Goal: Information Seeking & Learning: Find specific fact

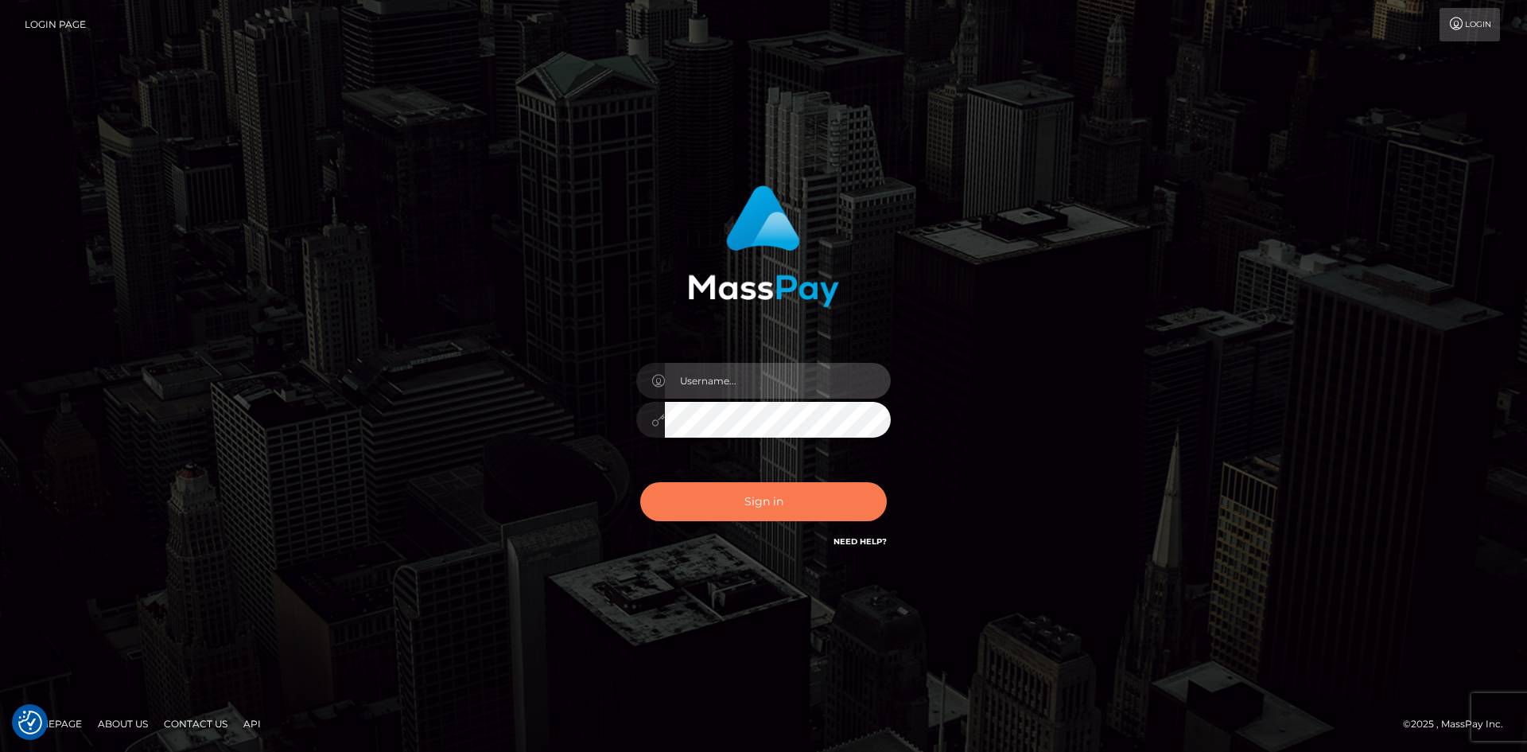
type input "alexstef"
click at [748, 506] on button "Sign in" at bounding box center [763, 501] width 247 height 39
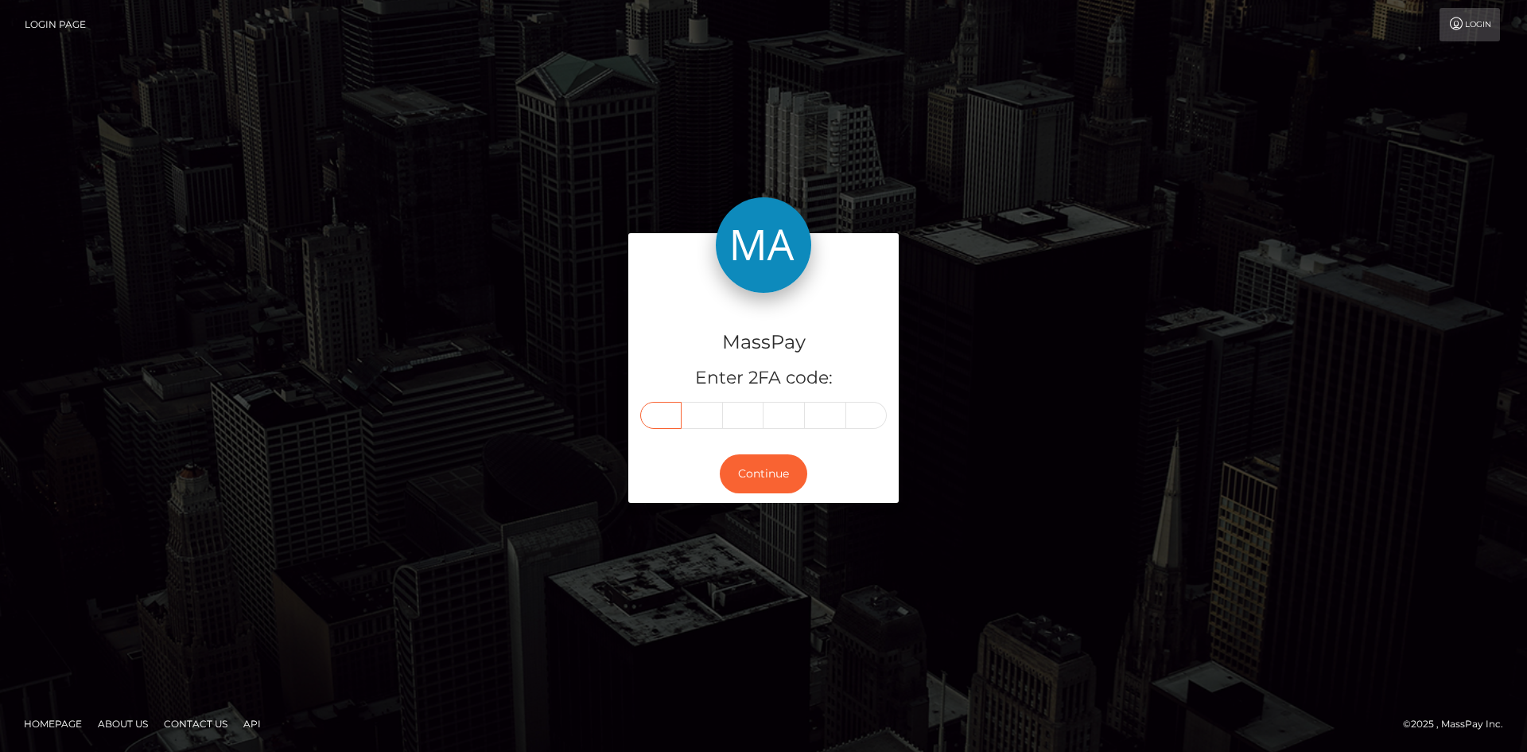
click at [657, 410] on input "text" at bounding box center [660, 415] width 41 height 27
type input "2"
type input "4"
type input "1"
type input "9"
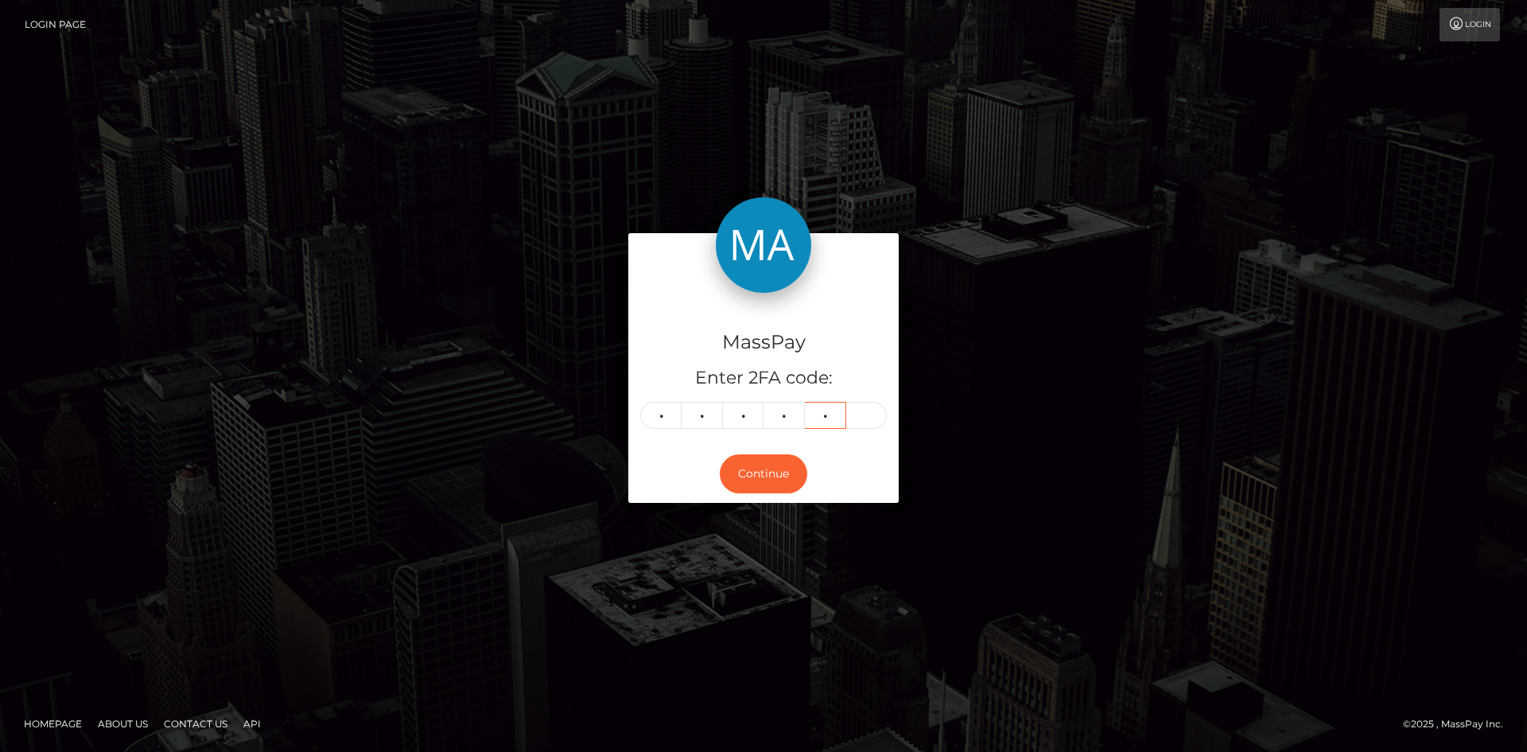
type input "5"
type input "6"
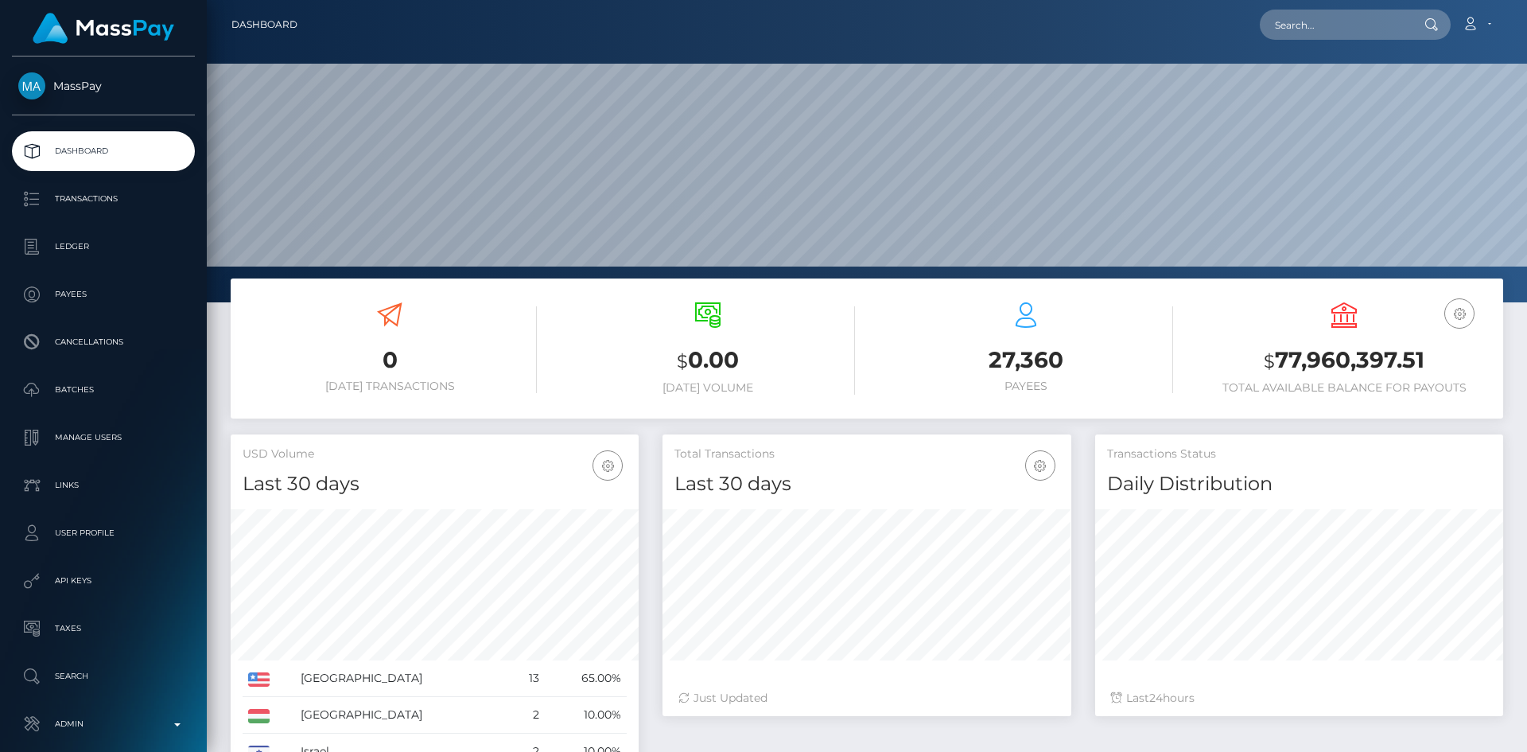
scroll to position [282, 409]
drag, startPoint x: 1346, startPoint y: 17, endPoint x: 1329, endPoint y: 18, distance: 16.7
click at [1346, 17] on input "text" at bounding box center [1335, 25] width 150 height 30
paste input "[EMAIL_ADDRESS][DOMAIN_NAME]"
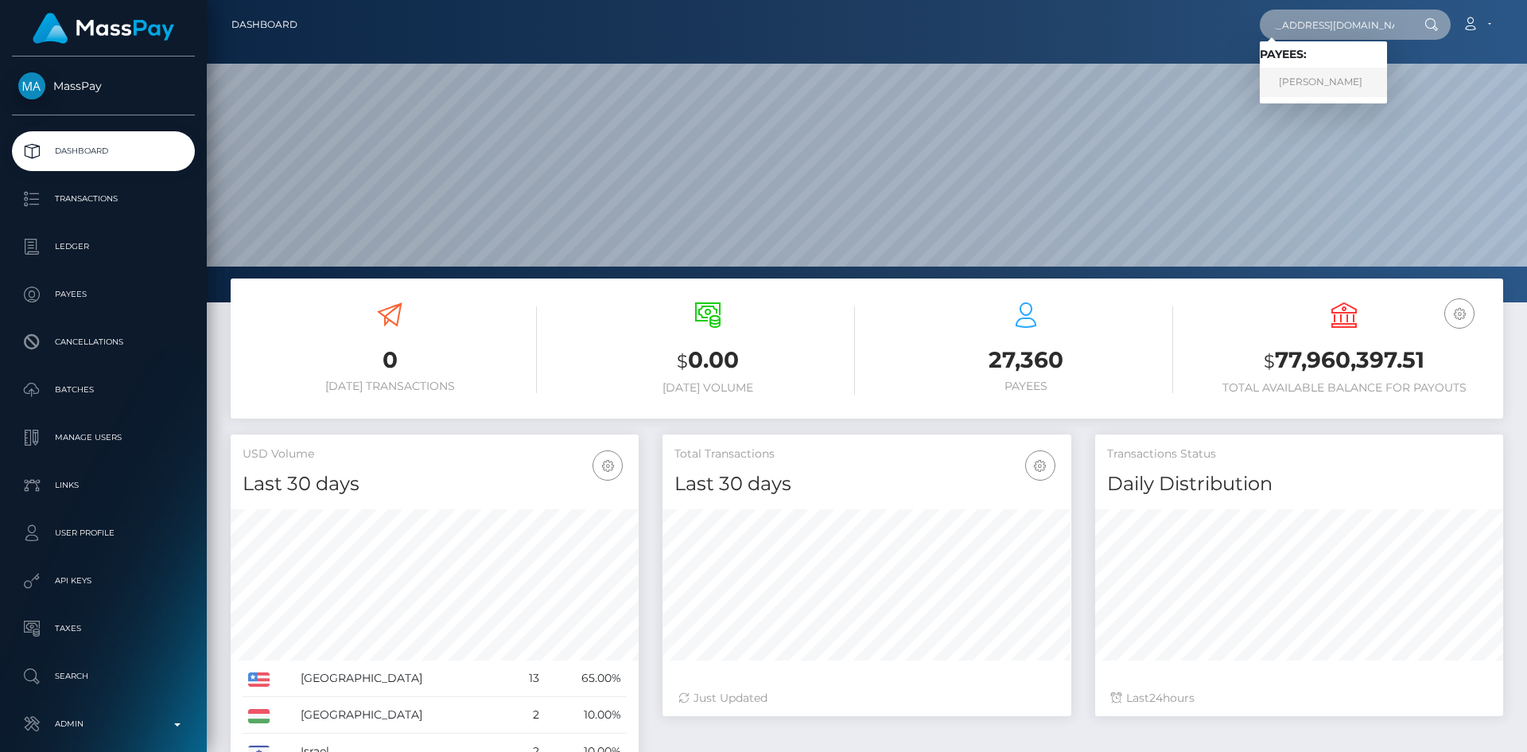
type input "[EMAIL_ADDRESS][DOMAIN_NAME]"
click at [1329, 80] on link "ALICIA ELIZABETH CHILES" at bounding box center [1323, 82] width 127 height 29
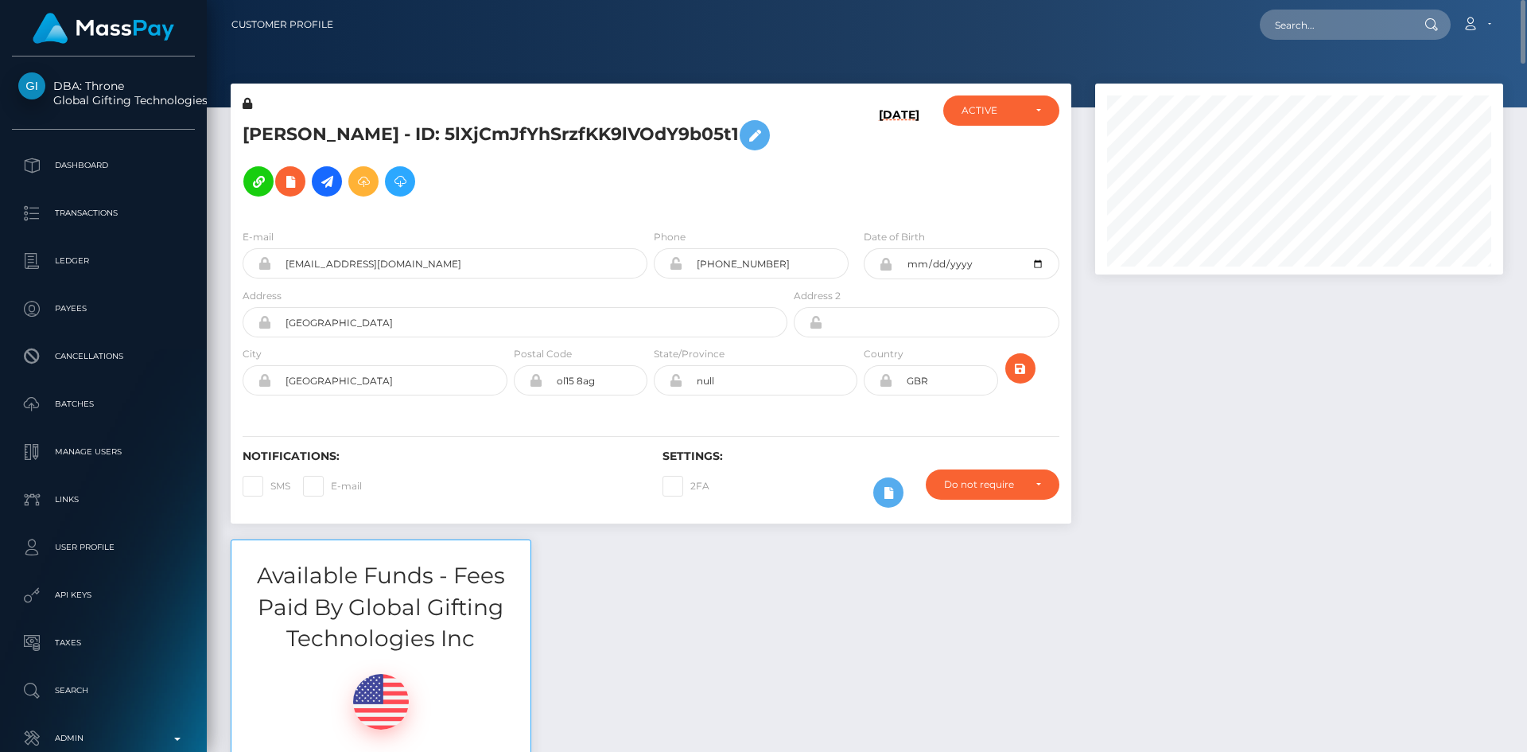
scroll to position [159, 0]
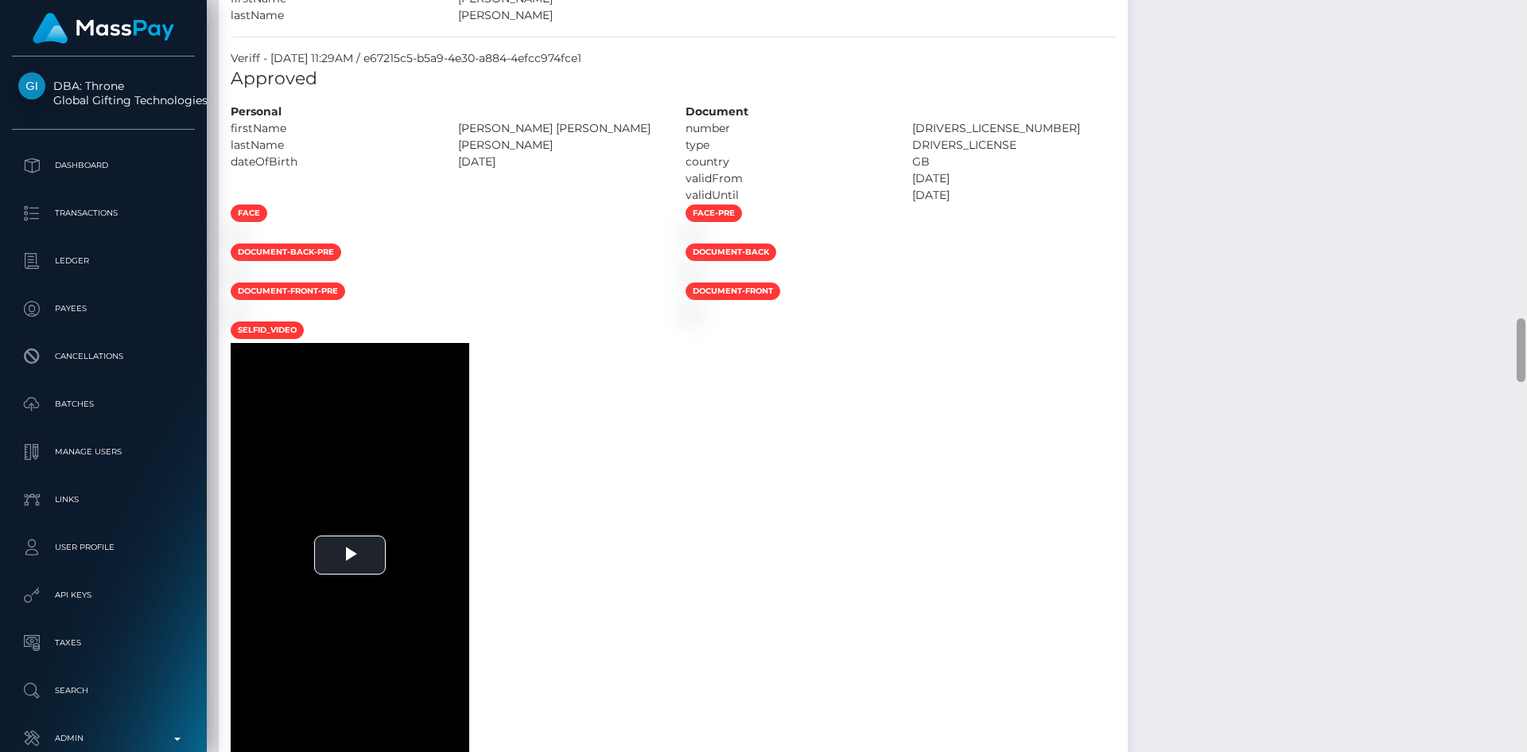
drag, startPoint x: 1522, startPoint y: 56, endPoint x: 1492, endPoint y: 353, distance: 298.2
click at [1504, 360] on div "Customer Profile Loading... Loading..." at bounding box center [867, 376] width 1320 height 752
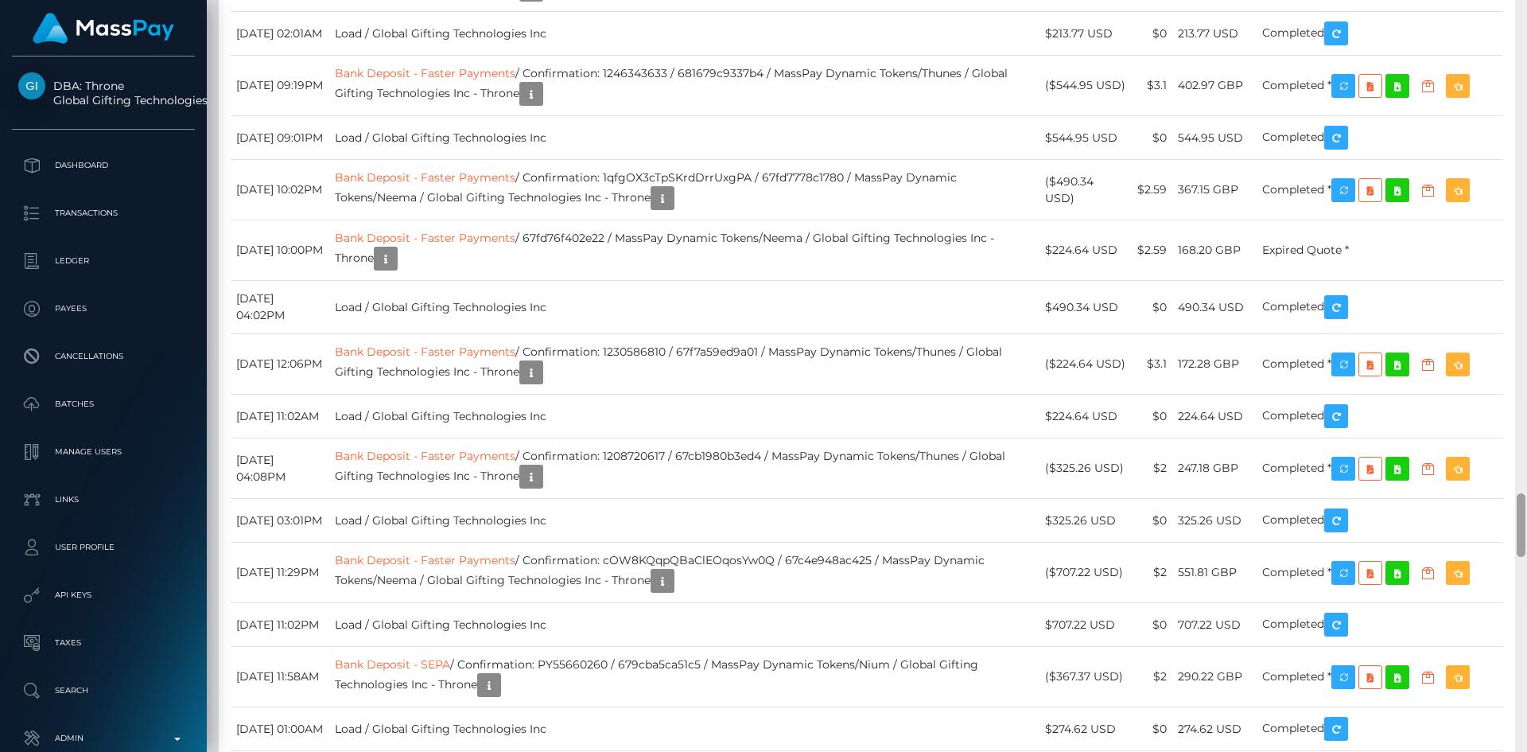
scroll to position [5787, 0]
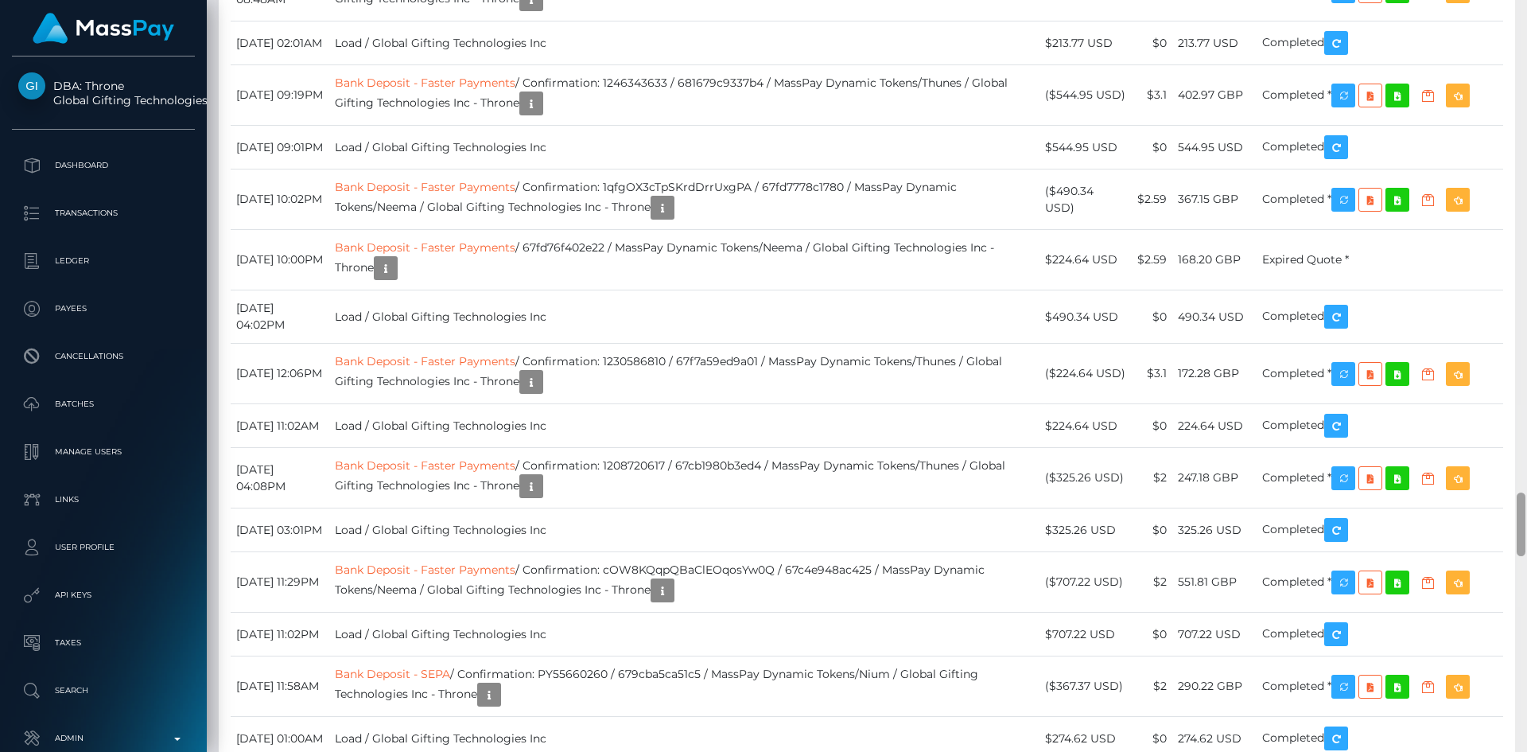
drag, startPoint x: 1521, startPoint y: 343, endPoint x: 1526, endPoint y: 515, distance: 171.9
click at [1526, 515] on div at bounding box center [1521, 376] width 12 height 752
drag, startPoint x: 293, startPoint y: 398, endPoint x: 239, endPoint y: 375, distance: 58.4
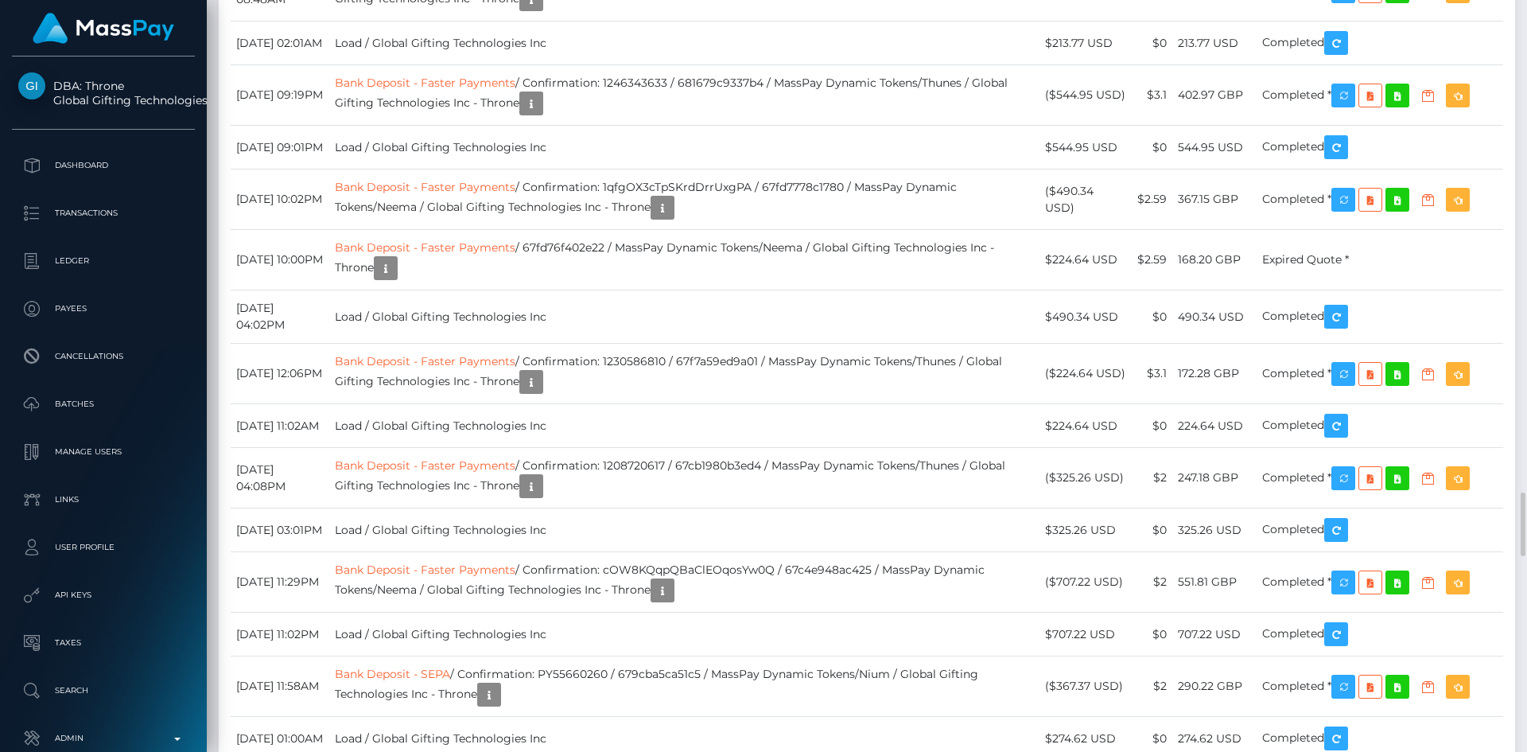
copy tr "185.236.200.244"
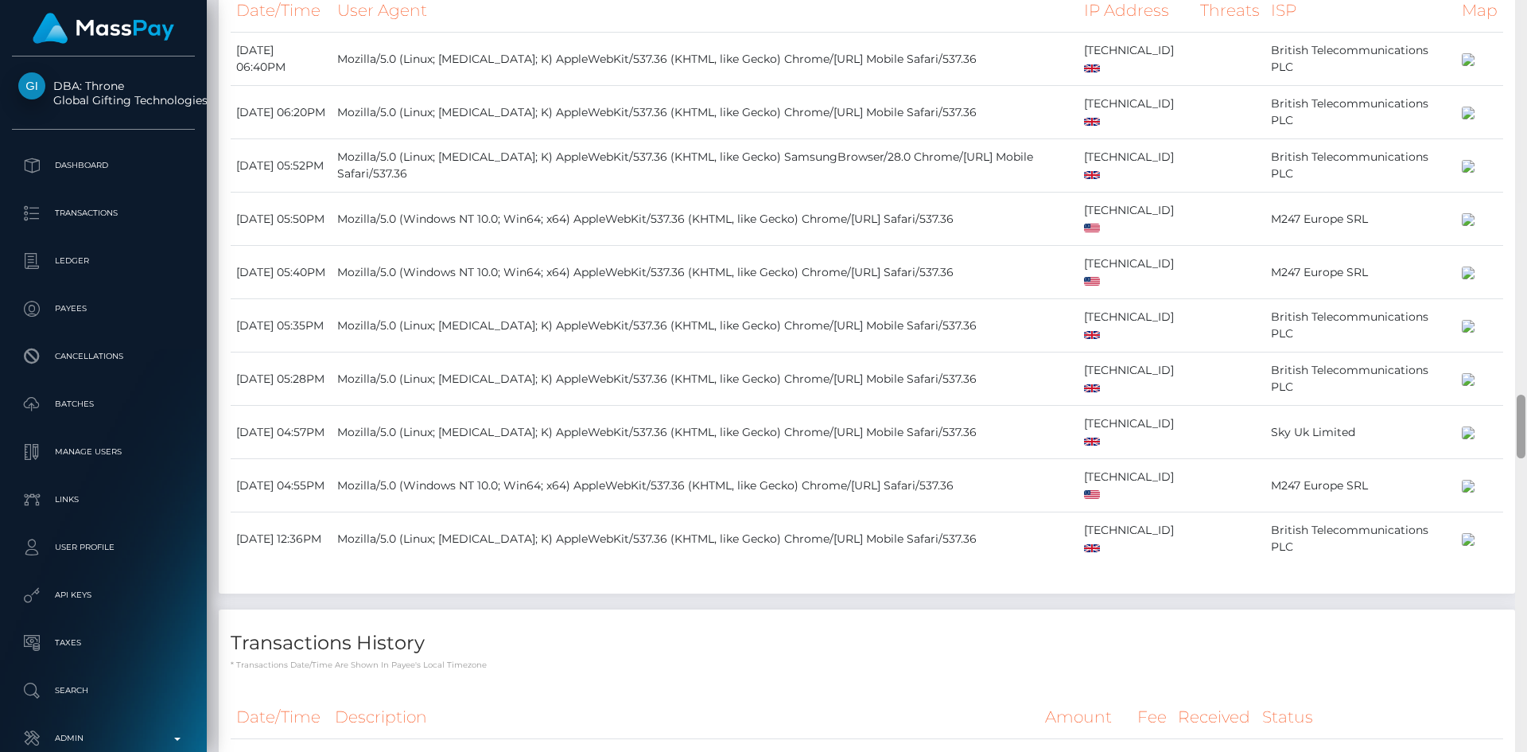
scroll to position [4871, 0]
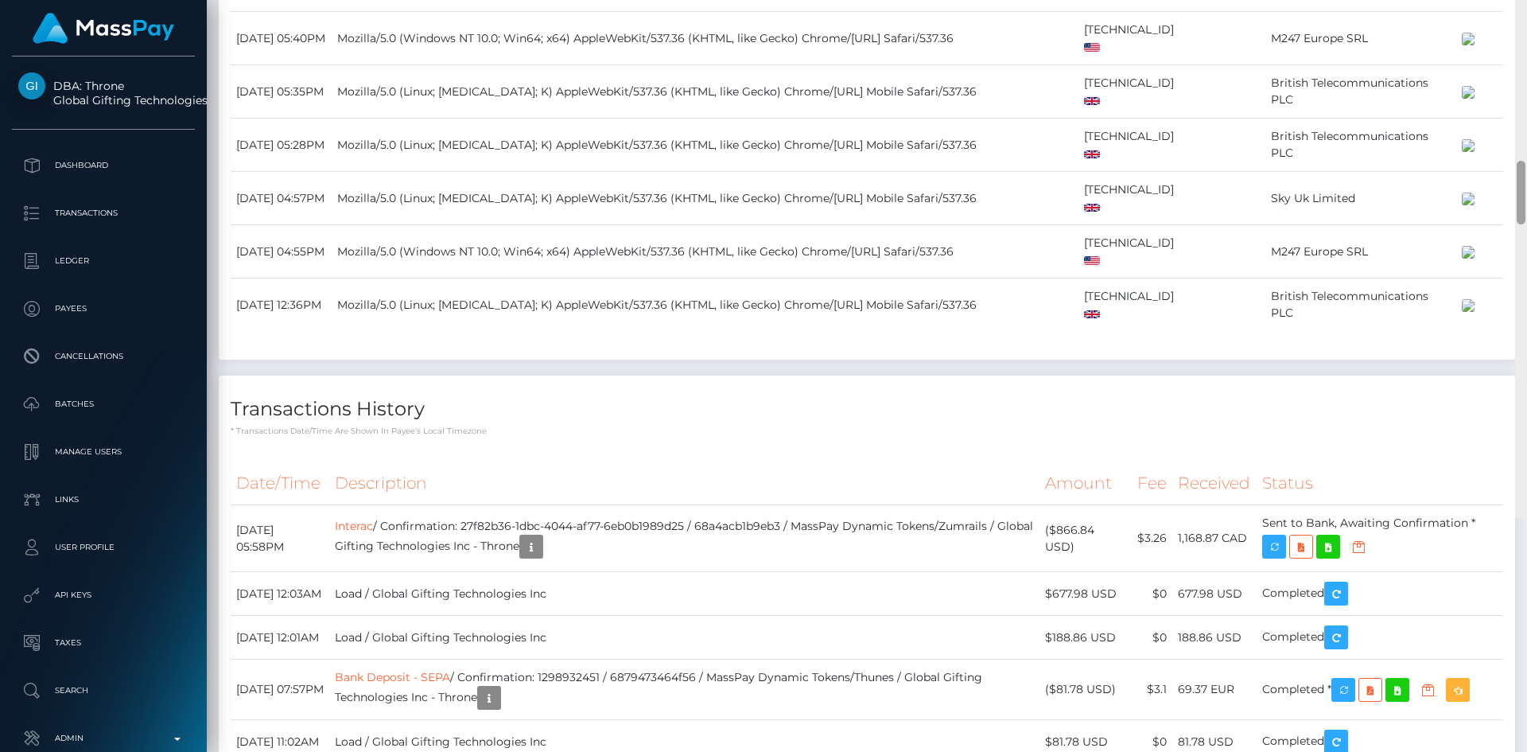
drag, startPoint x: 1523, startPoint y: 521, endPoint x: 1506, endPoint y: 443, distance: 79.9
click at [1506, 443] on div "Customer Profile Loading... Loading..." at bounding box center [867, 376] width 1320 height 752
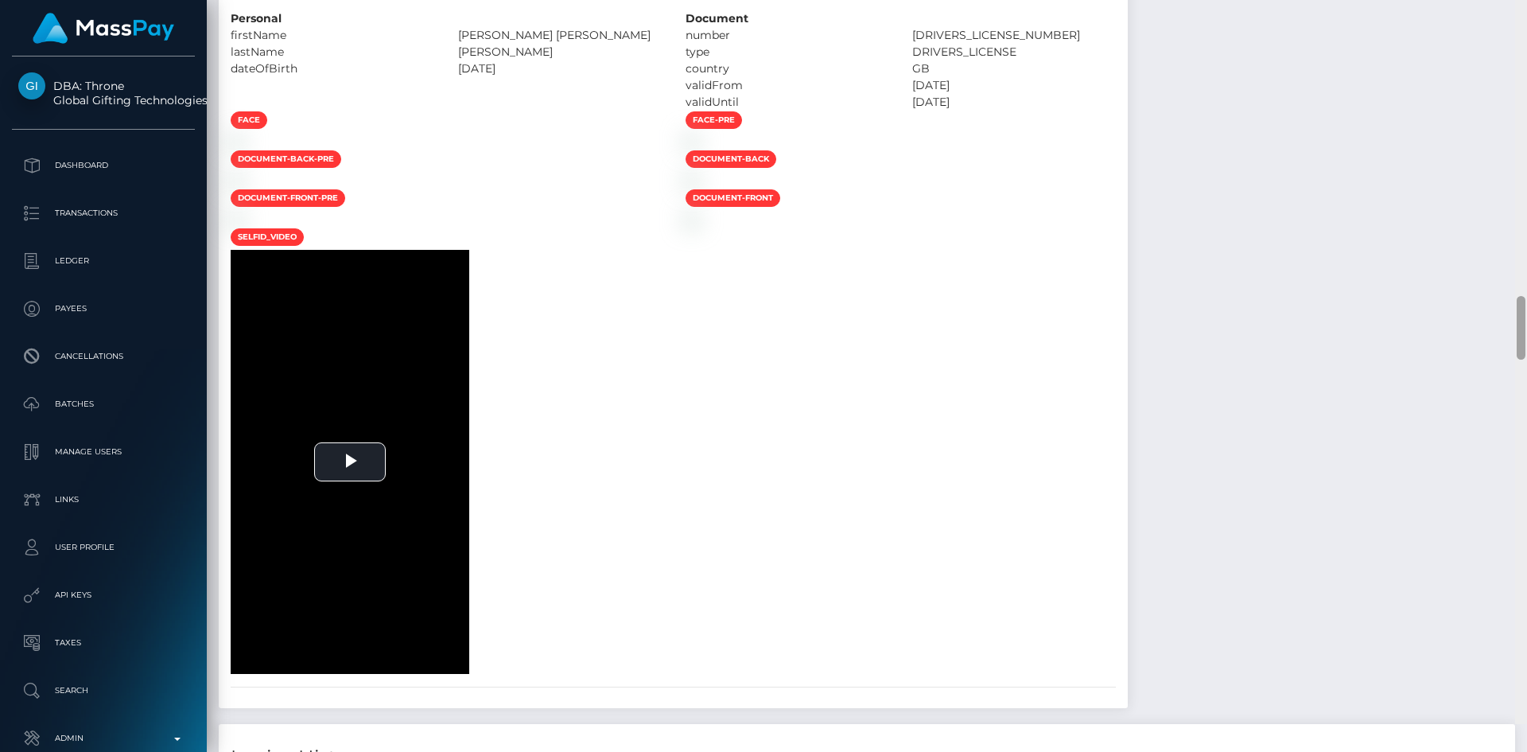
scroll to position [3805, 0]
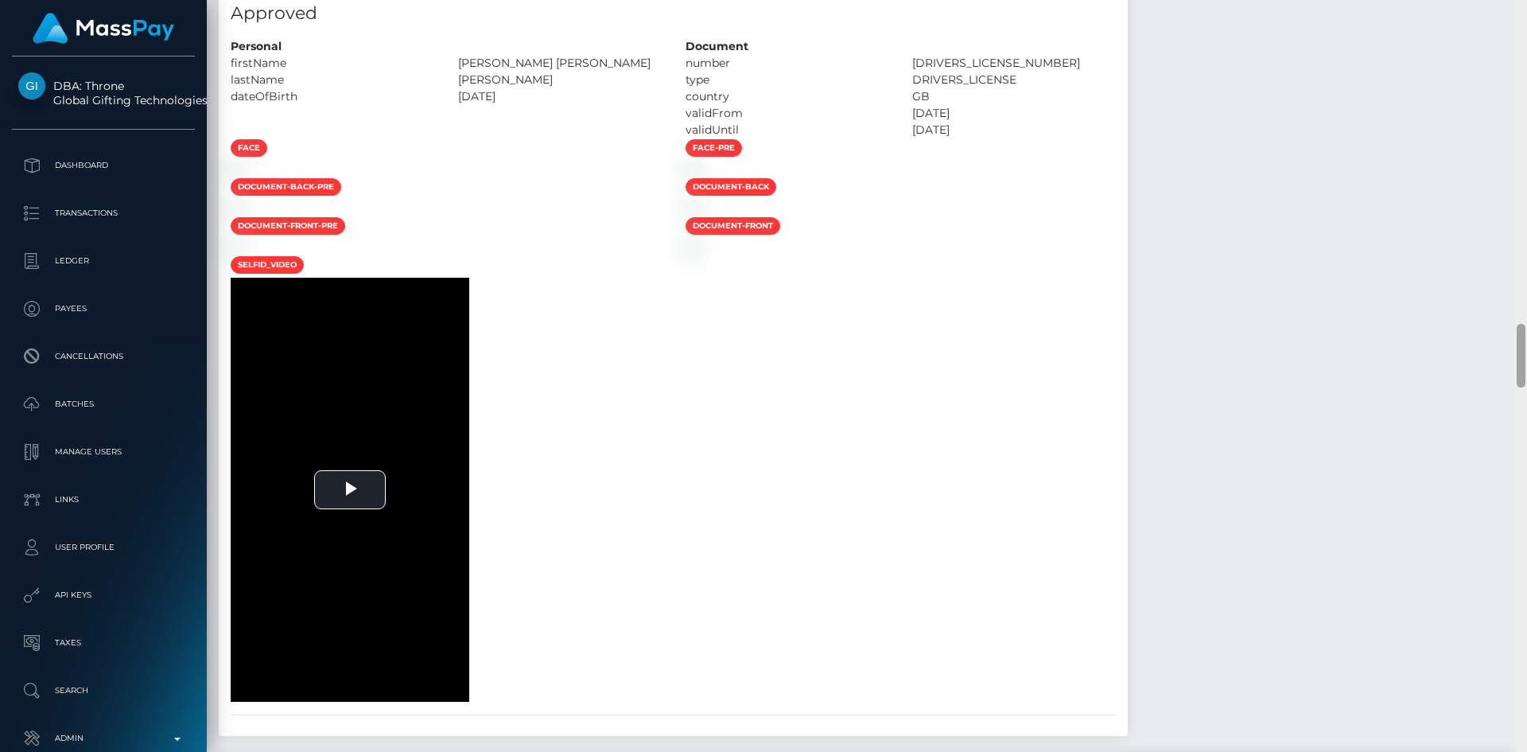
drag, startPoint x: 1522, startPoint y: 463, endPoint x: 1513, endPoint y: 372, distance: 91.1
click at [1513, 372] on div "Customer Profile Loading... Loading..." at bounding box center [867, 376] width 1320 height 752
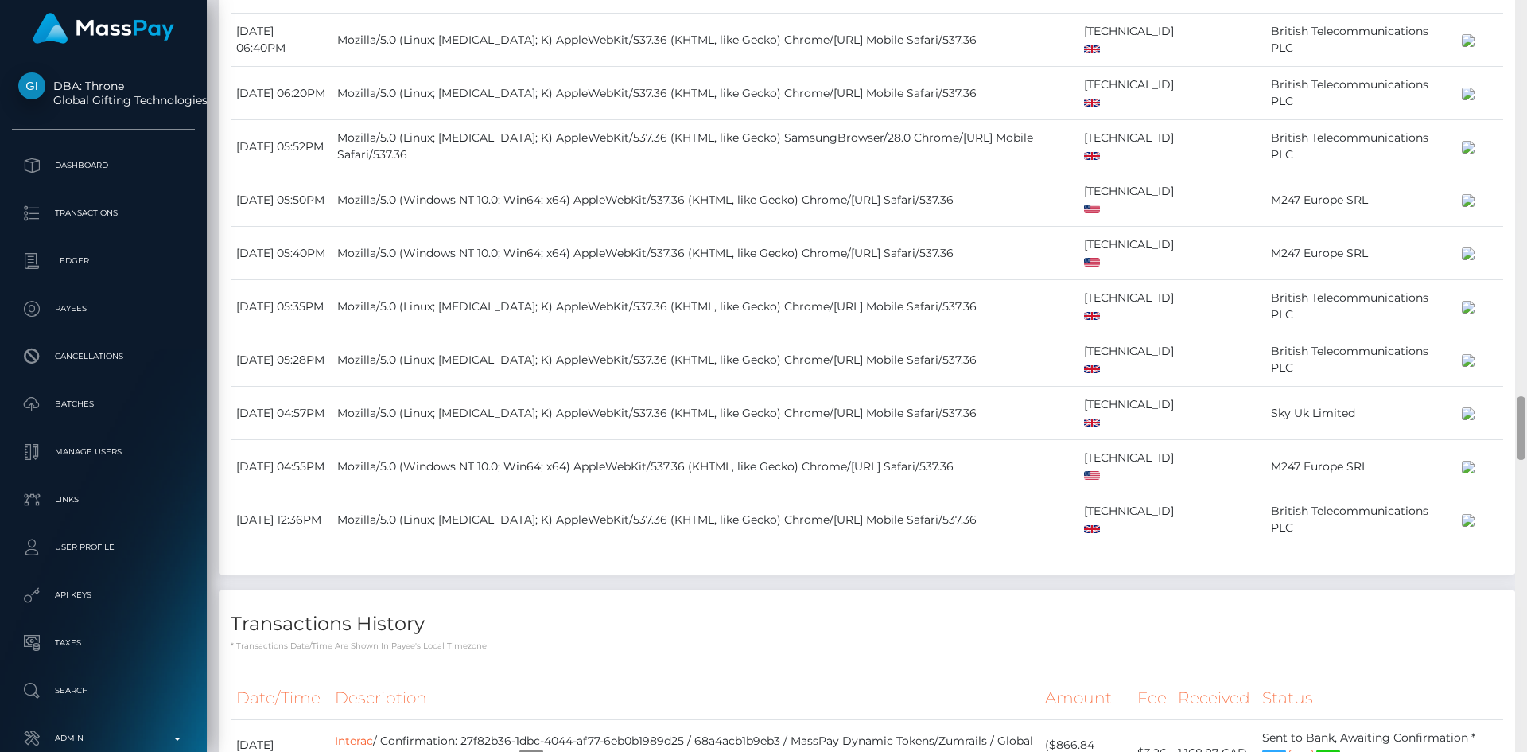
drag, startPoint x: 1517, startPoint y: 342, endPoint x: 1517, endPoint y: 414, distance: 72.4
click at [1517, 414] on div at bounding box center [1521, 428] width 9 height 64
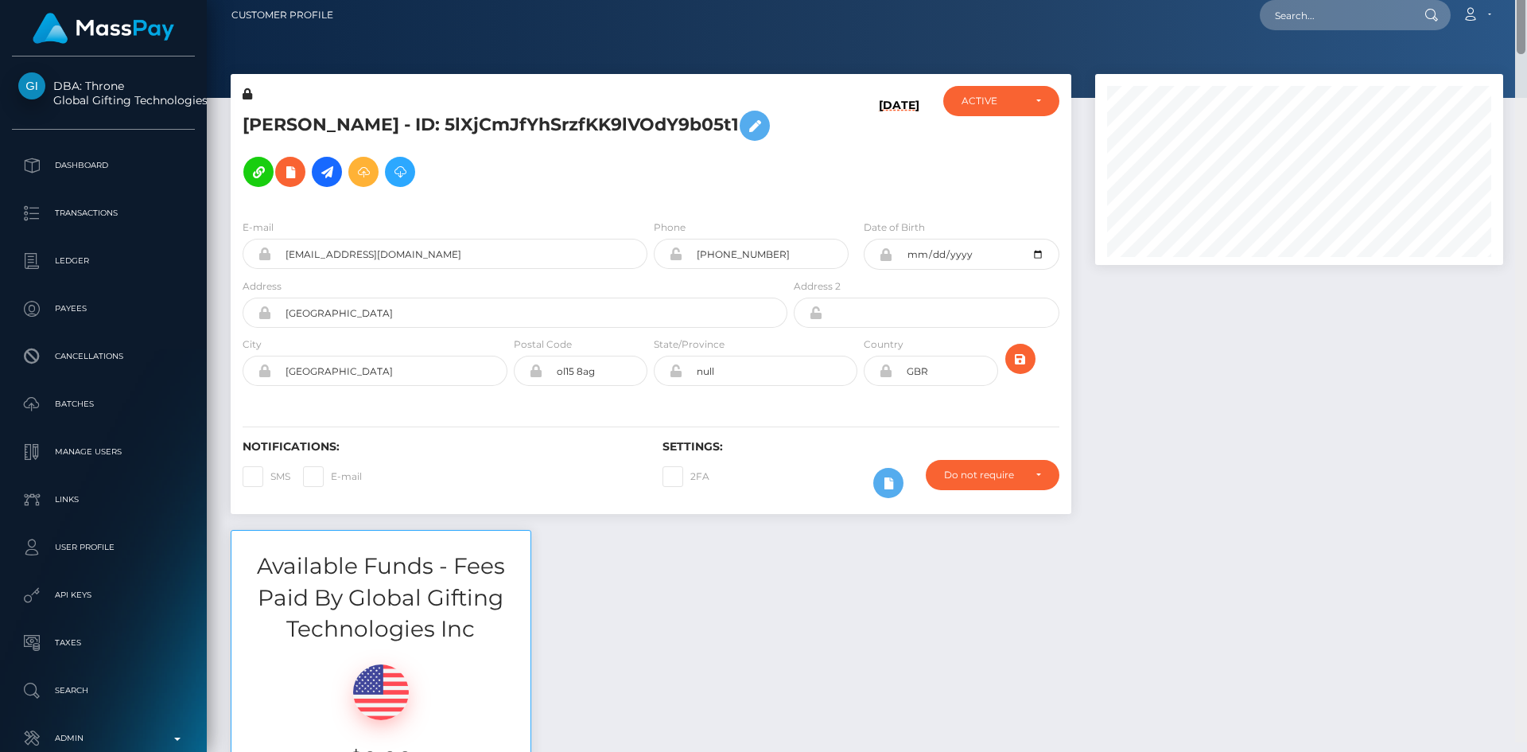
scroll to position [0, 0]
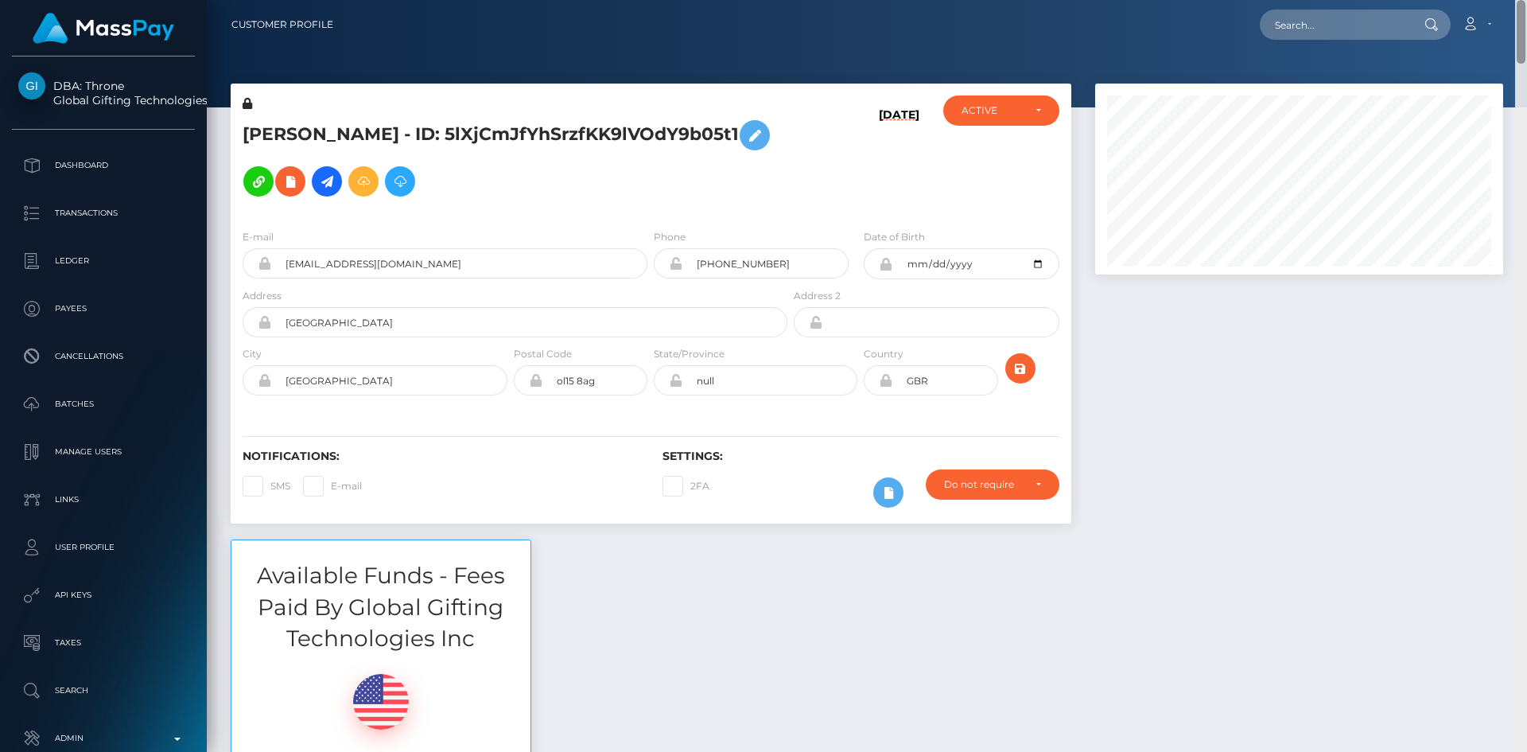
drag, startPoint x: 1521, startPoint y: 415, endPoint x: 1359, endPoint y: 3, distance: 442.8
click at [1408, 2] on div "Customer Profile Loading... Loading..." at bounding box center [867, 376] width 1320 height 752
click at [478, 248] on input "[EMAIL_ADDRESS][DOMAIN_NAME]" at bounding box center [459, 263] width 376 height 30
click at [1326, 30] on input "text" at bounding box center [1335, 25] width 150 height 30
paste input "carly.queen@yahoo.com"
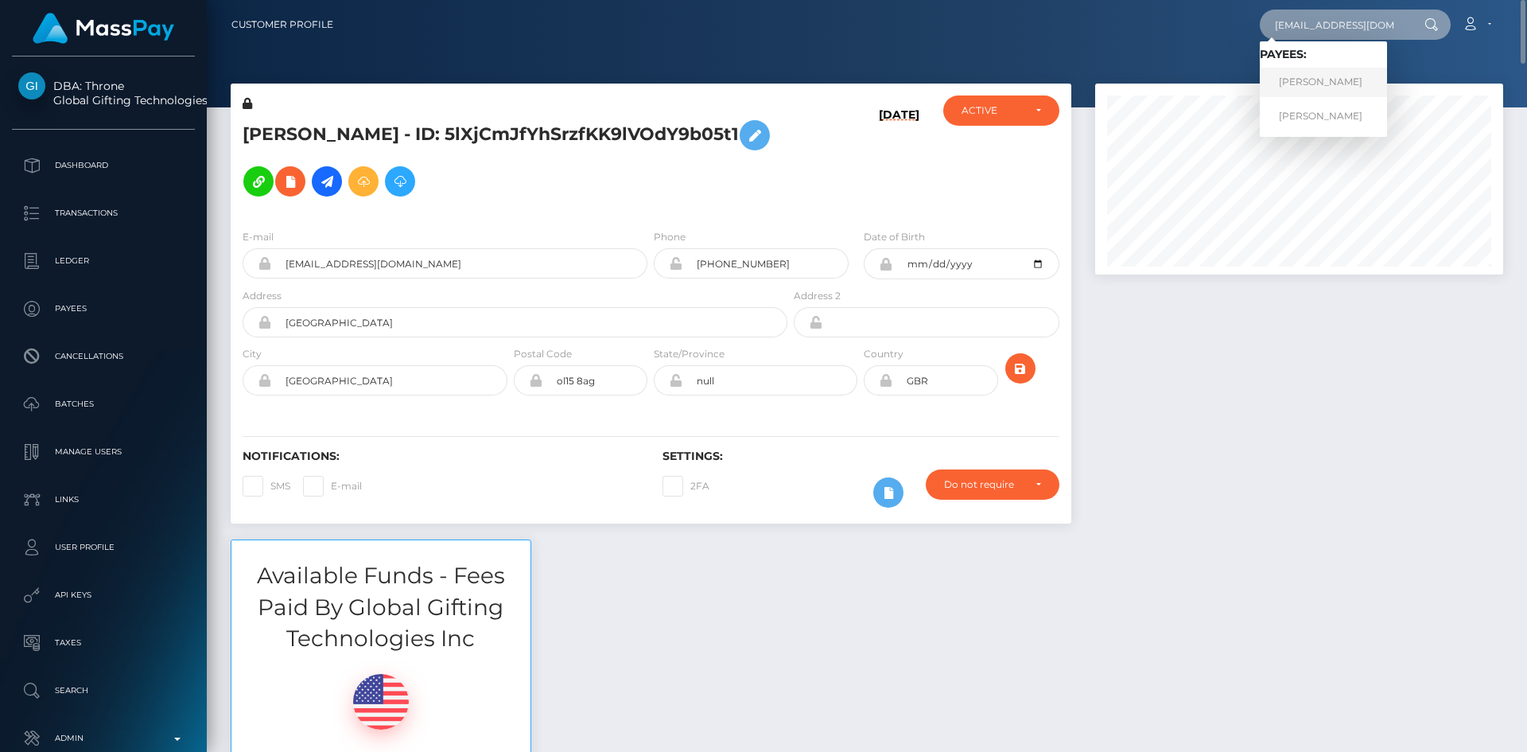
type input "carly.queen@yahoo.com"
click at [1324, 76] on link "CLAUDIA ELENA PETREA" at bounding box center [1323, 82] width 127 height 29
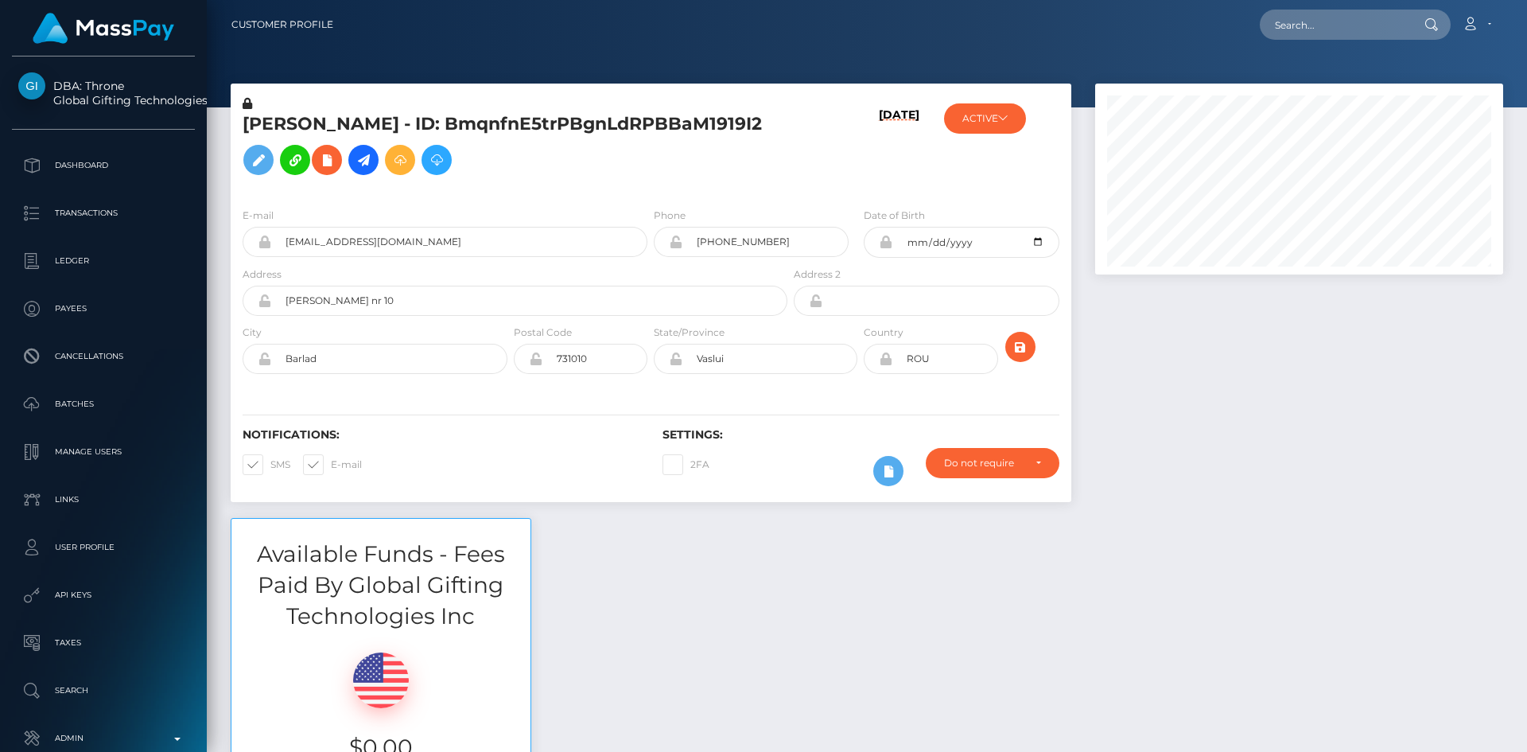
scroll to position [191, 409]
click at [1327, 3] on nav "Customer Profile Loading... Loading... Account" at bounding box center [867, 24] width 1320 height 49
click at [1307, 25] on input "text" at bounding box center [1335, 25] width 150 height 30
paste input "[EMAIL_ADDRESS][DOMAIN_NAME]"
type input "[EMAIL_ADDRESS][DOMAIN_NAME]"
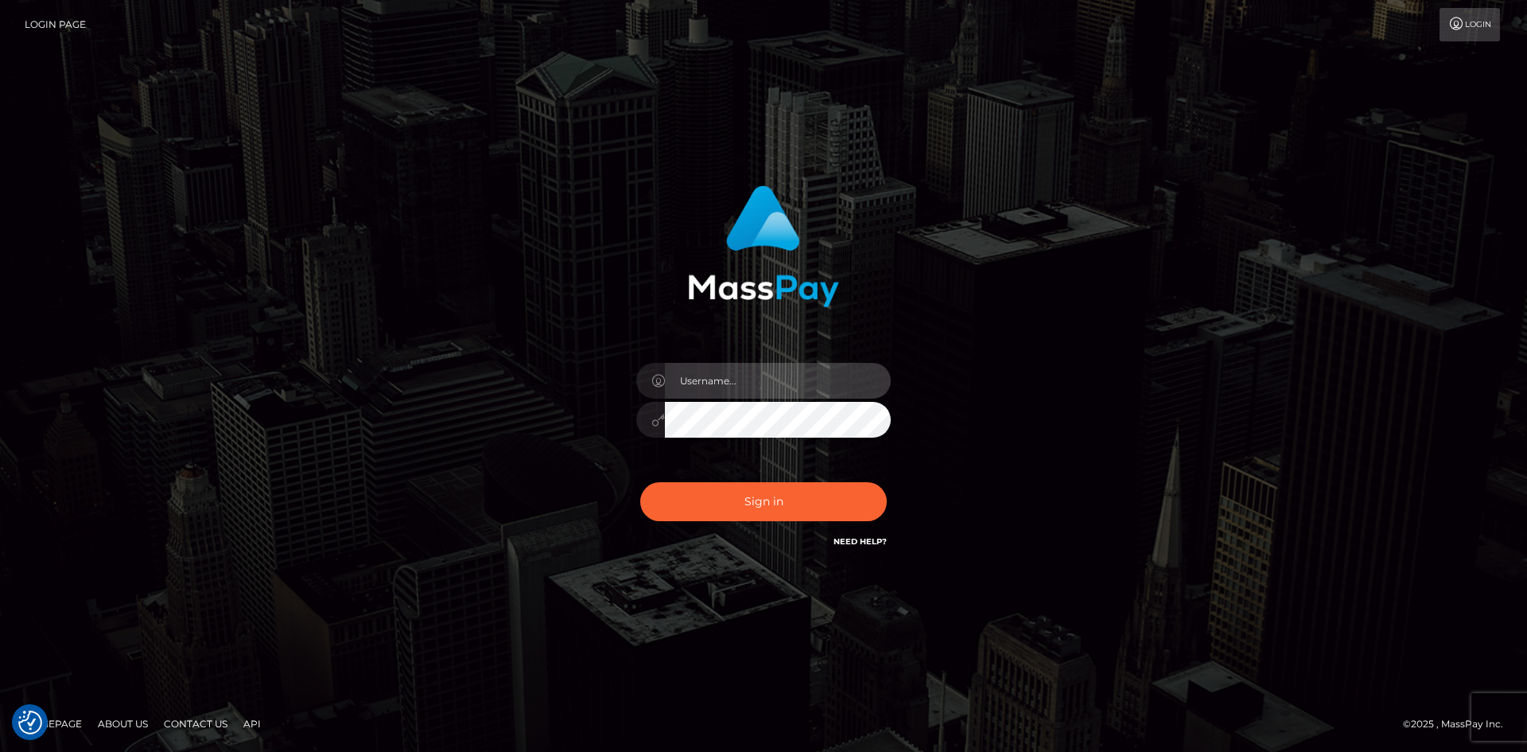
type input "alexstef"
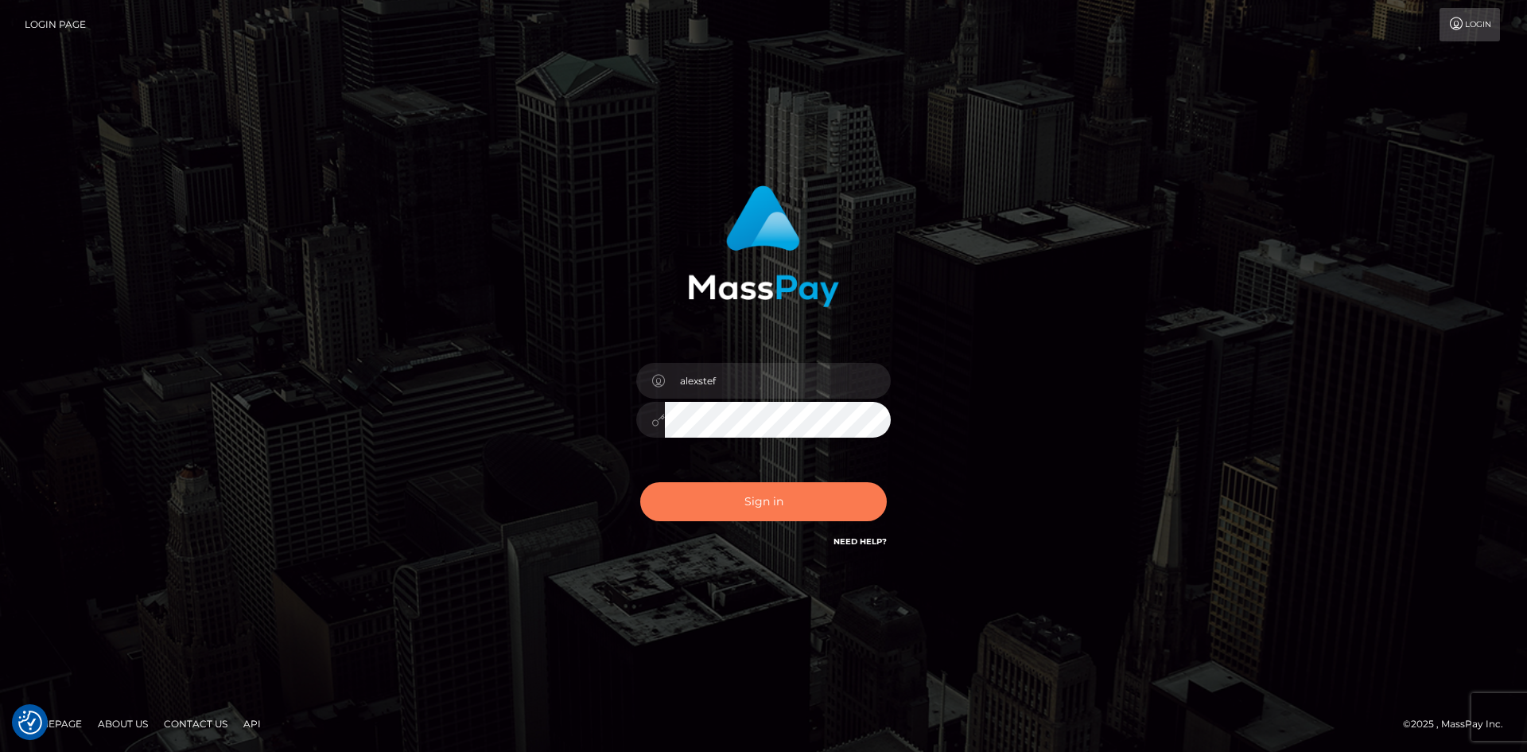
click at [757, 515] on button "Sign in" at bounding box center [763, 501] width 247 height 39
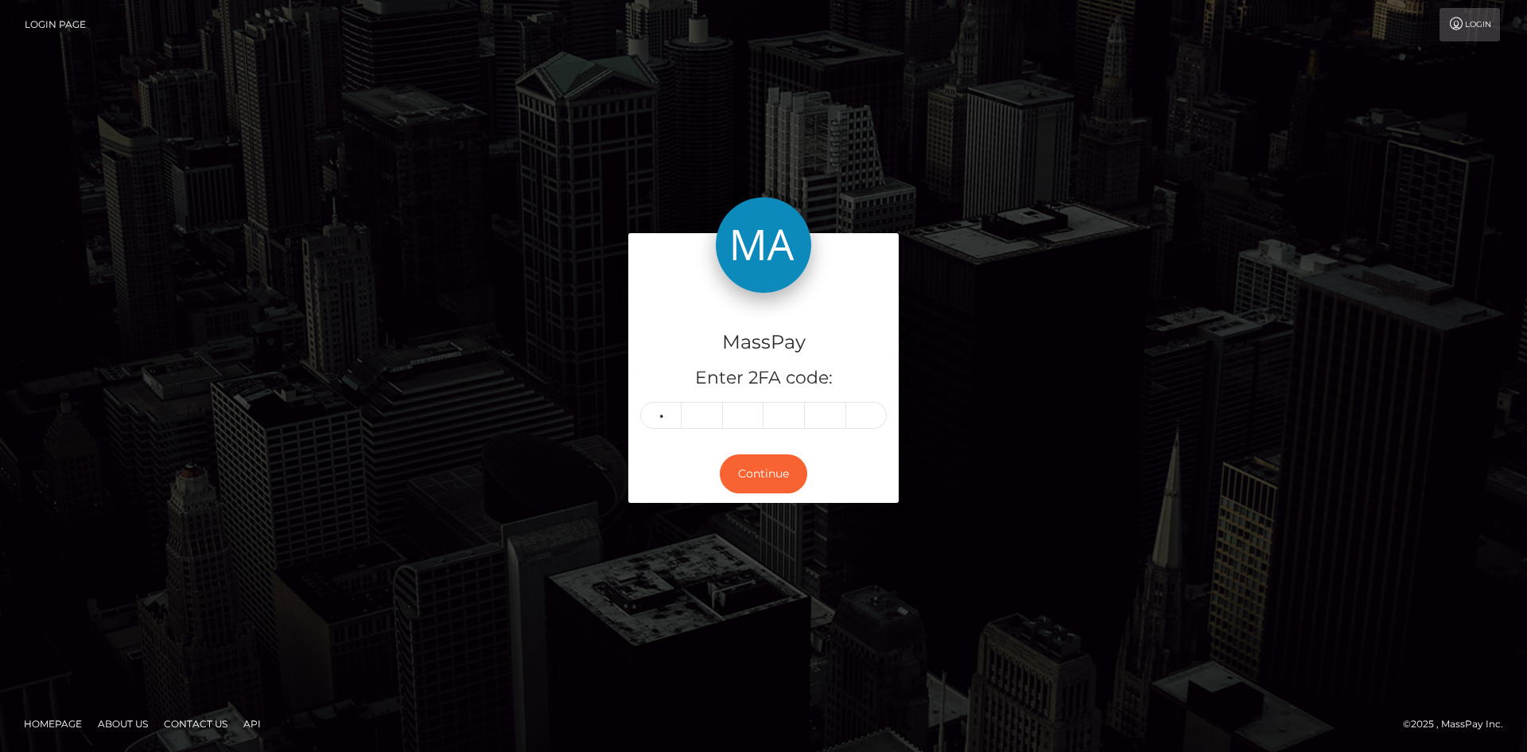
type input "5"
type input "2"
type input "4"
type input "0"
type input "2"
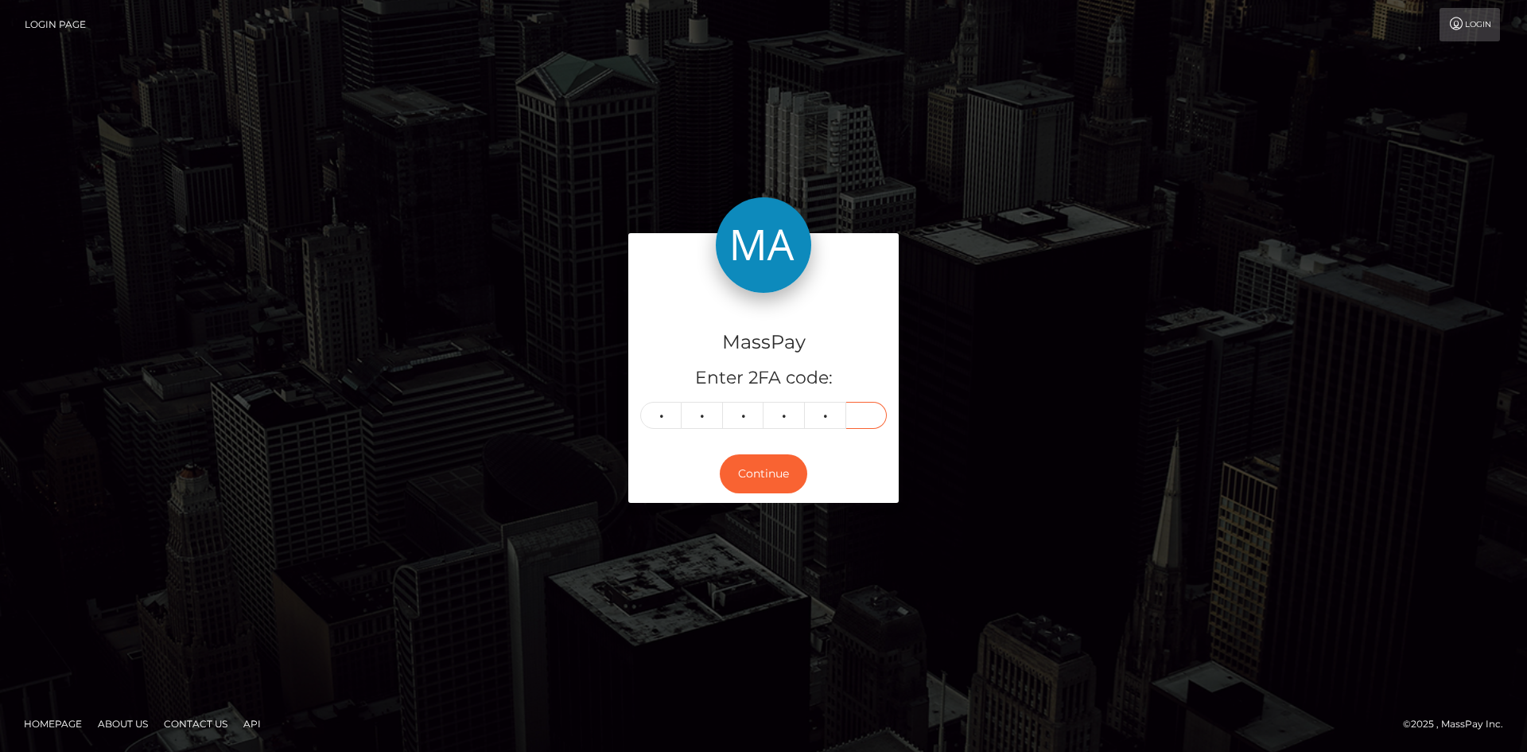
type input "5"
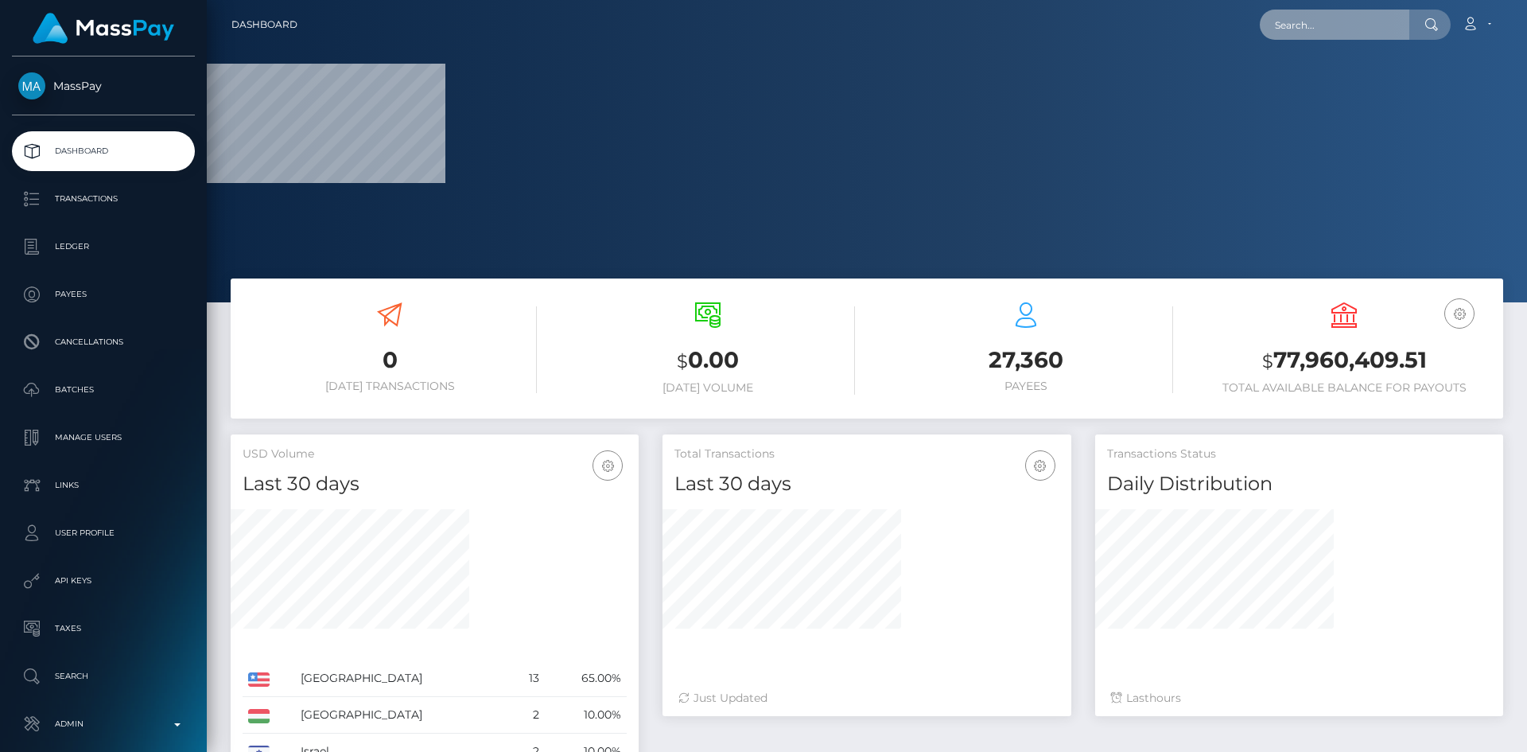
click at [1300, 33] on input "text" at bounding box center [1335, 25] width 150 height 30
paste input "[EMAIL_ADDRESS][DOMAIN_NAME]"
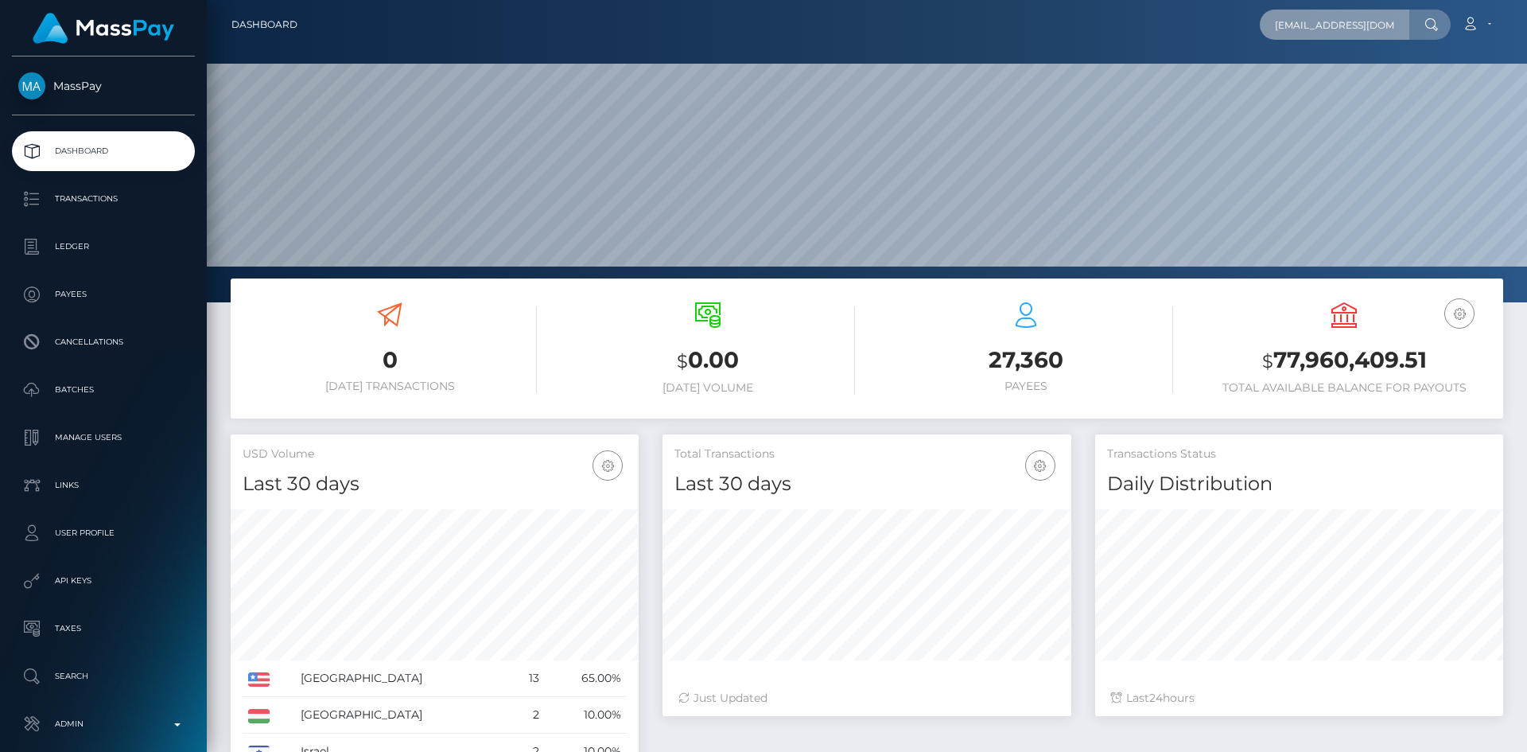
scroll to position [282, 409]
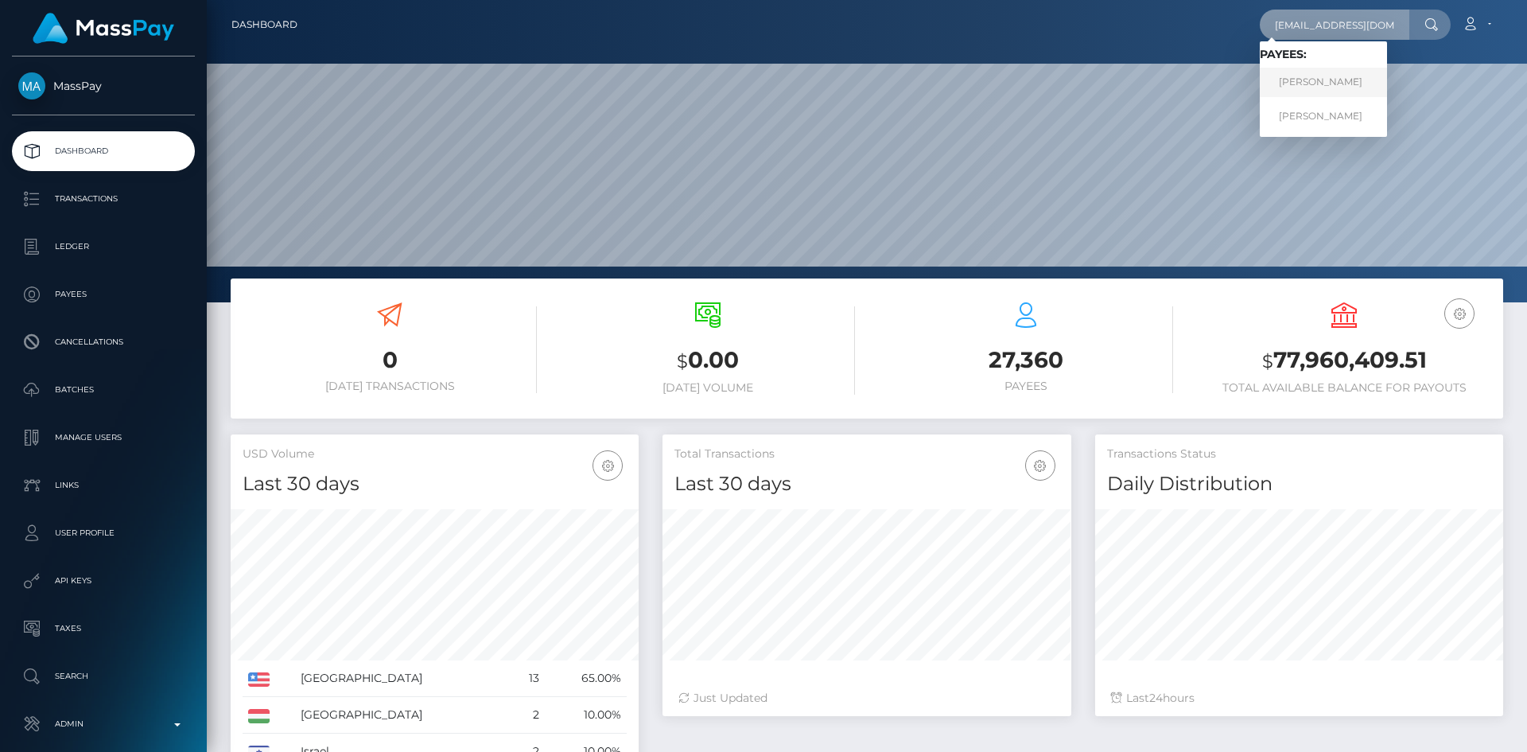
type input "carly.queen@yahoo.com"
click at [1349, 72] on link "CLAUDIA ELENA PETREA" at bounding box center [1323, 82] width 127 height 29
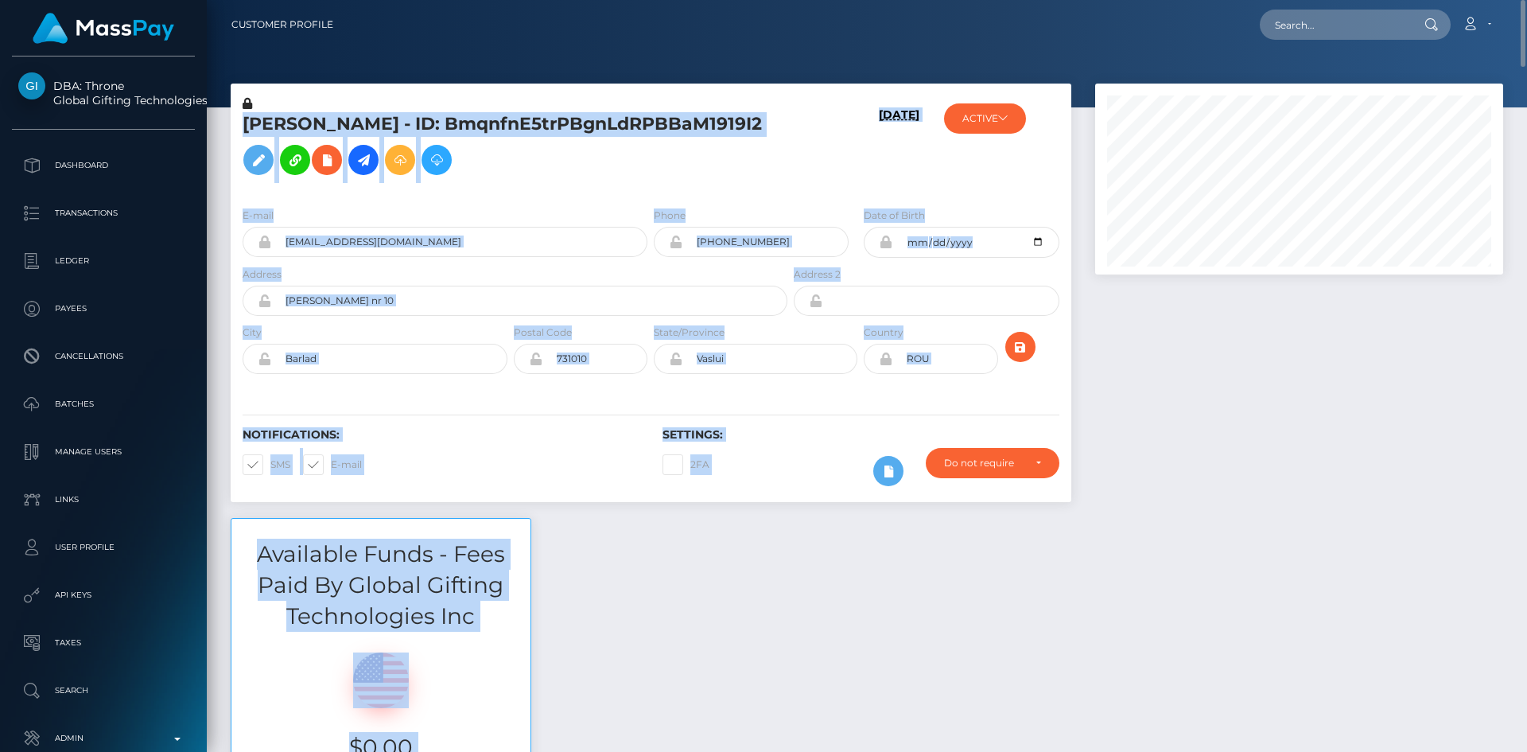
scroll to position [191, 409]
click at [1343, 405] on div at bounding box center [1299, 301] width 432 height 434
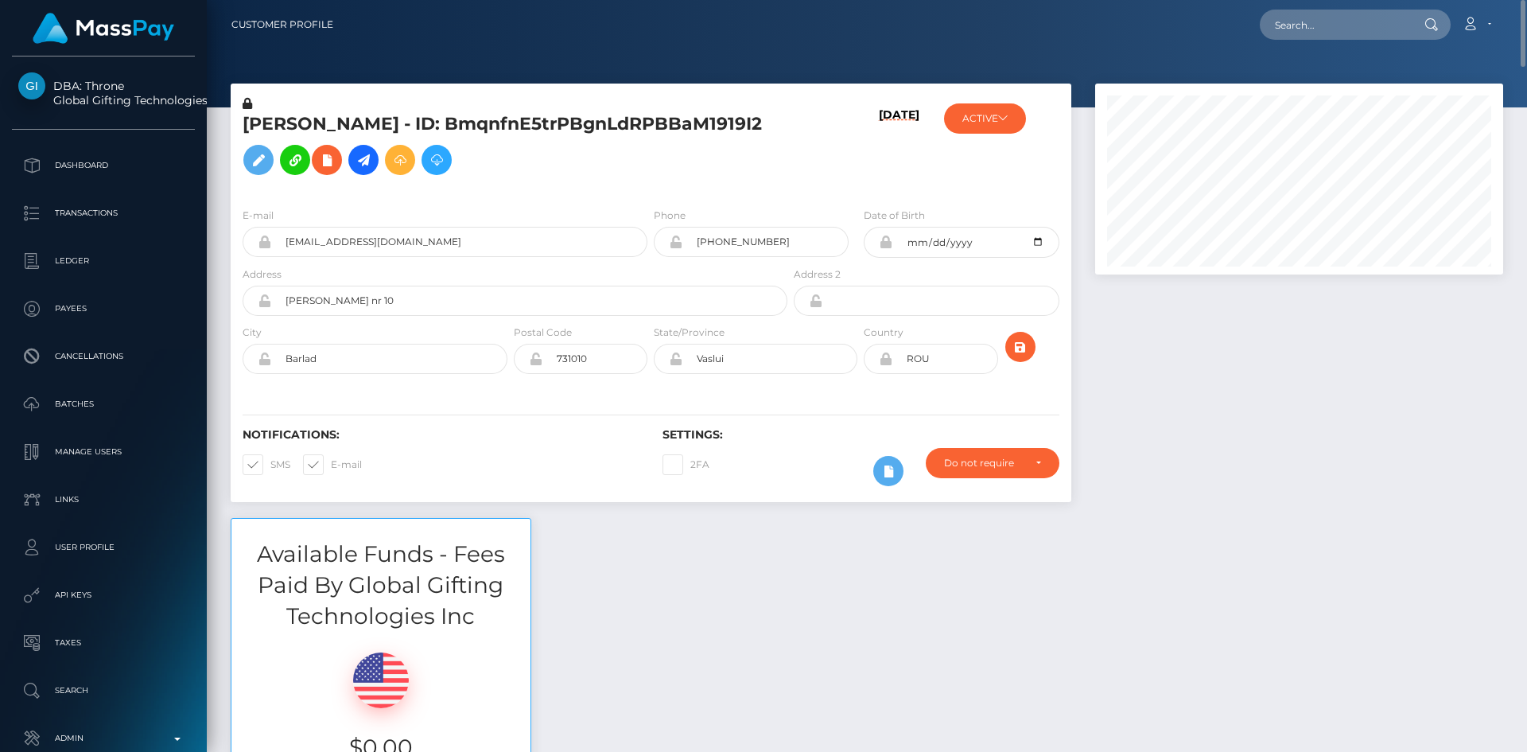
click at [1521, 35] on nav "Customer Profile Loading... Loading... Account" at bounding box center [867, 24] width 1320 height 49
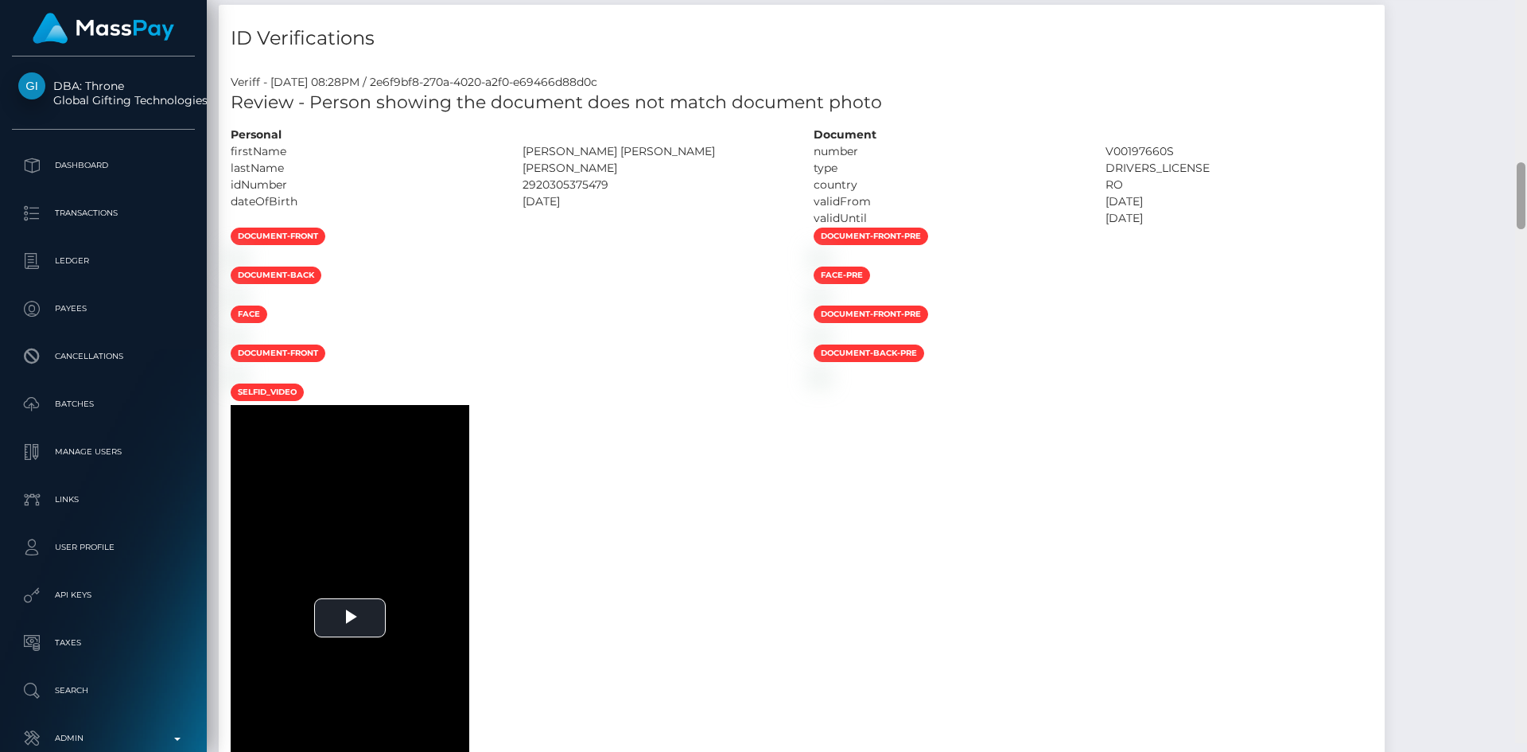
scroll to position [1910, 0]
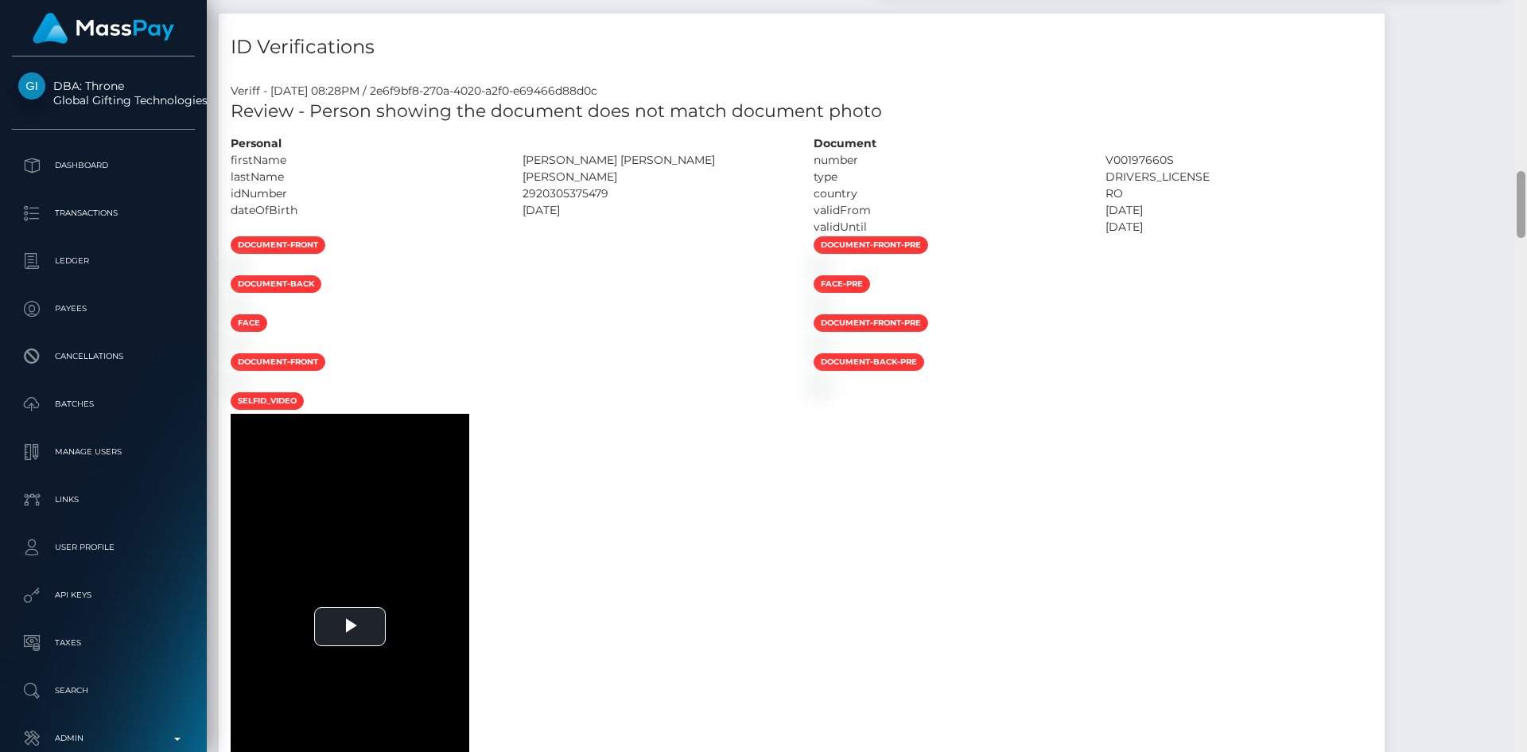
drag, startPoint x: 1523, startPoint y: 41, endPoint x: 1526, endPoint y: 199, distance: 157.5
click at [1526, 199] on div at bounding box center [1521, 376] width 12 height 752
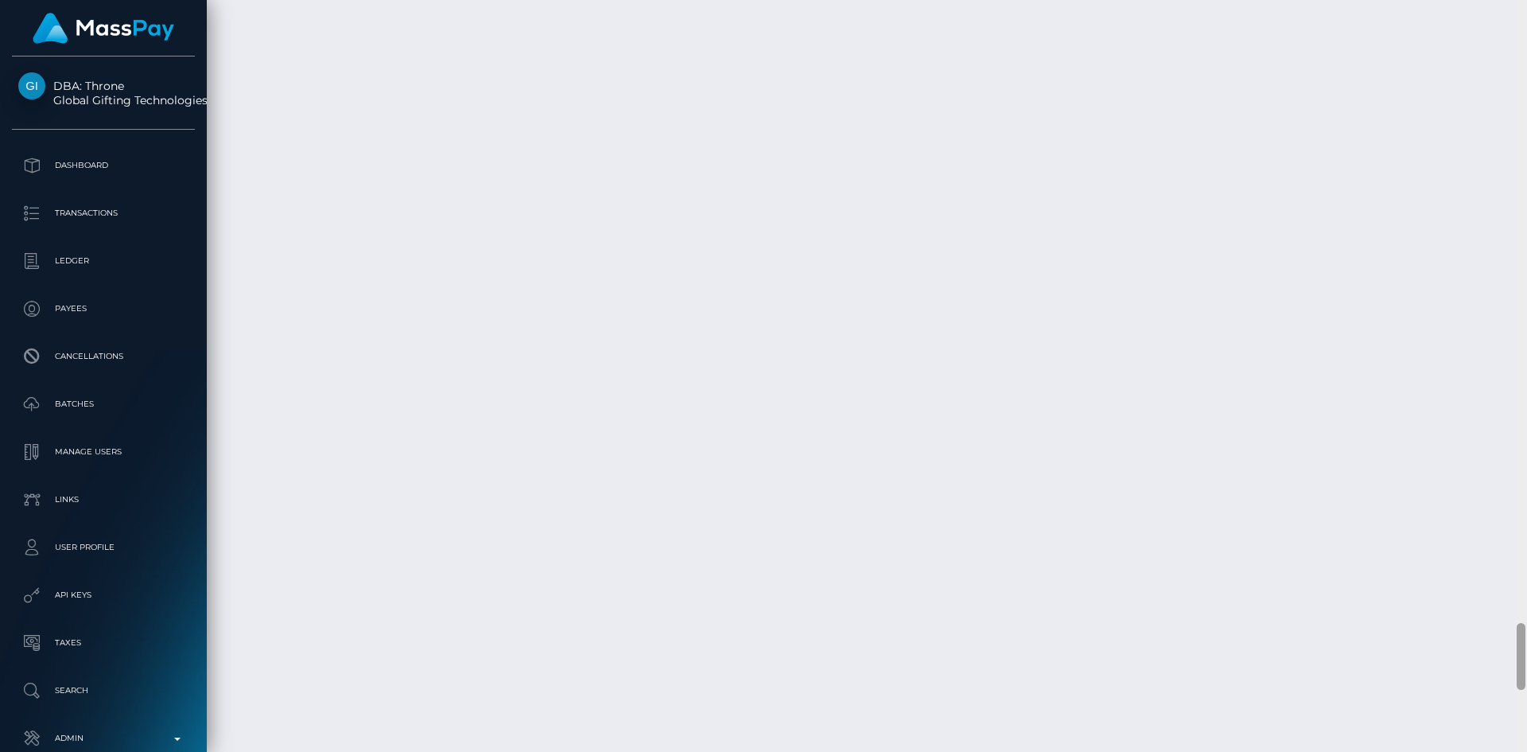
scroll to position [6922, 0]
drag, startPoint x: 1519, startPoint y: 186, endPoint x: 1512, endPoint y: 637, distance: 451.0
click at [1512, 637] on div "Customer Profile Loading... Loading..." at bounding box center [867, 376] width 1320 height 752
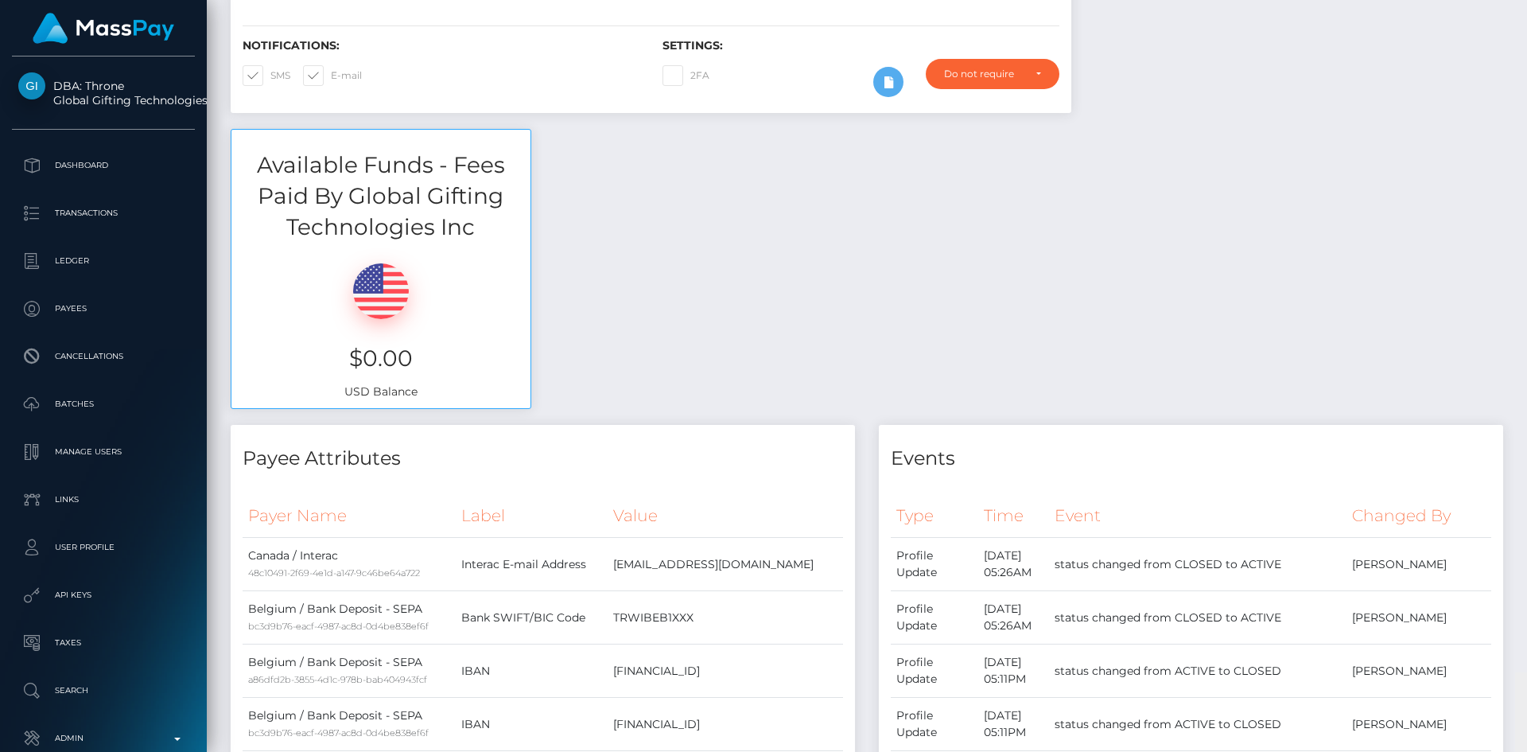
scroll to position [0, 0]
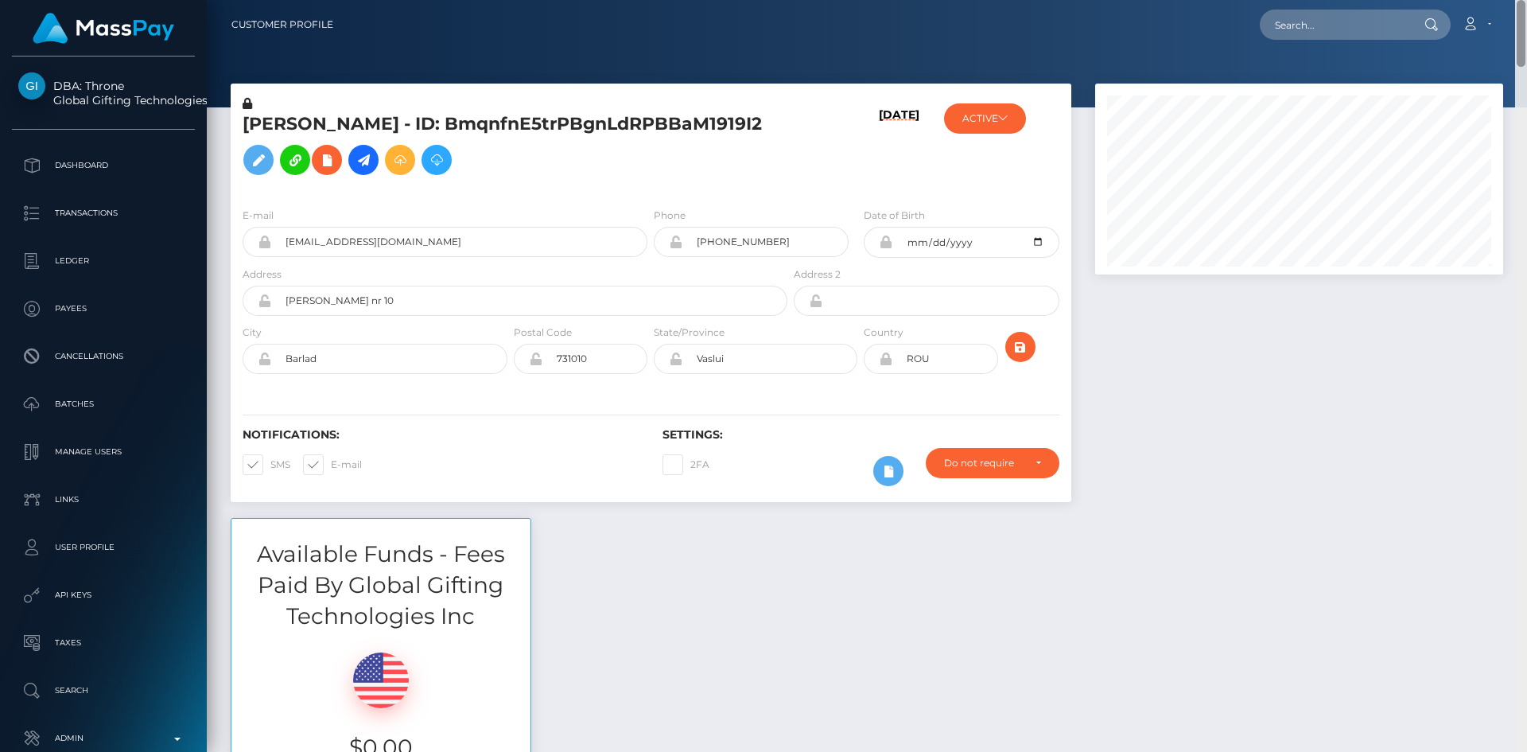
drag, startPoint x: 1524, startPoint y: 645, endPoint x: 1432, endPoint y: 19, distance: 632.6
click at [1525, 0] on html "DBA: Throne Global Gifting Technologies Inc Dashboard Transactions Ledger Payee…" at bounding box center [763, 376] width 1527 height 752
click at [1315, 28] on input "text" at bounding box center [1335, 25] width 150 height 30
paste input "payduchessathena@gmail.com"
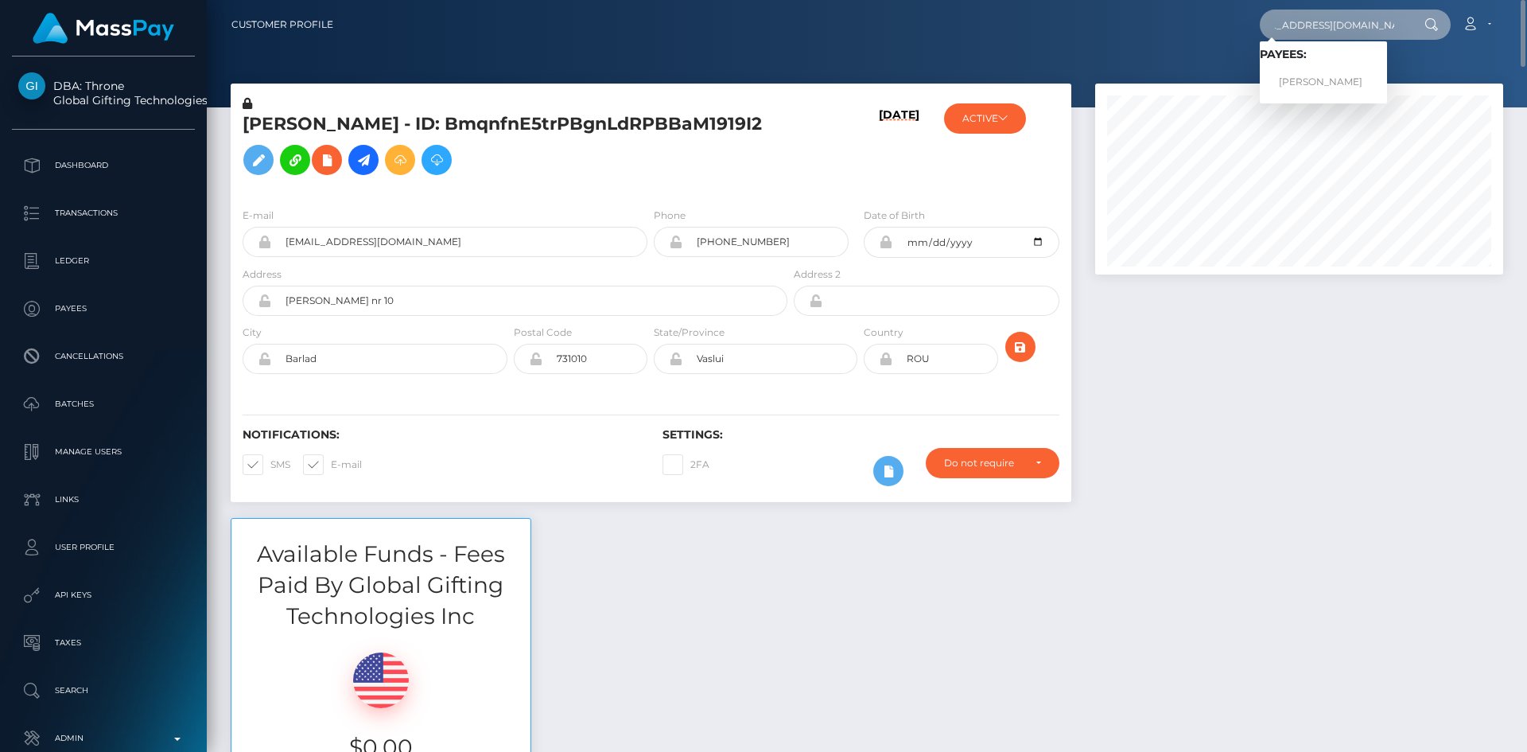
type input "payduchessathena@gmail.com"
click at [1319, 76] on link "ALICIA ELIZABETH CHILES" at bounding box center [1323, 82] width 127 height 29
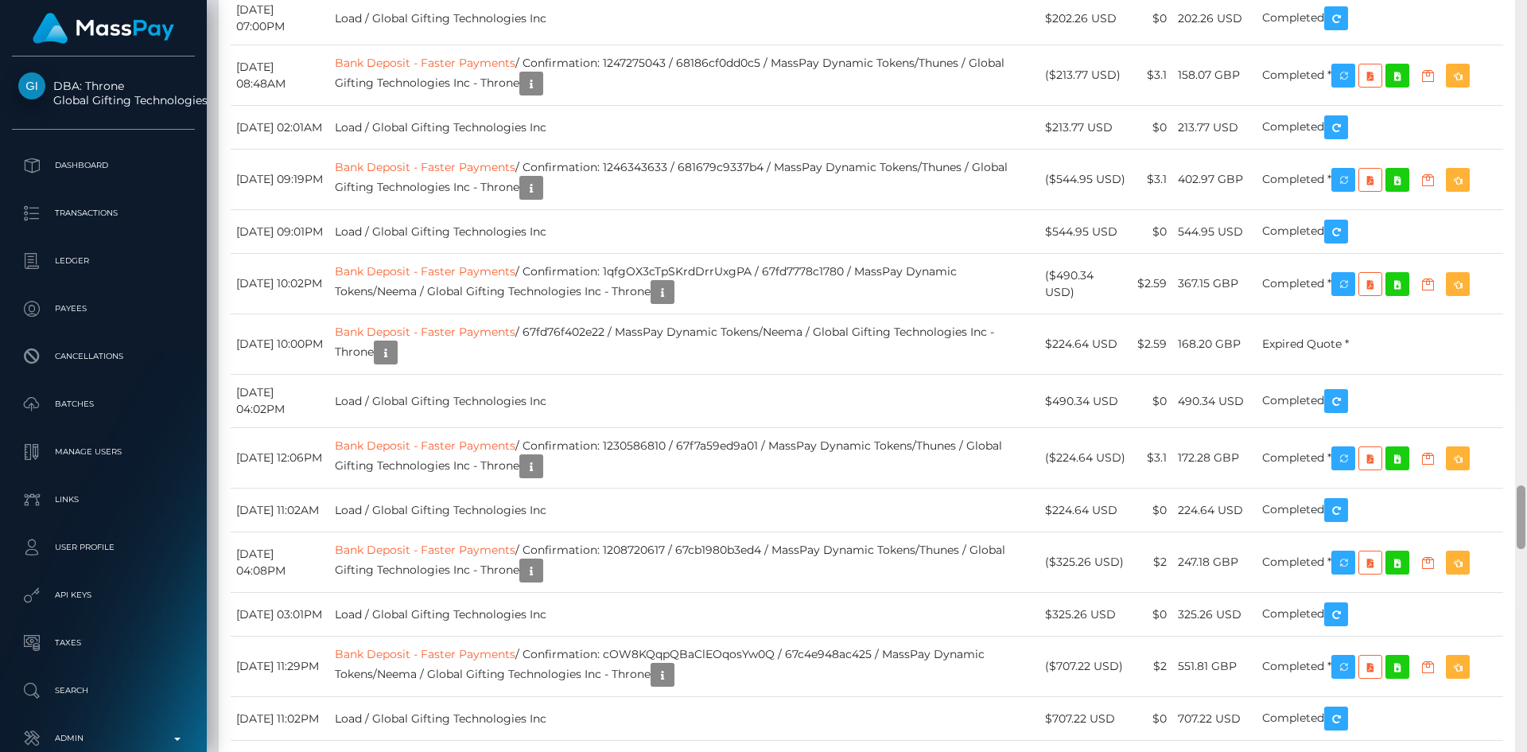
scroll to position [5740, 0]
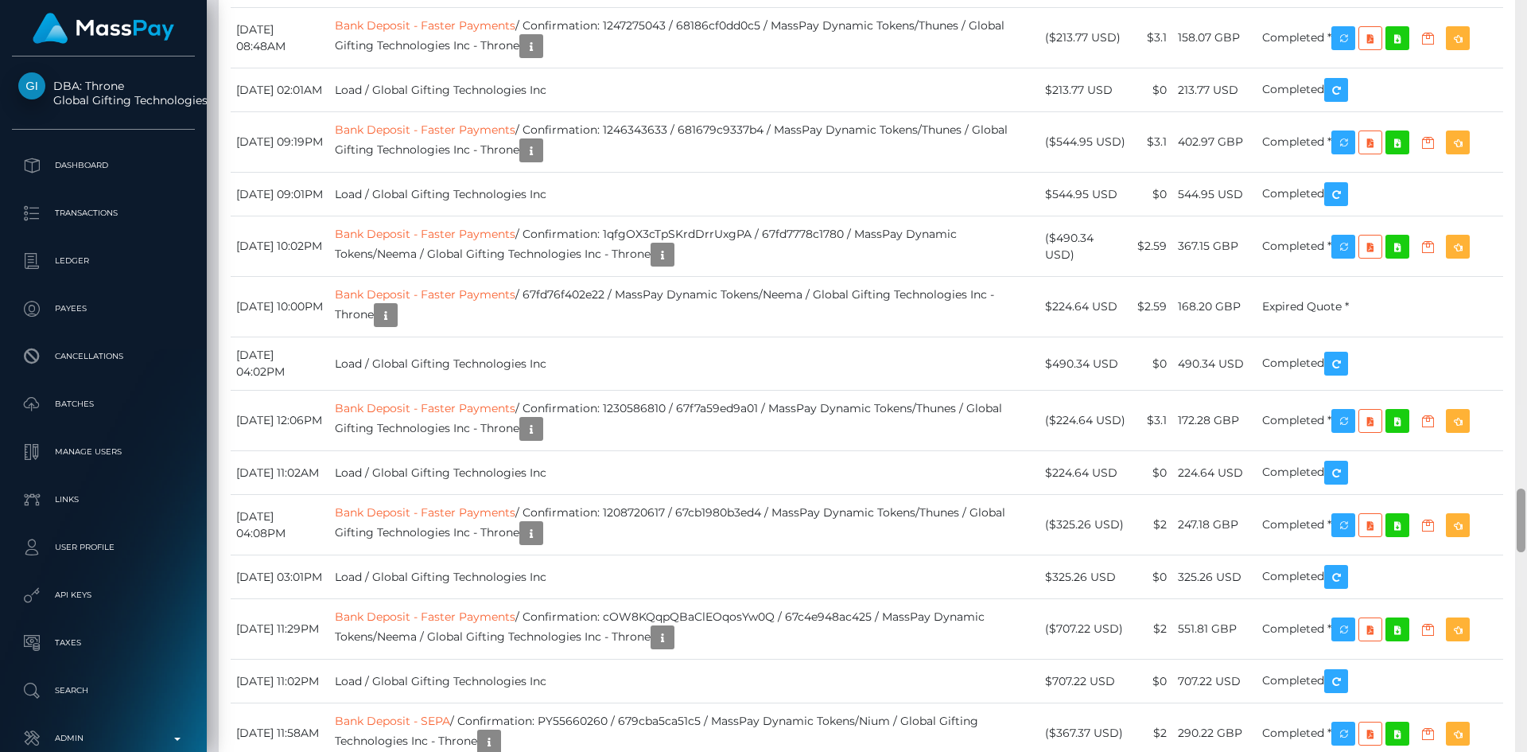
click at [1521, 523] on div at bounding box center [1521, 520] width 9 height 64
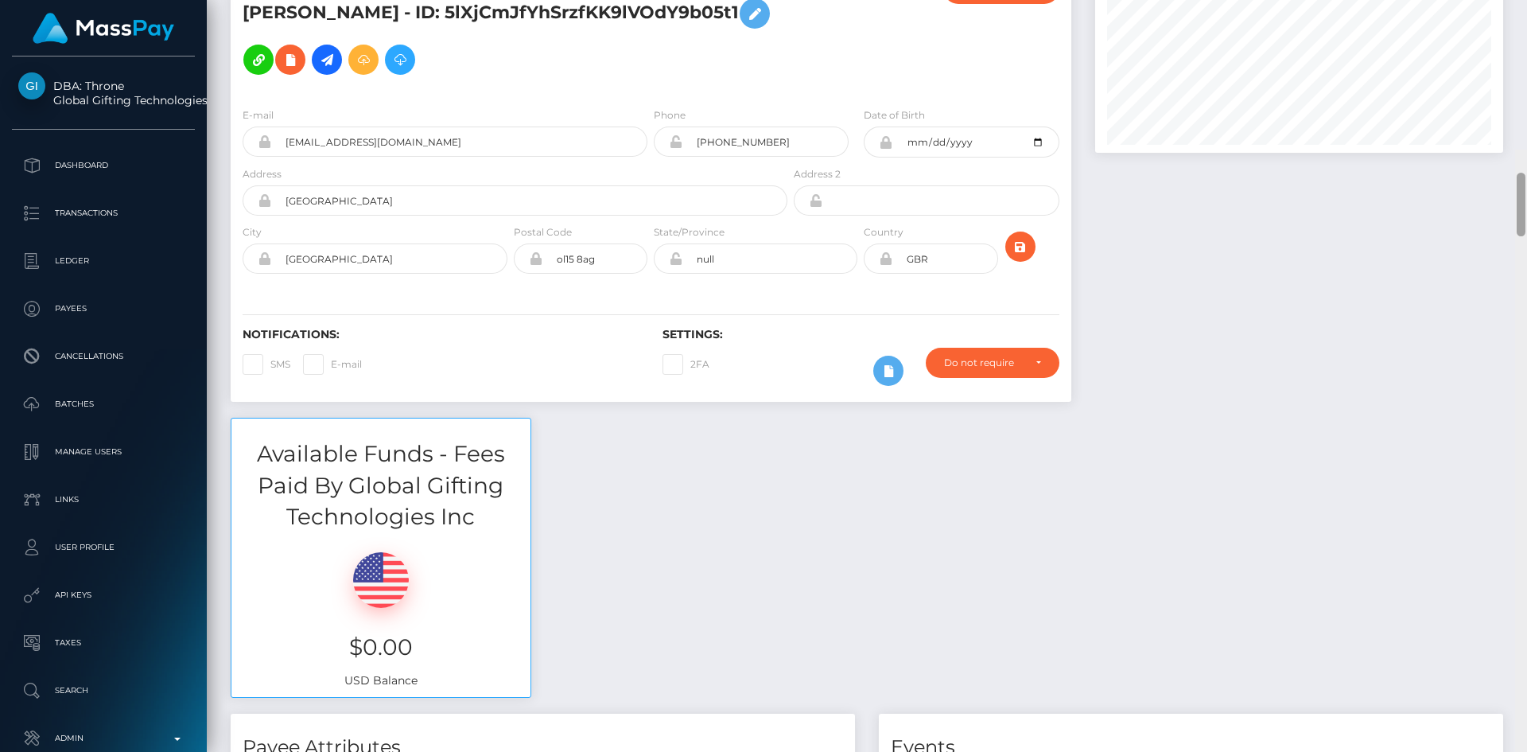
scroll to position [0, 0]
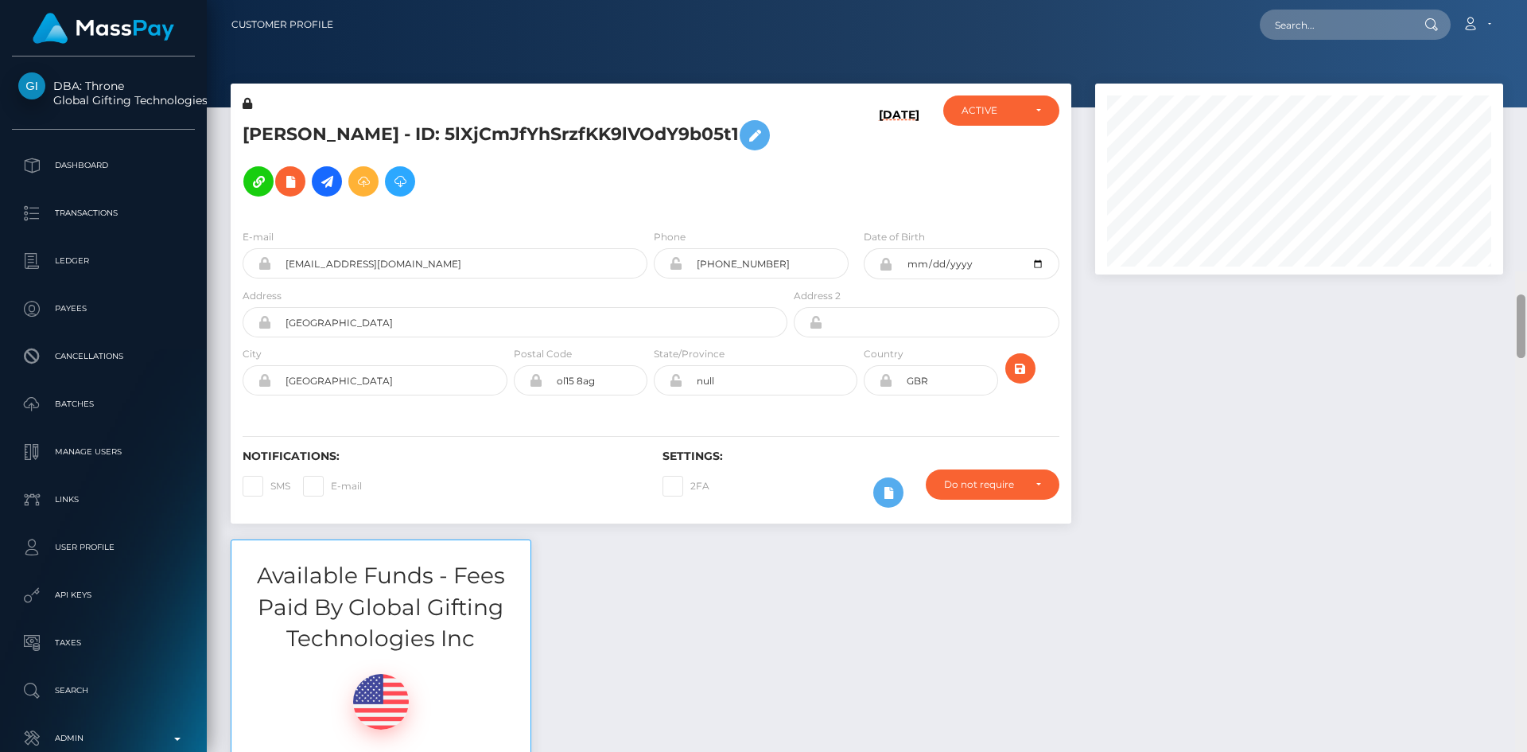
drag, startPoint x: 1522, startPoint y: 405, endPoint x: 1467, endPoint y: 6, distance: 403.0
click at [1501, 21] on div "Customer Profile Loading... Loading..." at bounding box center [867, 376] width 1320 height 752
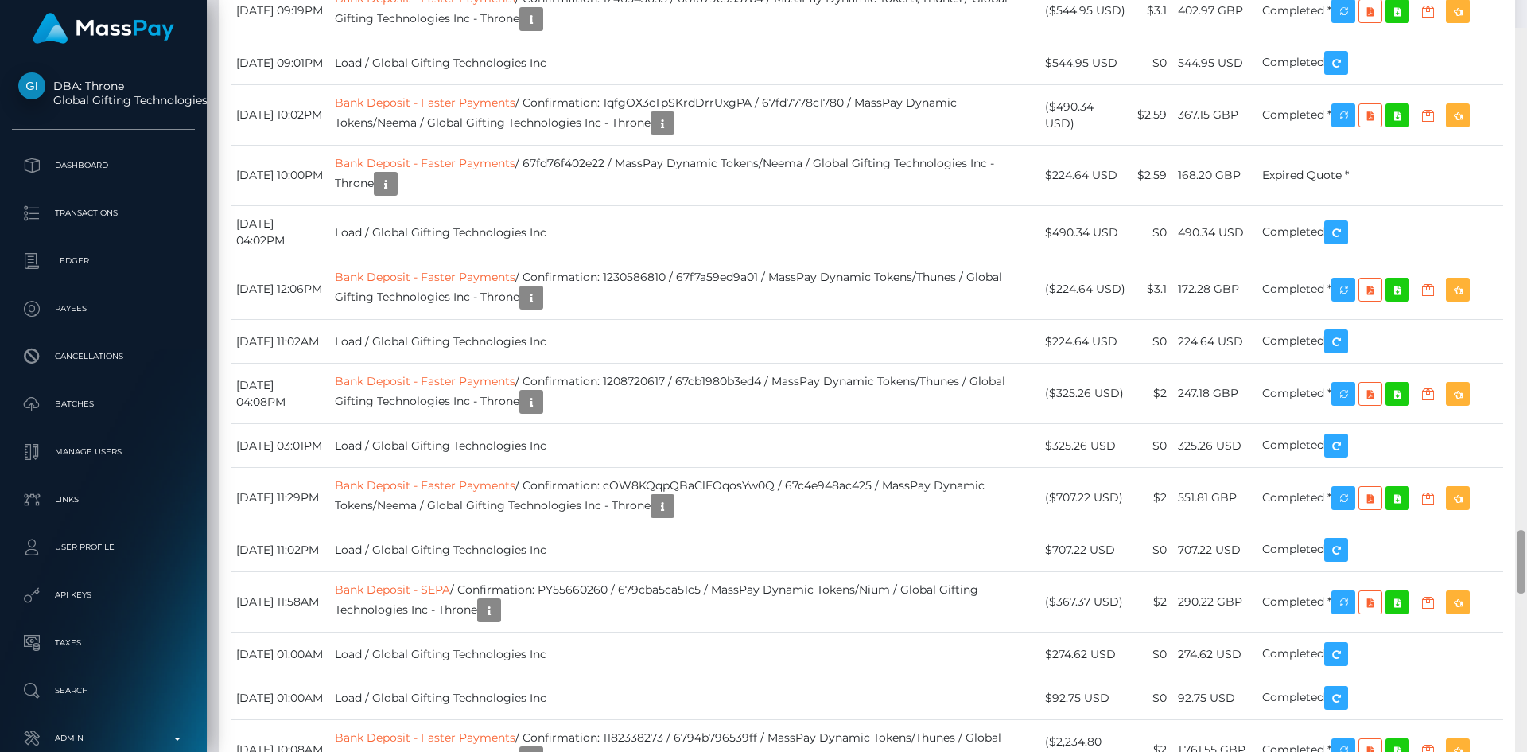
scroll to position [5740, 0]
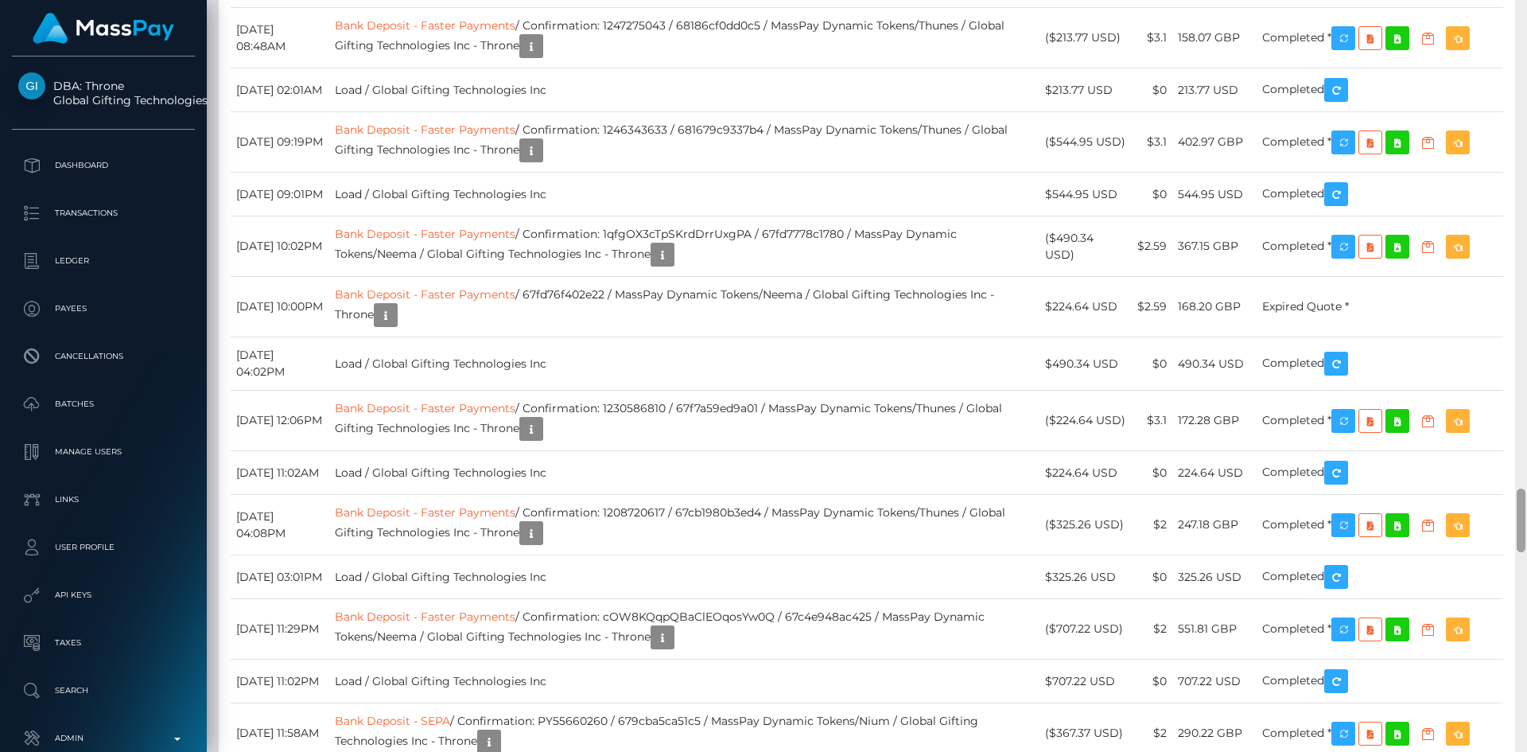
drag, startPoint x: 1523, startPoint y: 53, endPoint x: 1471, endPoint y: 528, distance: 477.6
click at [1471, 528] on div "Customer Profile Loading... Loading..." at bounding box center [867, 376] width 1320 height 752
copy td "[TECHNICAL_ID]"
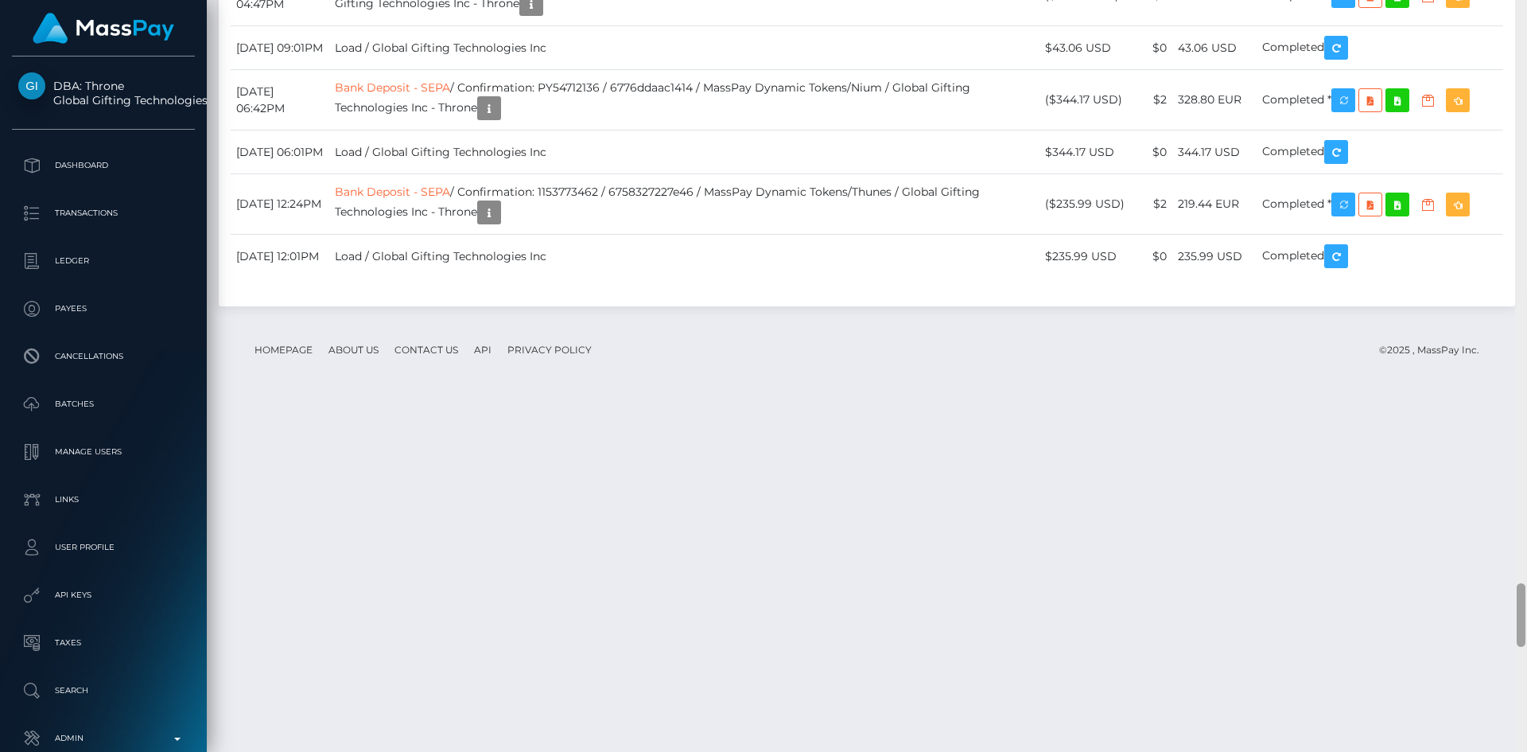
scroll to position [6553, 0]
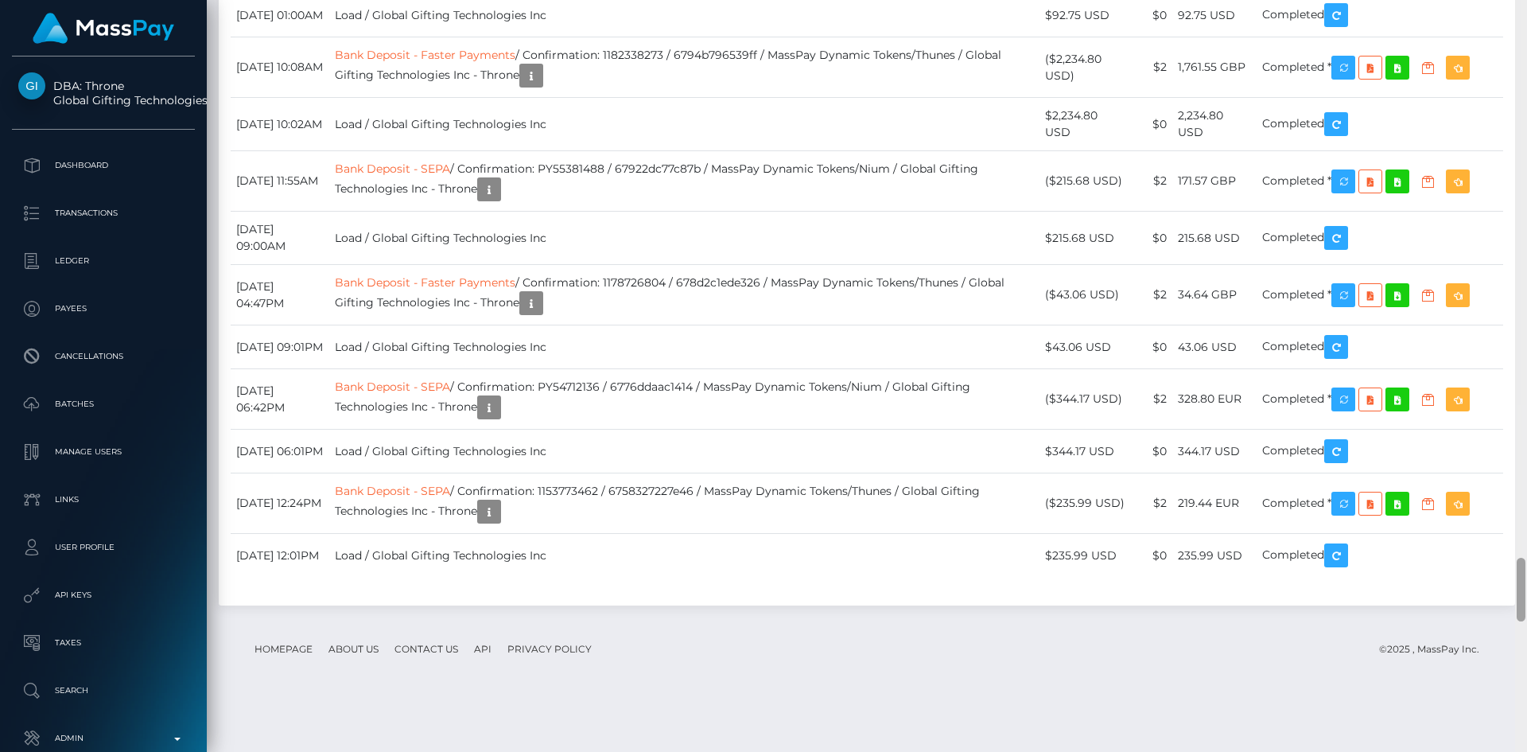
drag, startPoint x: 1521, startPoint y: 521, endPoint x: 1525, endPoint y: 590, distance: 69.3
click at [1525, 590] on div at bounding box center [1521, 590] width 9 height 64
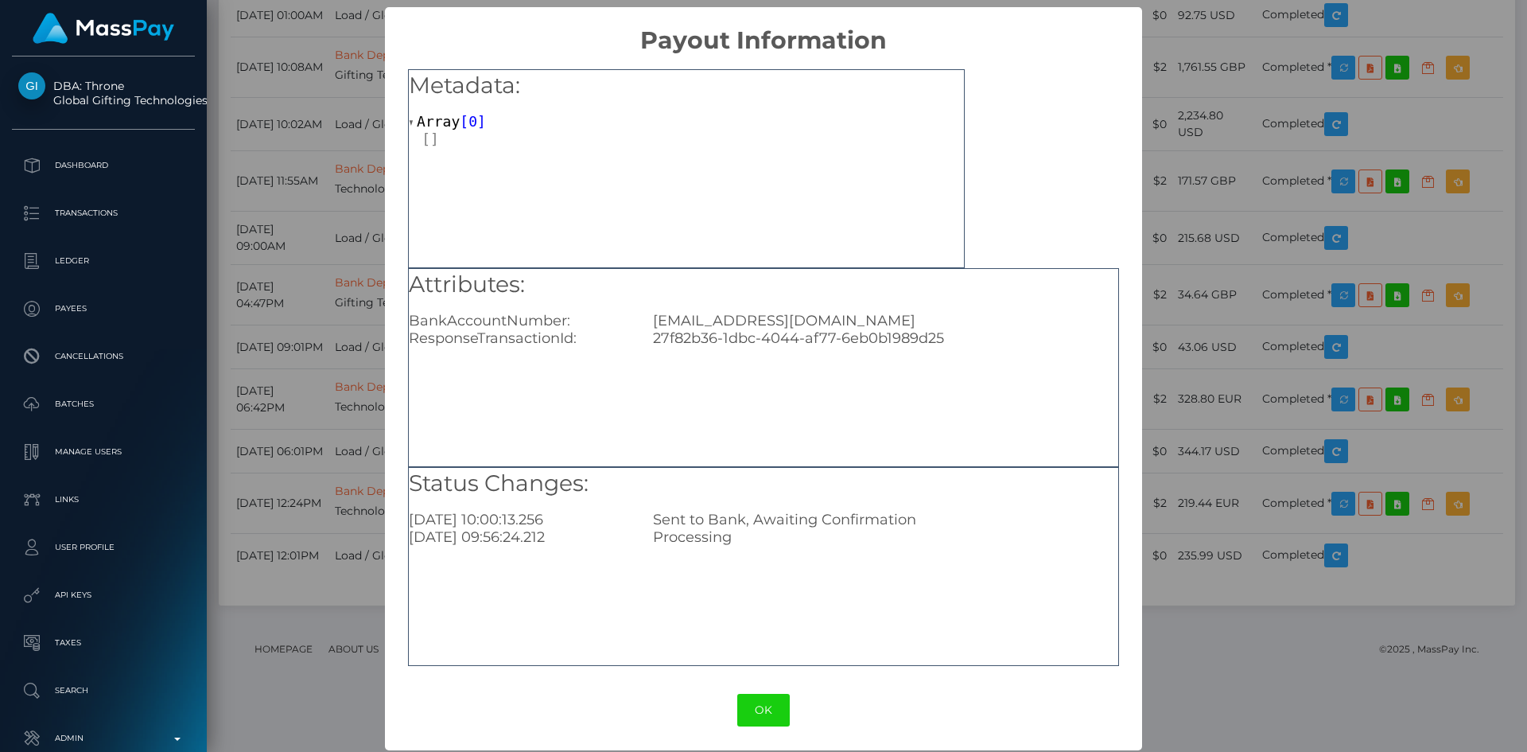
click at [902, 338] on div "27f82b36-1dbc-4044-af77-6eb0b1989d25" at bounding box center [885, 337] width 488 height 17
copy div "27f82b36-1dbc-4044-af77-6eb0b1989d25"
click at [1214, 302] on div "× Payout Information Metadata: Array [ 0 ] Attributes: BankAccountNumber: peony…" at bounding box center [763, 376] width 1527 height 752
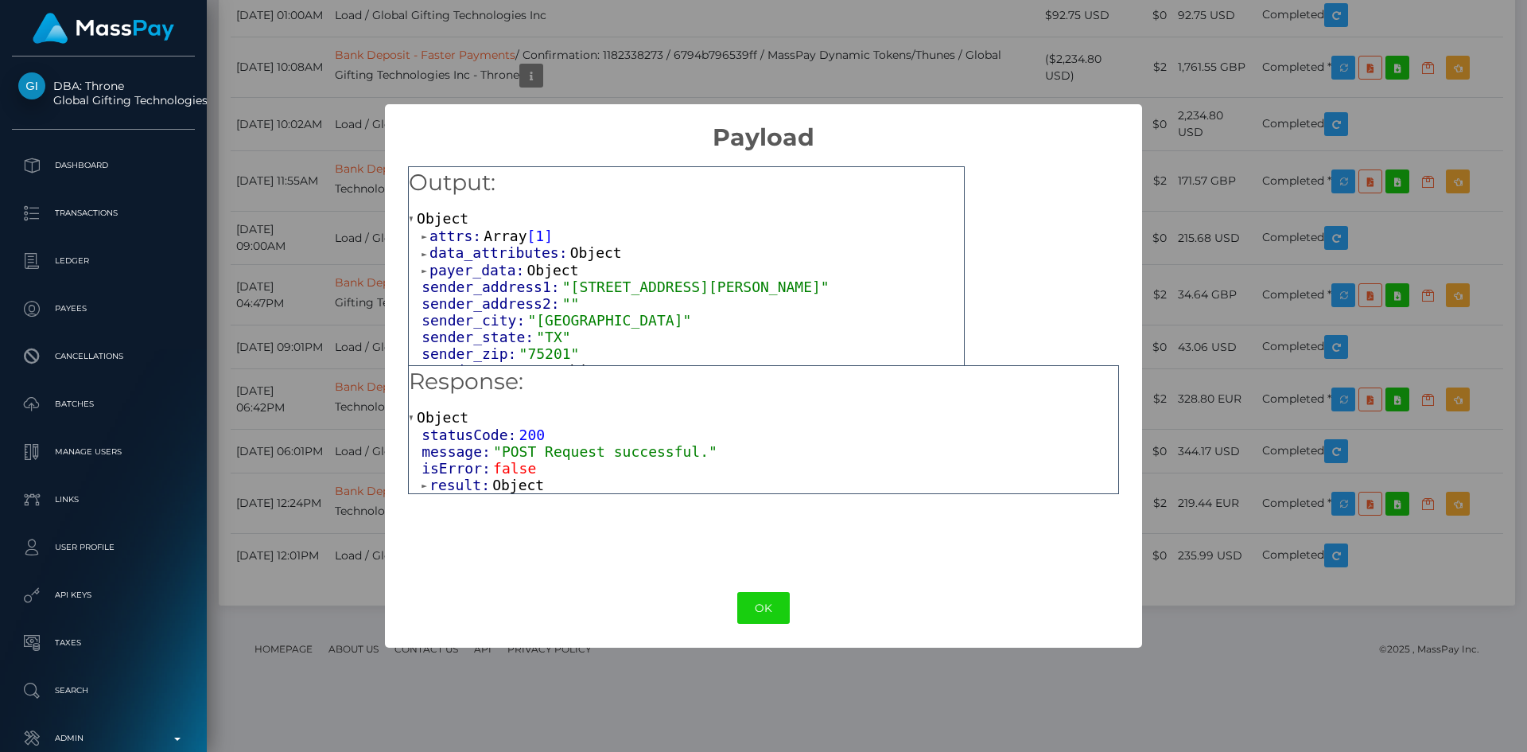
click at [522, 488] on span "Object" at bounding box center [518, 484] width 52 height 17
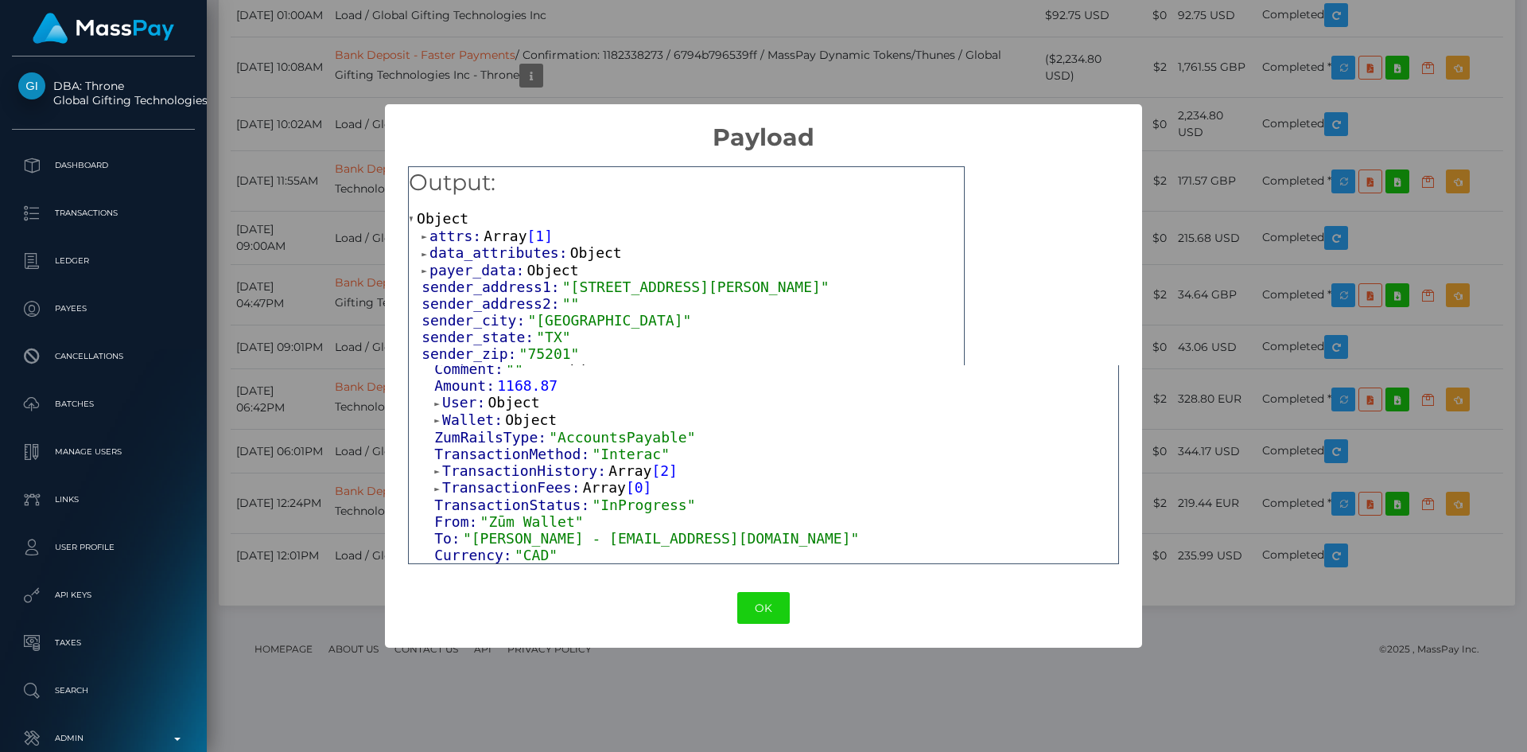
scroll to position [0, 0]
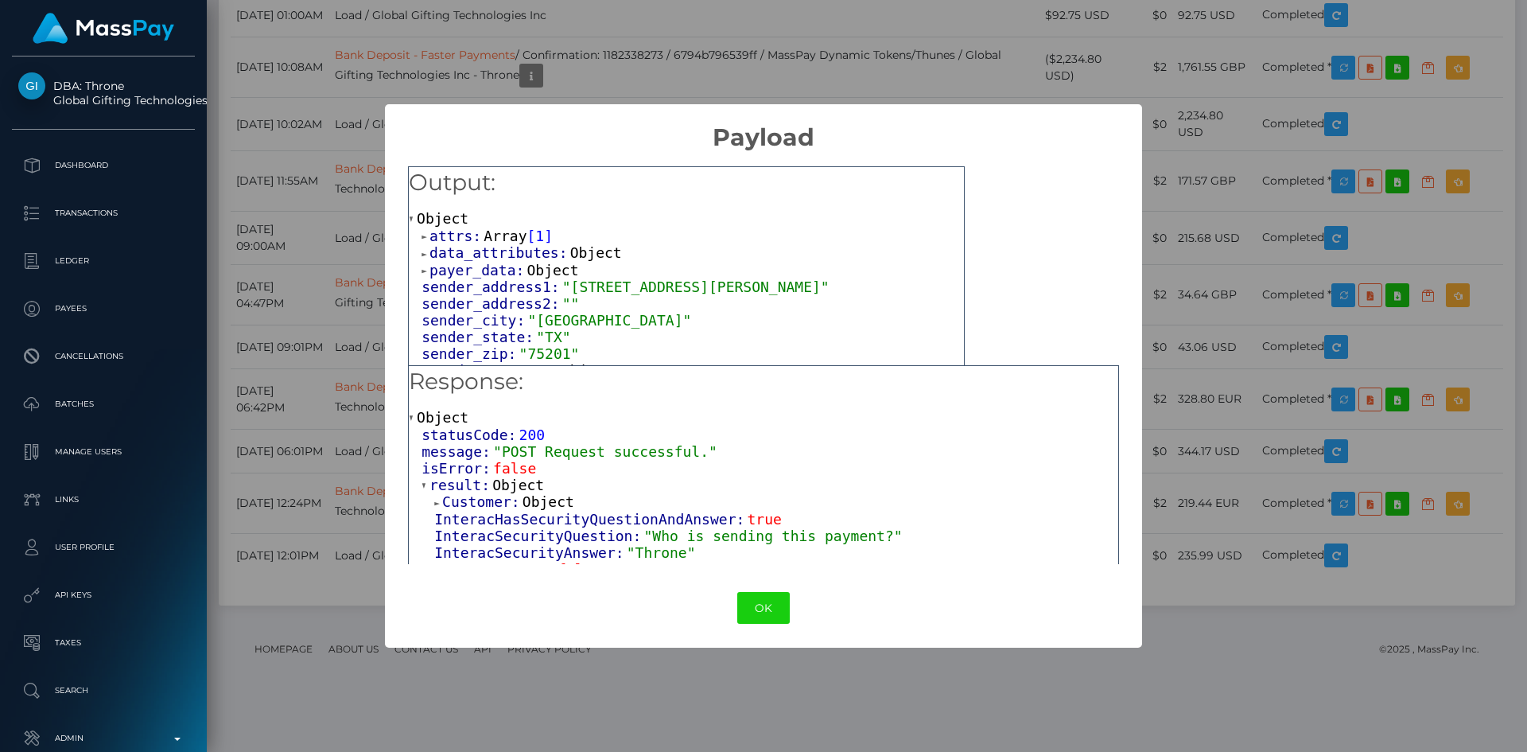
drag, startPoint x: 1319, startPoint y: 286, endPoint x: 1296, endPoint y: 288, distance: 23.1
click at [1320, 286] on div "× Payload Output: Object attrs: Array [ 1 ] data_attributes: Object payer_data:…" at bounding box center [763, 376] width 1527 height 752
click at [762, 618] on button "OK" at bounding box center [763, 608] width 52 height 33
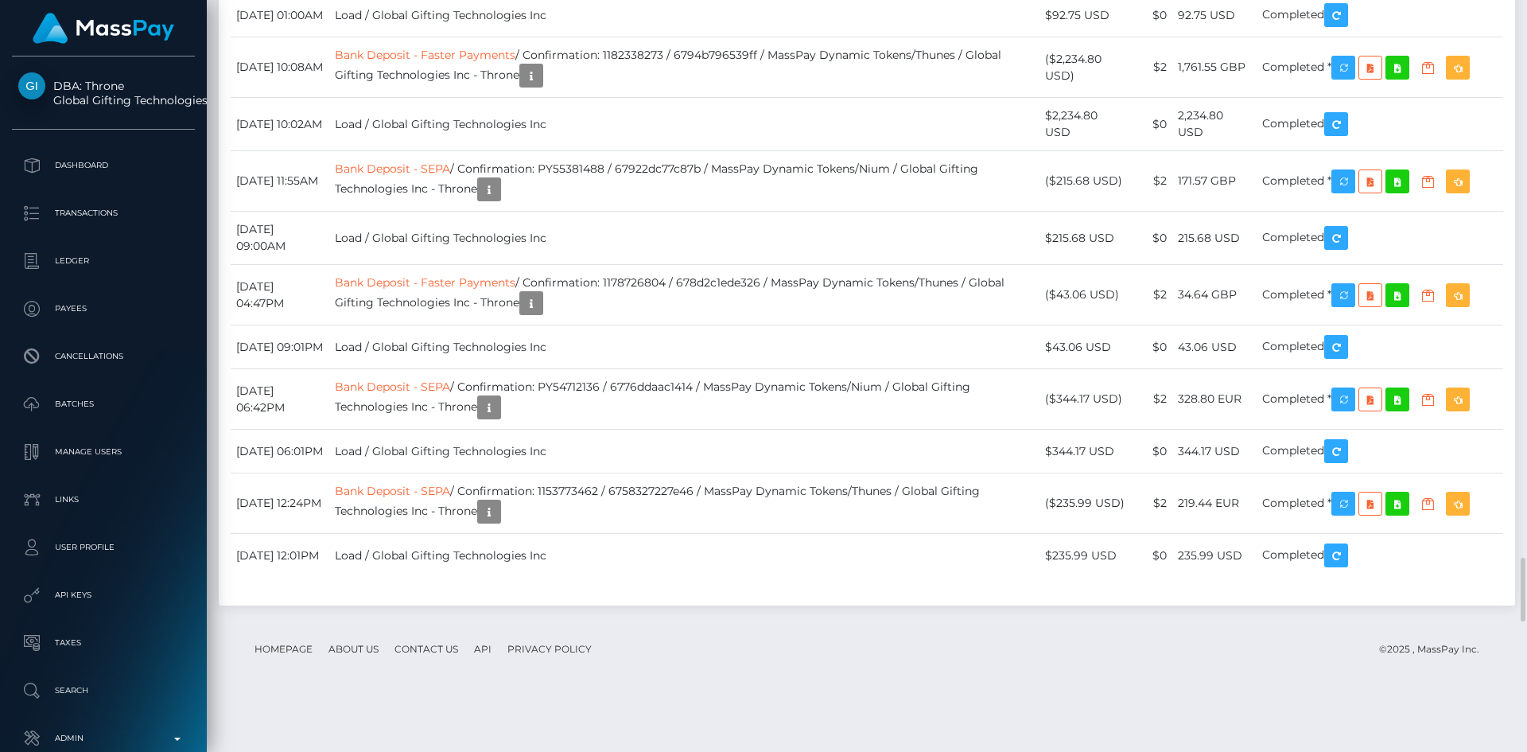
scroll to position [191, 409]
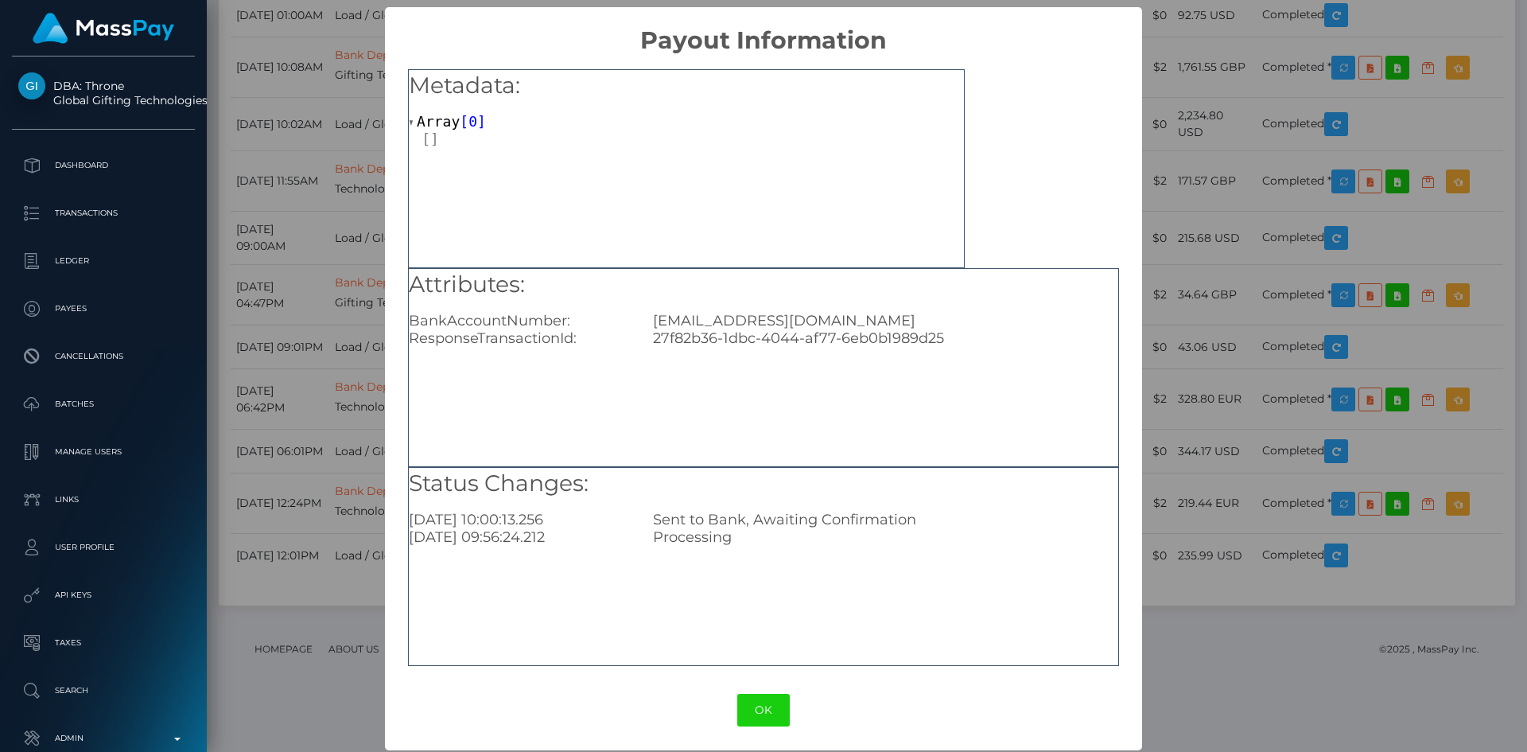
click at [753, 327] on div "[EMAIL_ADDRESS][DOMAIN_NAME]" at bounding box center [885, 320] width 488 height 17
copy div "gmail"
click at [779, 310] on div "Attributes: BankAccountNumber: peonyfong7@gmail.com ResponseTransactionId: 27f8…" at bounding box center [763, 308] width 709 height 79
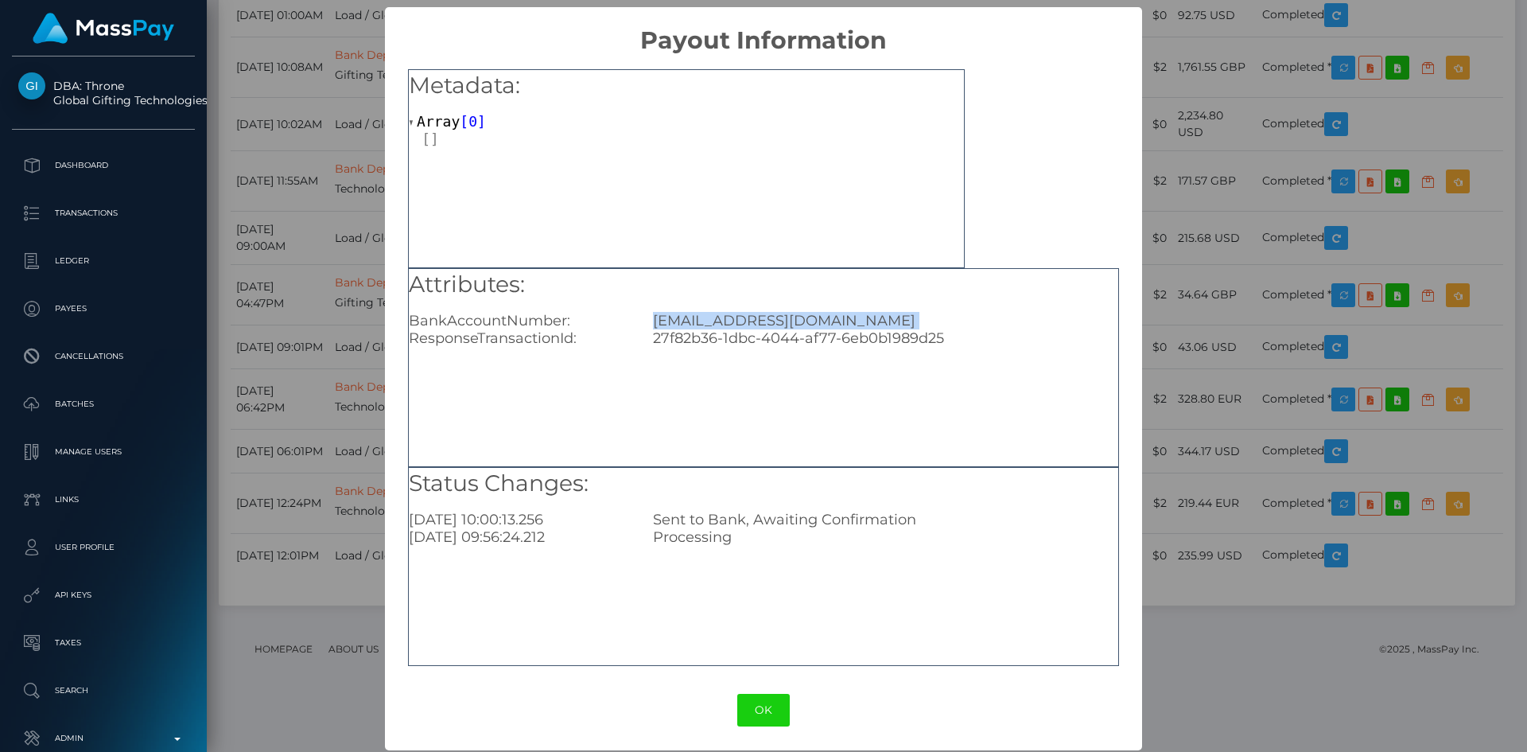
click at [779, 310] on div "Attributes: BankAccountNumber: peonyfong7@gmail.com ResponseTransactionId: 27f8…" at bounding box center [763, 308] width 709 height 79
click at [328, 308] on div "× Payout Information Metadata: Array [ 0 ] Attributes: BankAccountNumber: peony…" at bounding box center [763, 376] width 1527 height 752
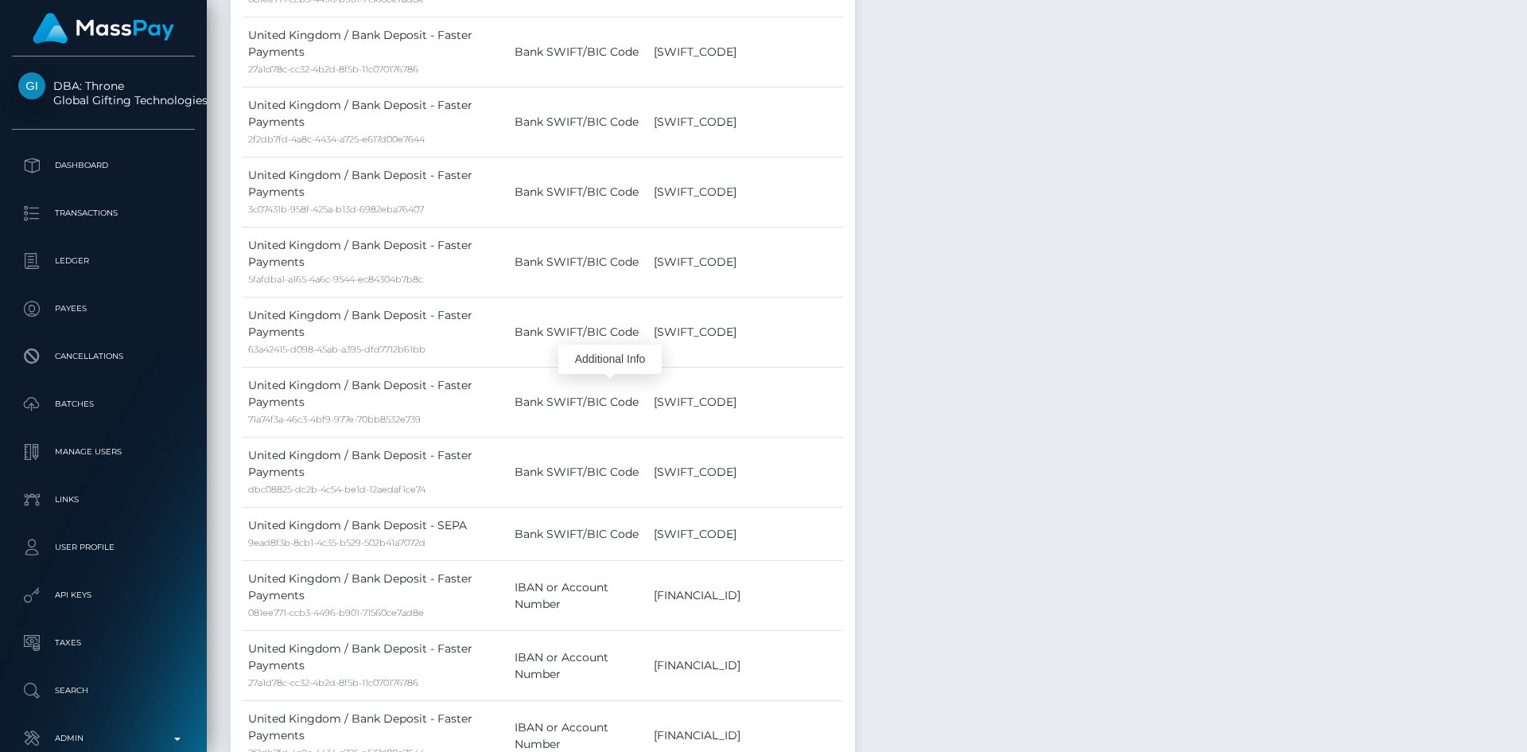
scroll to position [0, 0]
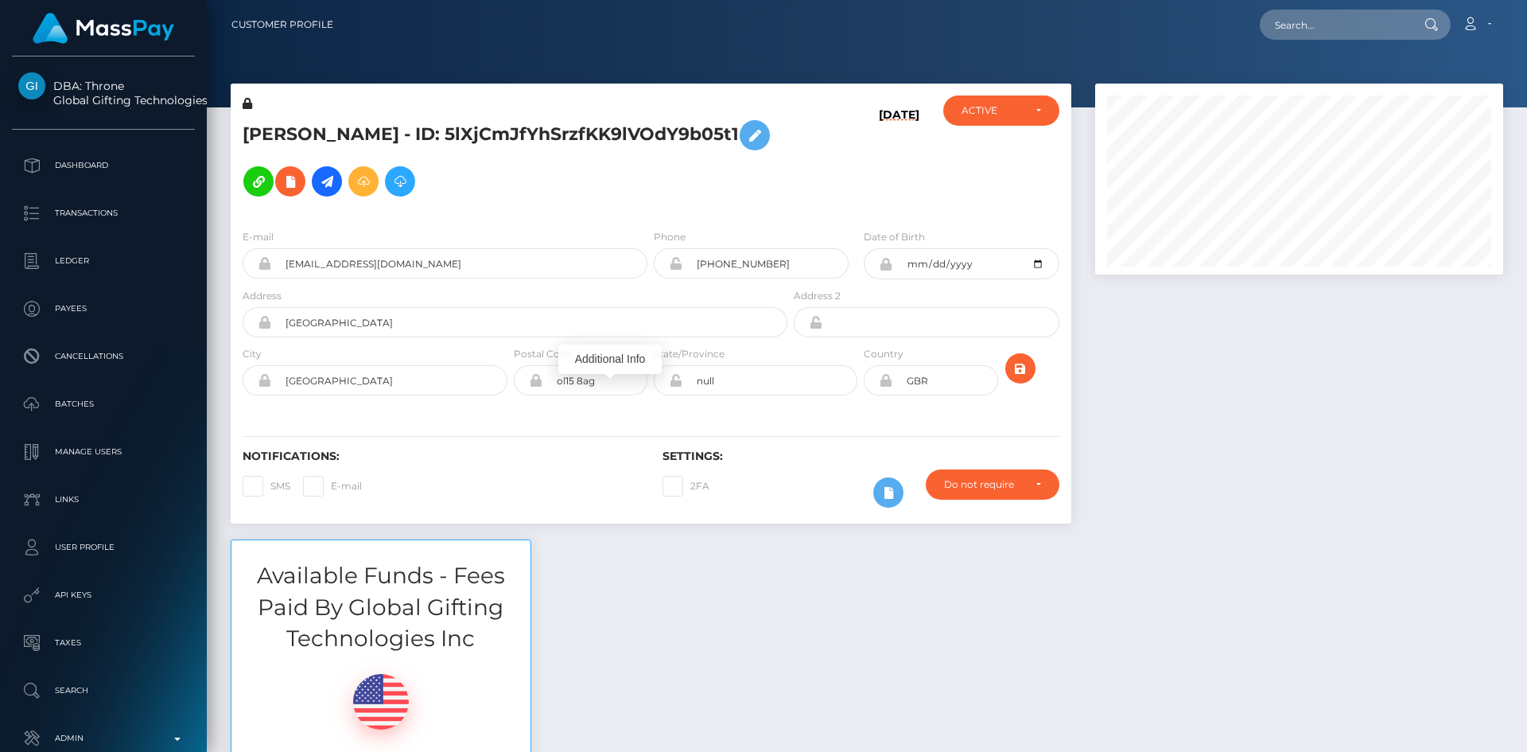
drag, startPoint x: 1521, startPoint y: 581, endPoint x: 1526, endPoint y: -69, distance: 649.8
click at [1526, 0] on html "DBA: Throne Global Gifting Technologies Inc Dashboard Transactions Ledger Payee…" at bounding box center [763, 376] width 1527 height 752
click at [1355, 37] on nav "Customer Profile Loading... Loading... Account" at bounding box center [867, 24] width 1320 height 49
click at [1352, 32] on input "text" at bounding box center [1335, 25] width 150 height 30
click at [1343, 21] on input "text" at bounding box center [1335, 25] width 150 height 30
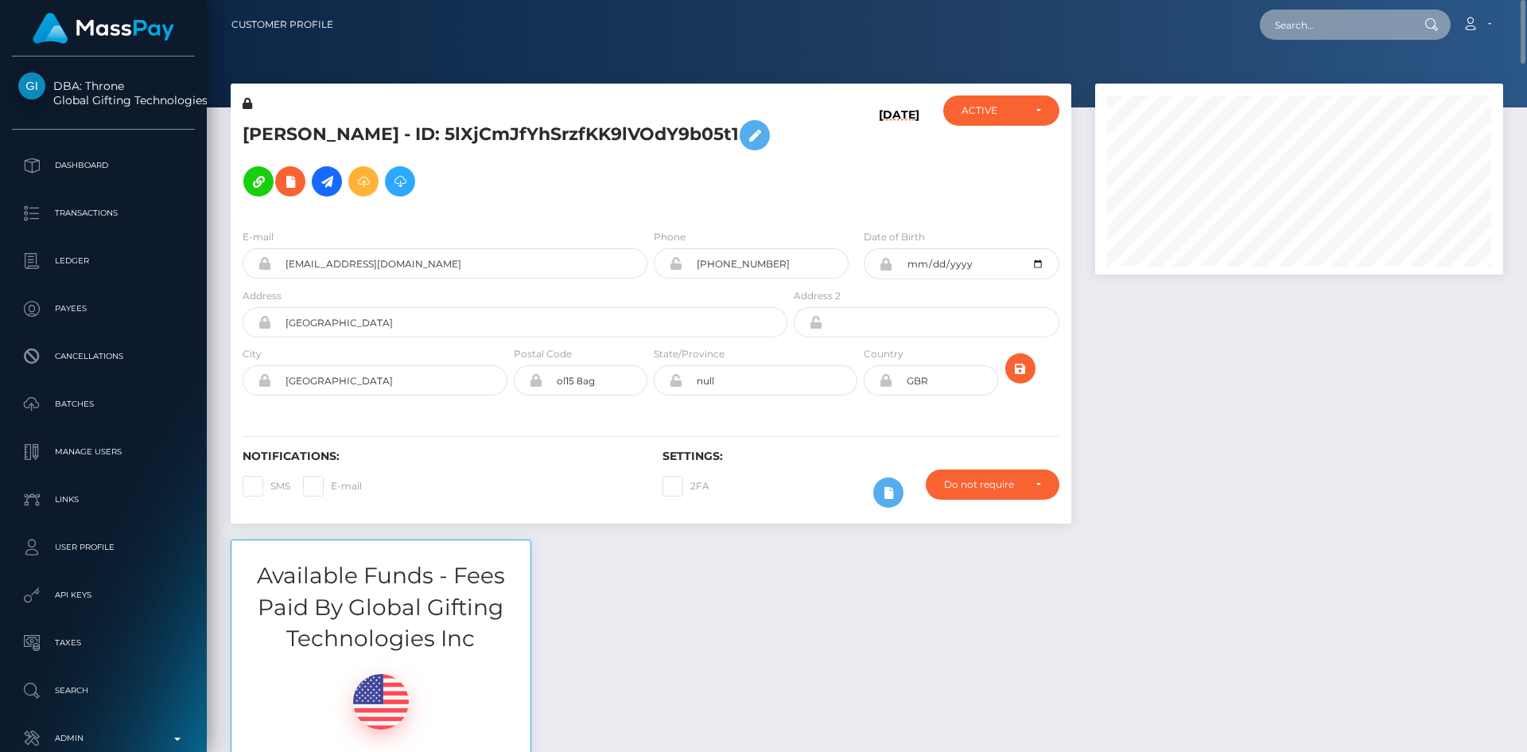
paste input "jay.sub89@gmail.com"
type input "jay.sub89@gmail.com"
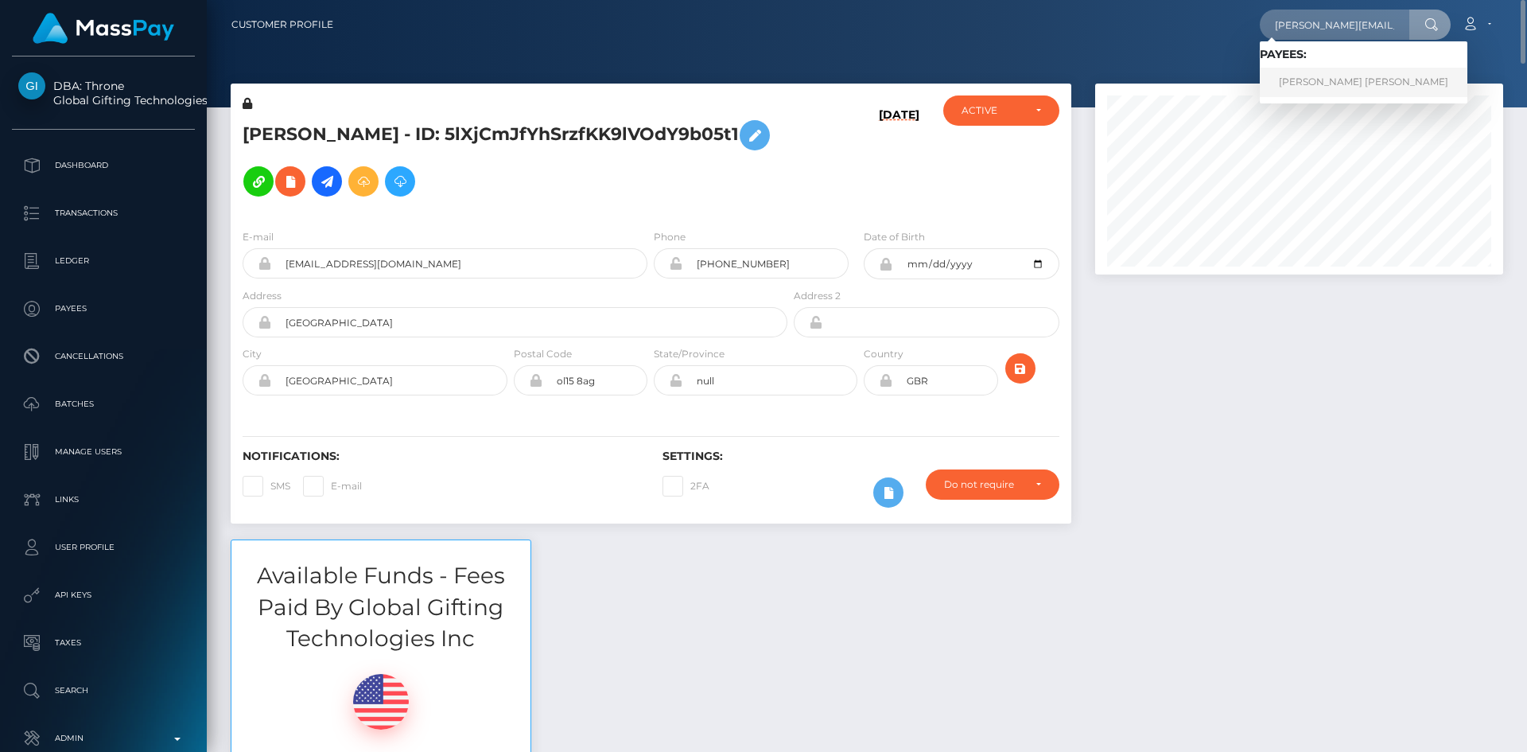
click at [1358, 81] on link "JORDAN BRICE EATON" at bounding box center [1364, 82] width 208 height 29
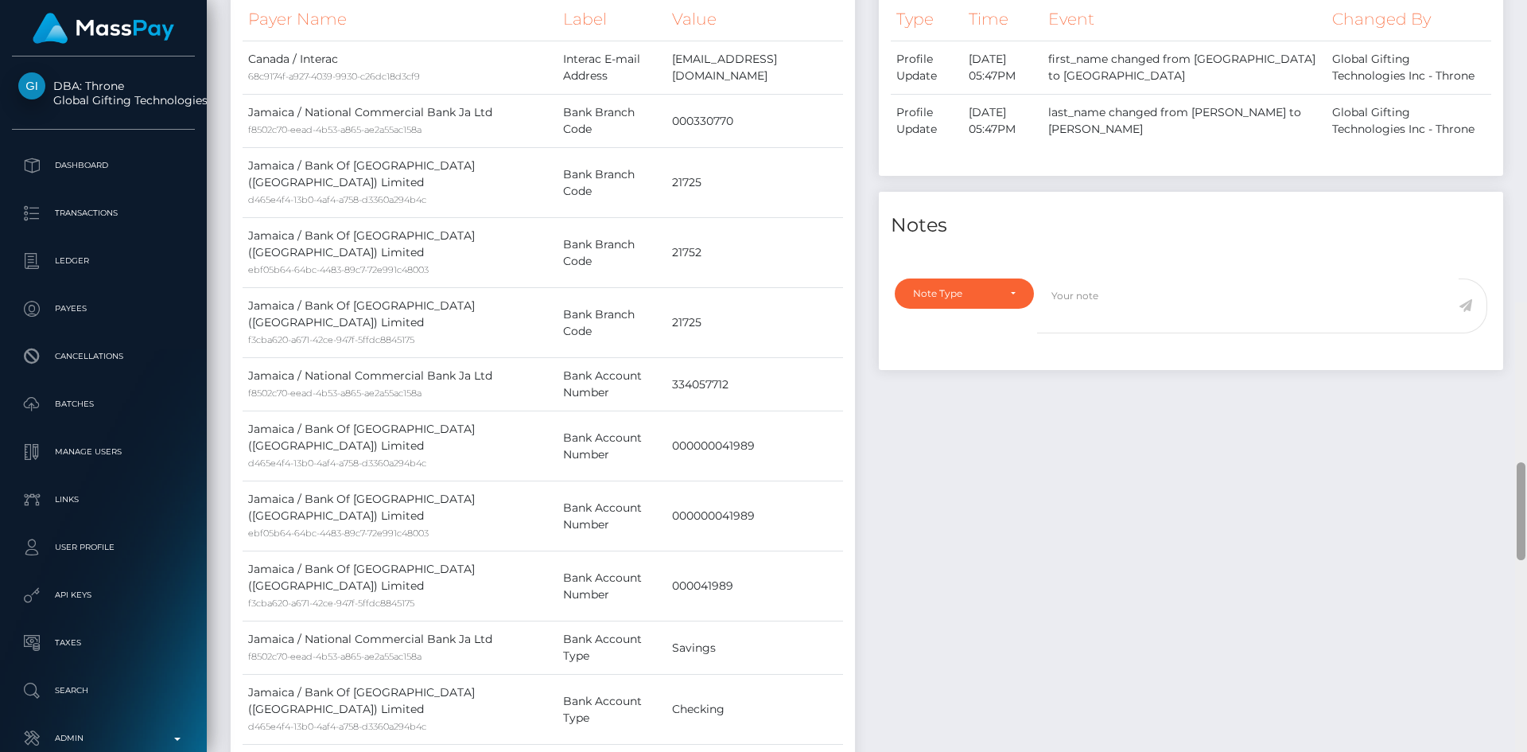
scroll to position [191, 409]
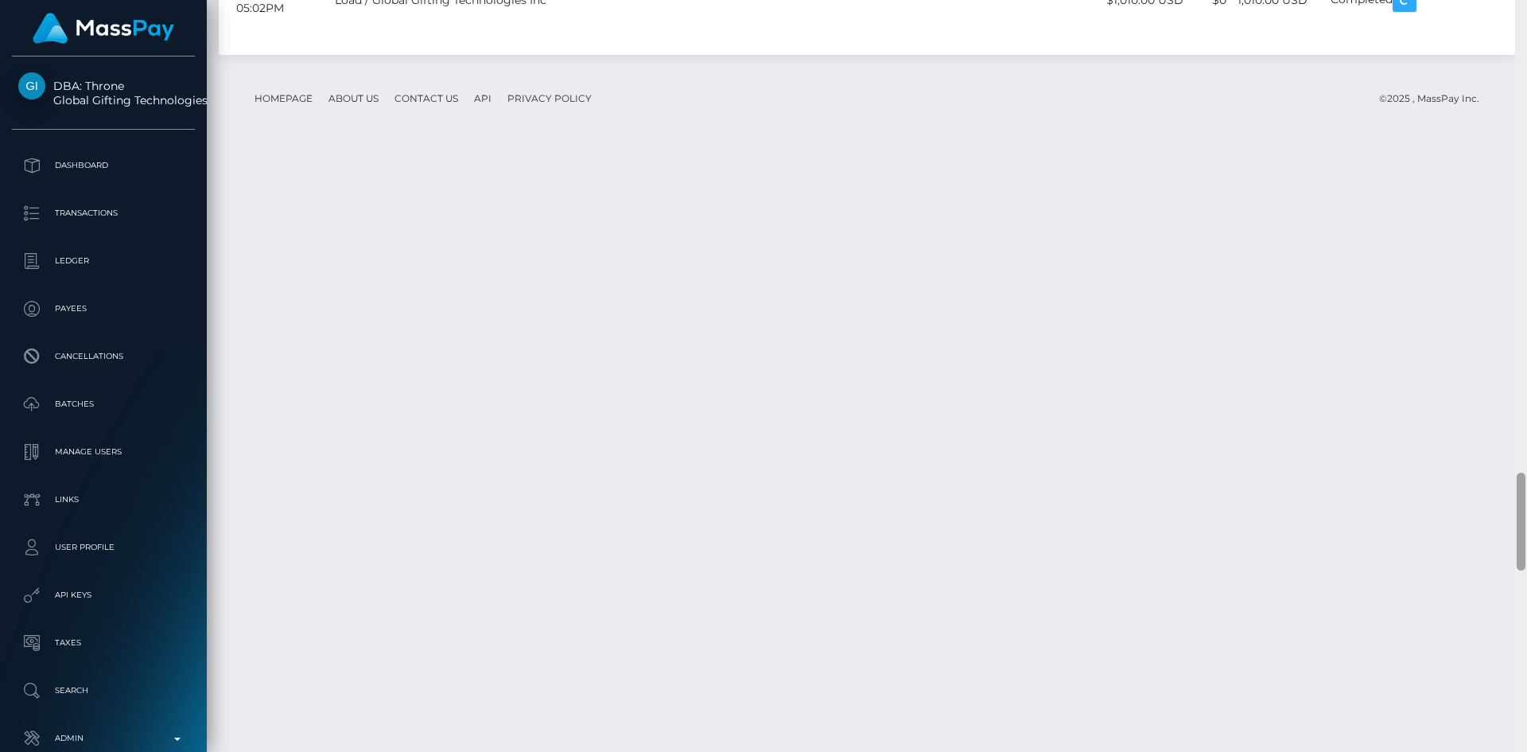
drag, startPoint x: 1525, startPoint y: 103, endPoint x: 1466, endPoint y: 786, distance: 685.7
click at [1466, 751] on html "DBA: Throne Global Gifting Technologies Inc Dashboard Transactions Ledger Payee…" at bounding box center [763, 376] width 1527 height 752
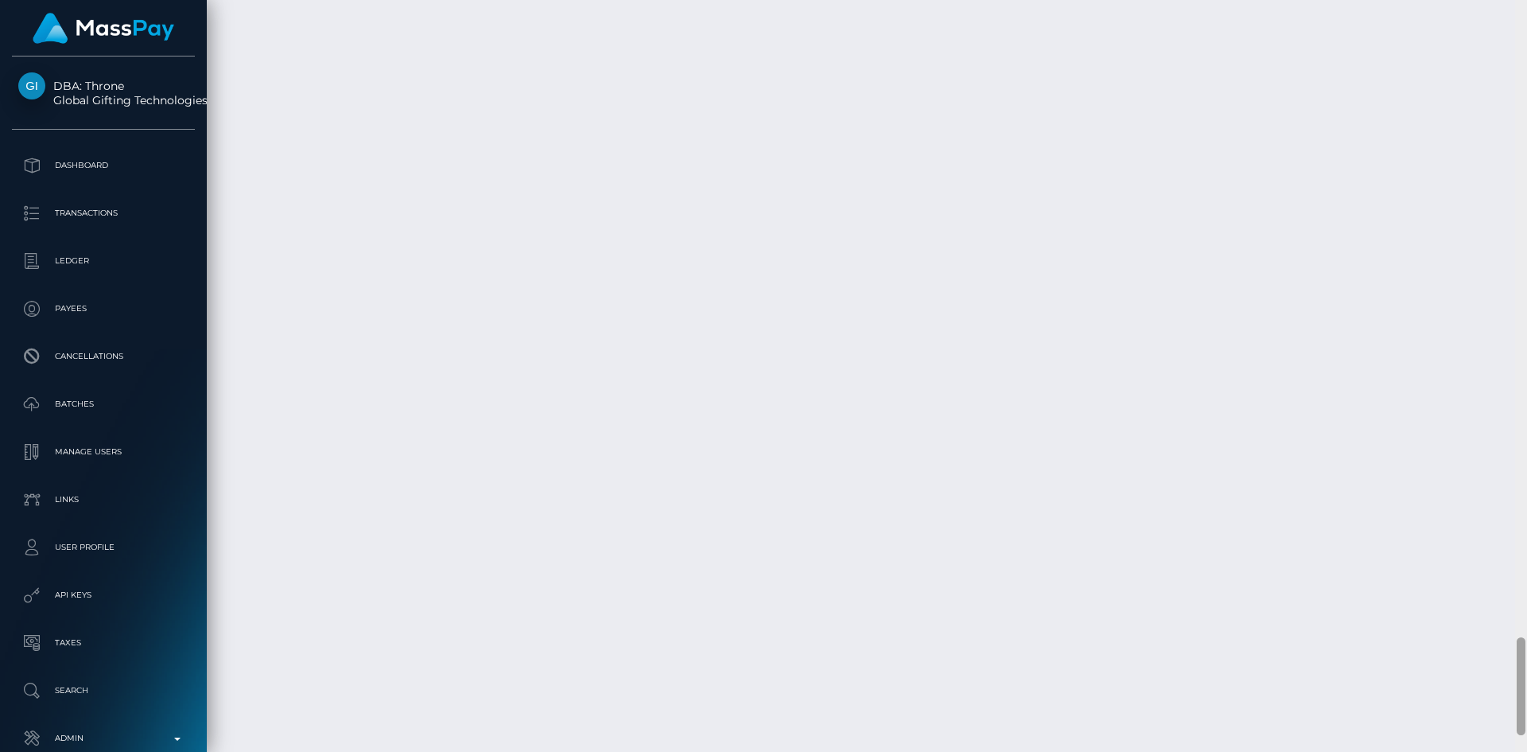
scroll to position [4962, 0]
drag, startPoint x: 1522, startPoint y: 506, endPoint x: 1443, endPoint y: 664, distance: 177.1
click at [1505, 681] on div "Customer Profile Loading... Loading..." at bounding box center [867, 376] width 1320 height 752
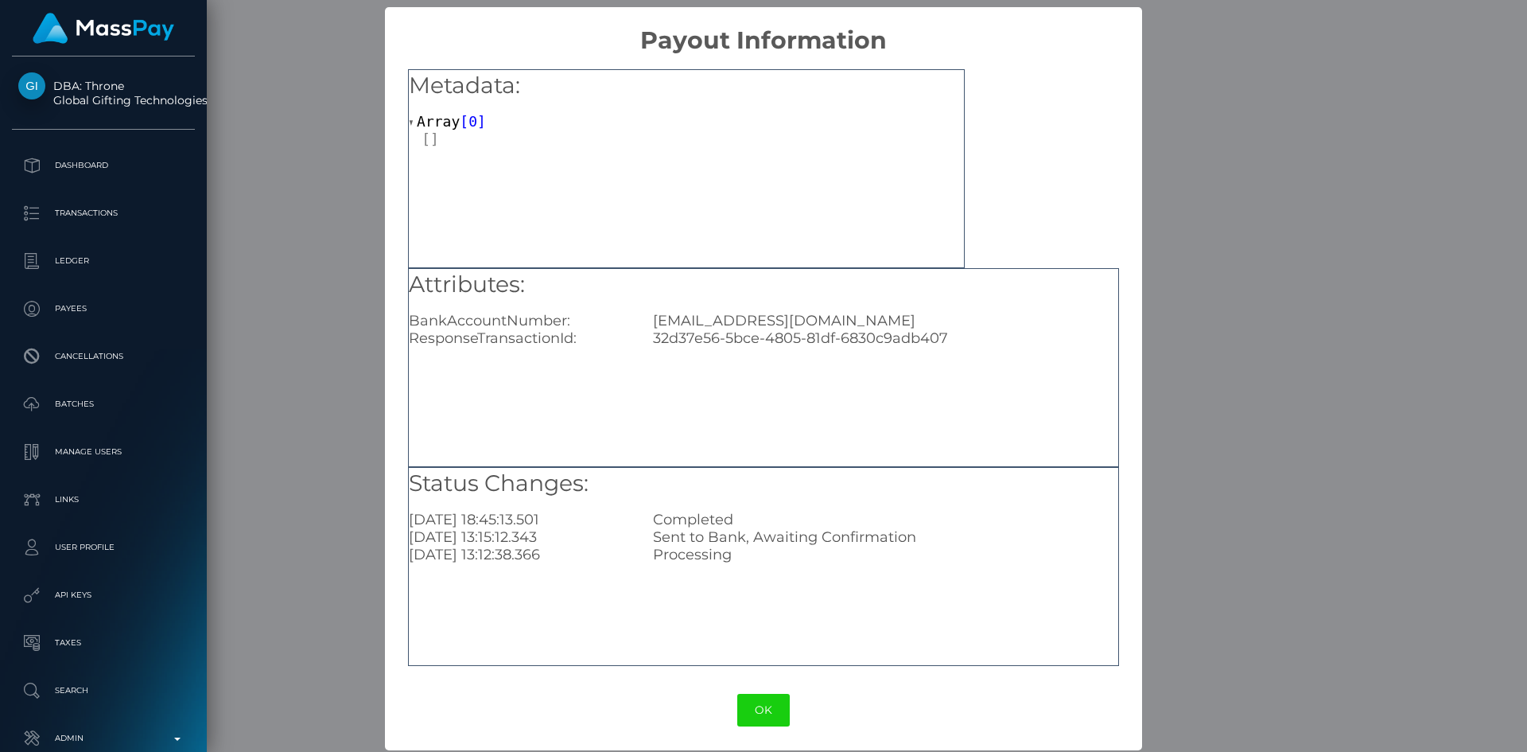
click at [307, 361] on div "× Payout Information Metadata: Array [ 0 ] Attributes: BankAccountNumber: [EMAI…" at bounding box center [763, 376] width 1527 height 752
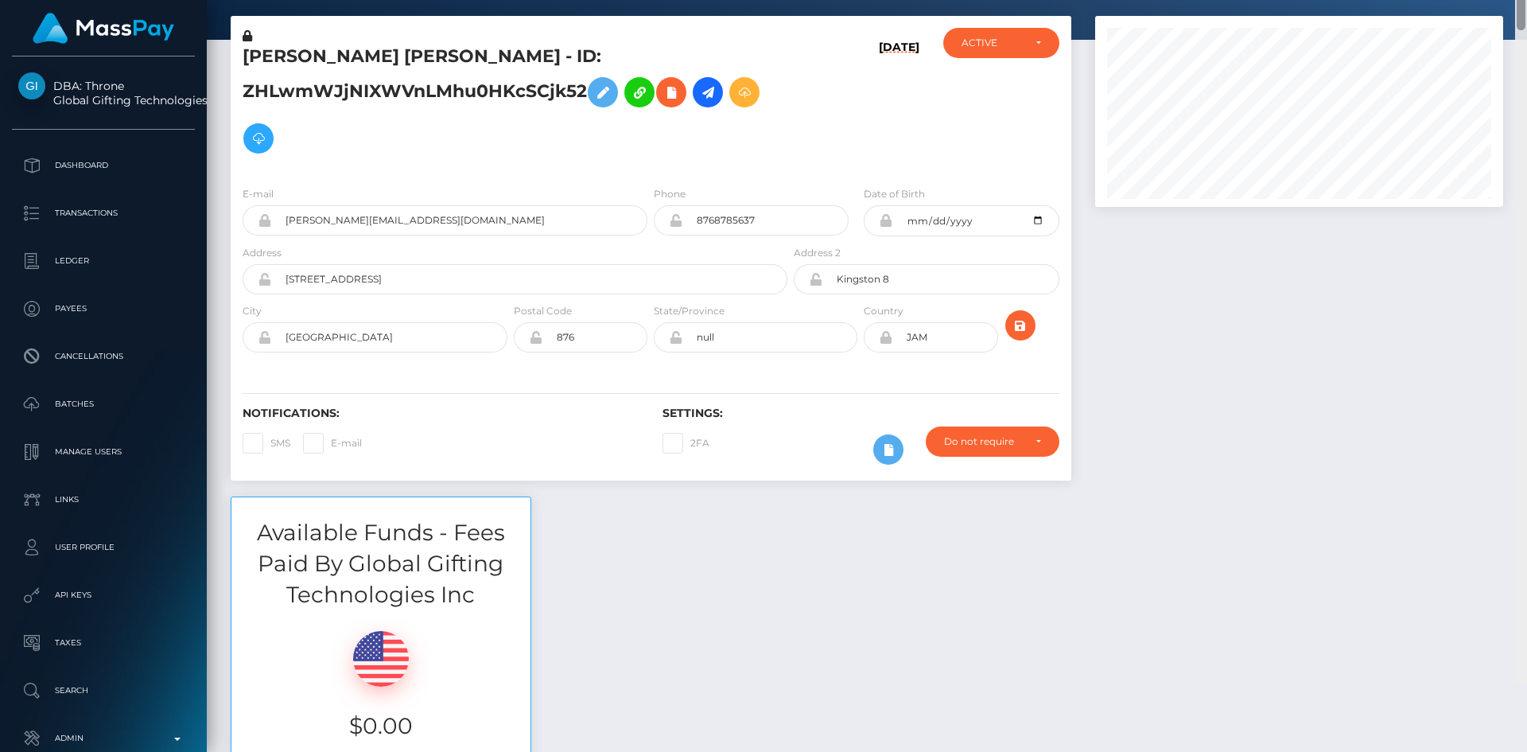
scroll to position [0, 0]
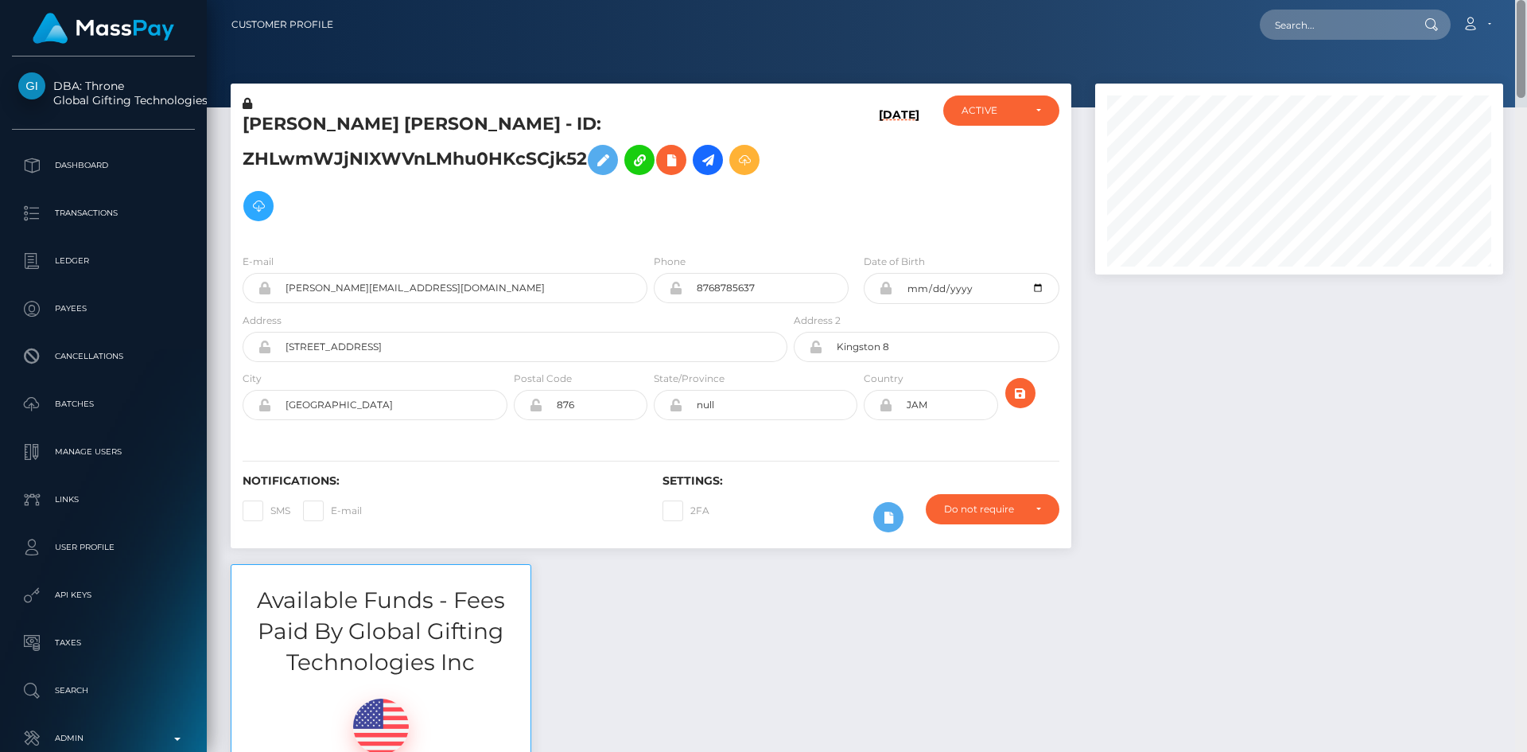
drag, startPoint x: 1523, startPoint y: 680, endPoint x: 1526, endPoint y: 4, distance: 676.0
click at [1526, 6] on div "Customer Profile Loading... Loading..." at bounding box center [867, 376] width 1320 height 752
click at [1336, 27] on input "text" at bounding box center [1335, 25] width 150 height 30
paste input "[EMAIL_ADDRESS][DOMAIN_NAME]"
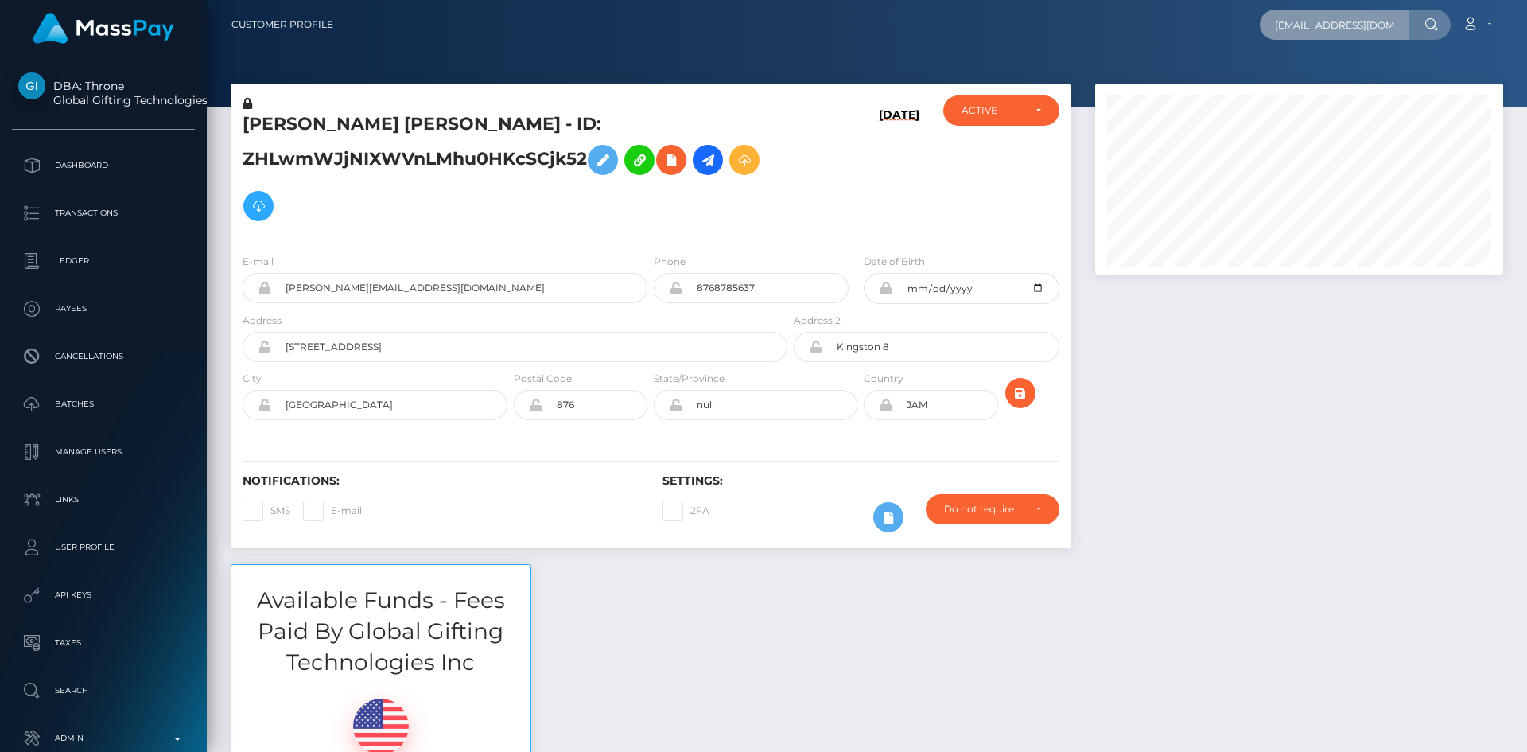
scroll to position [0, 33]
type input "[EMAIL_ADDRESS][DOMAIN_NAME]"
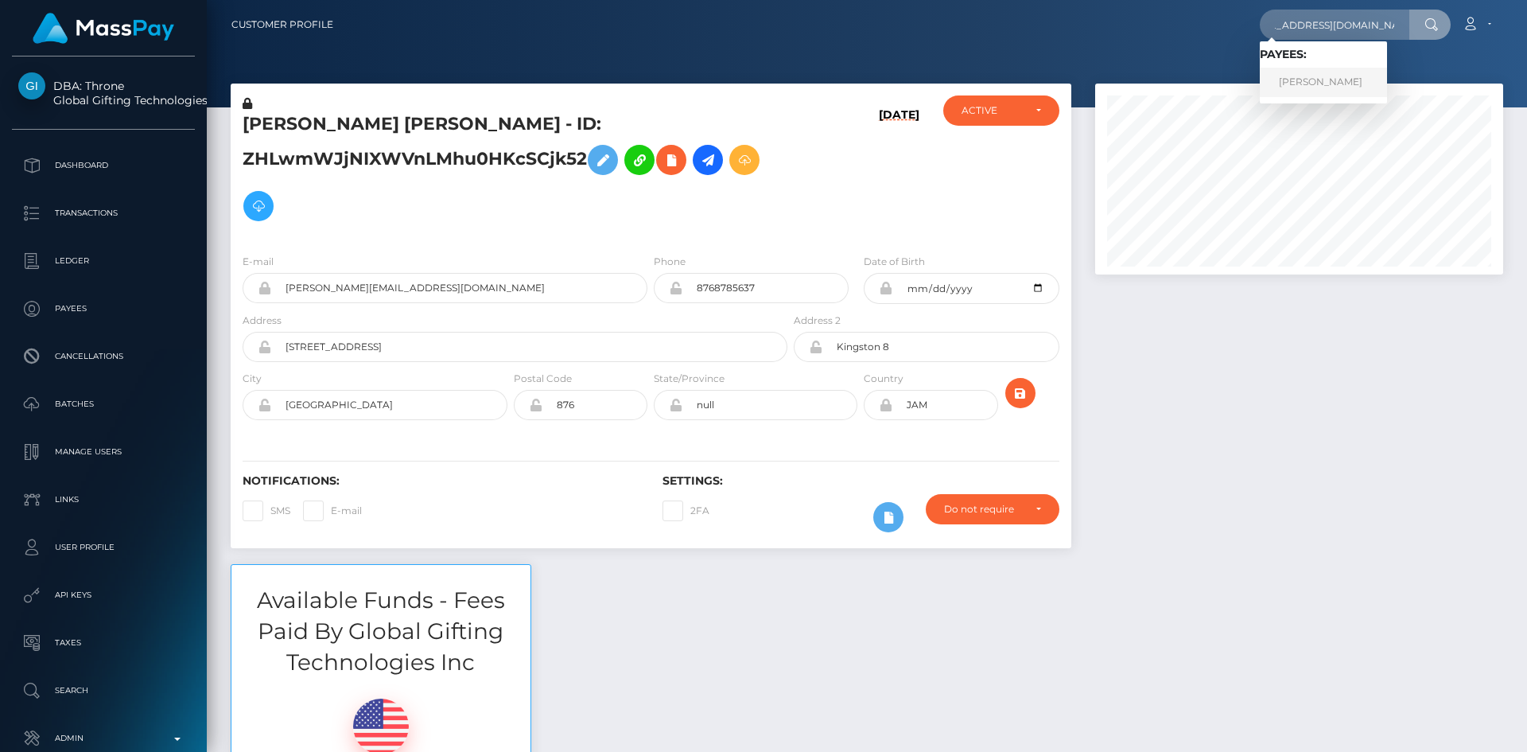
scroll to position [0, 0]
click at [1378, 80] on link "ALICIA ELIZABETH CHILES" at bounding box center [1323, 82] width 127 height 29
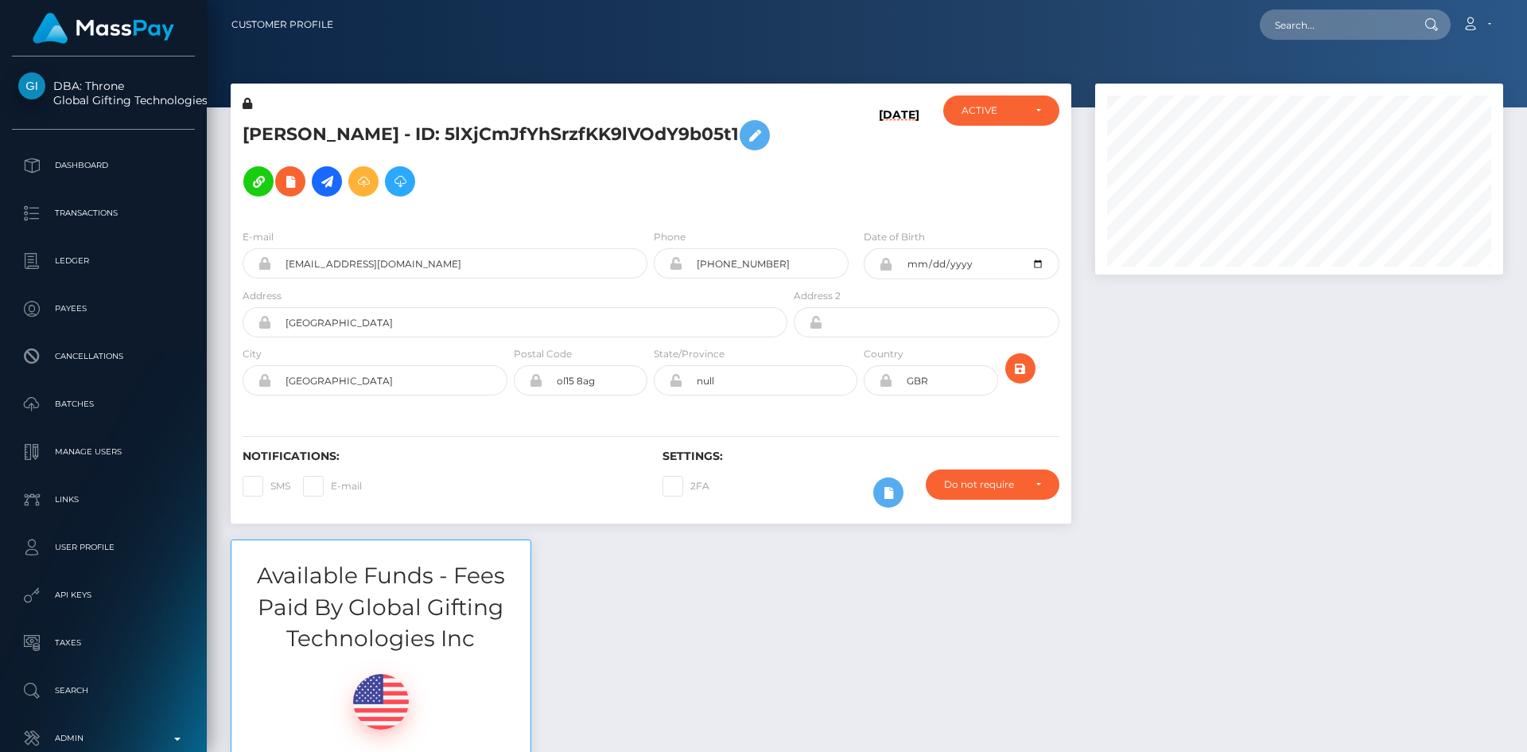
scroll to position [191, 409]
click at [1323, 27] on input "text" at bounding box center [1335, 25] width 150 height 30
paste input "[EMAIL_ADDRESS][DOMAIN_NAME]"
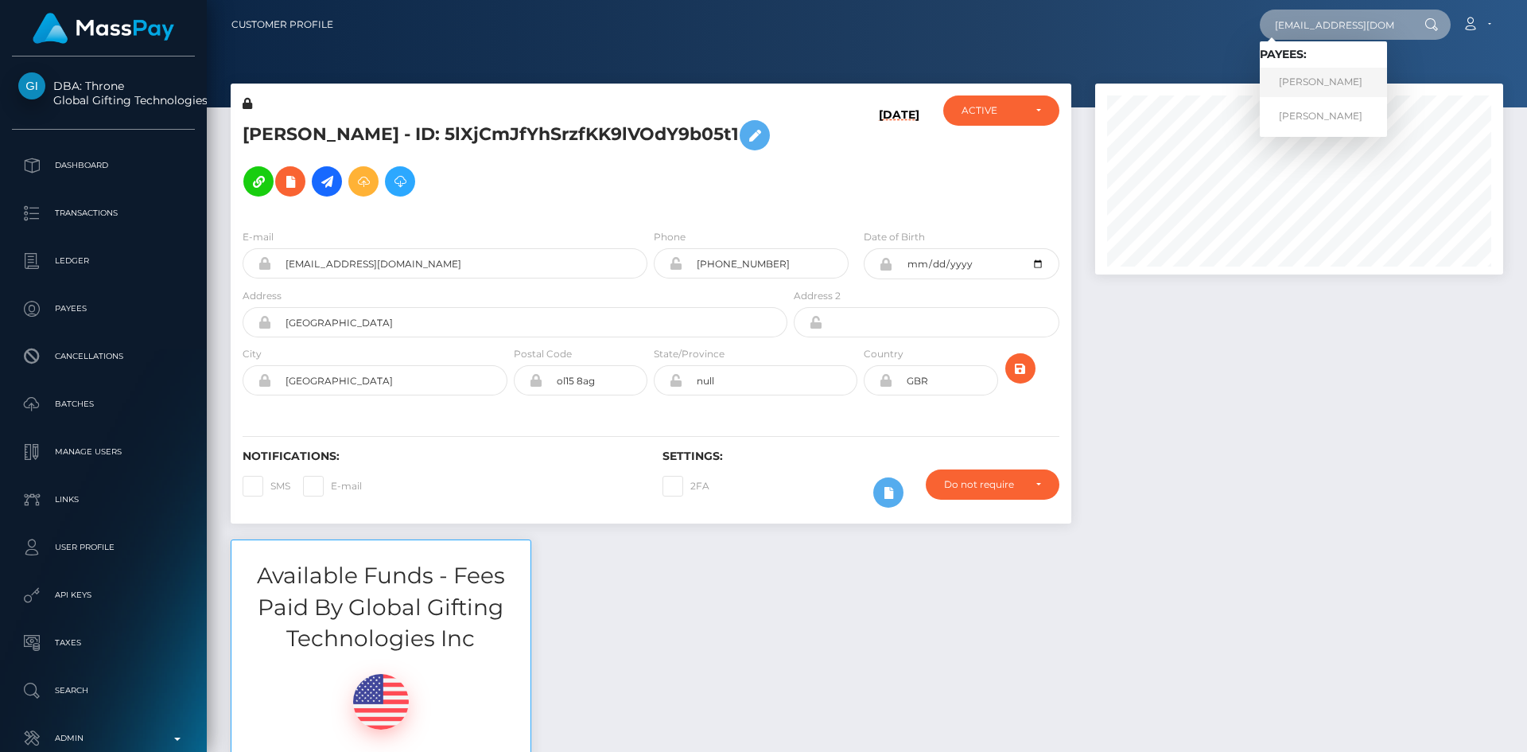
type input "[EMAIL_ADDRESS][DOMAIN_NAME]"
click at [1325, 74] on link "[PERSON_NAME]" at bounding box center [1323, 82] width 127 height 29
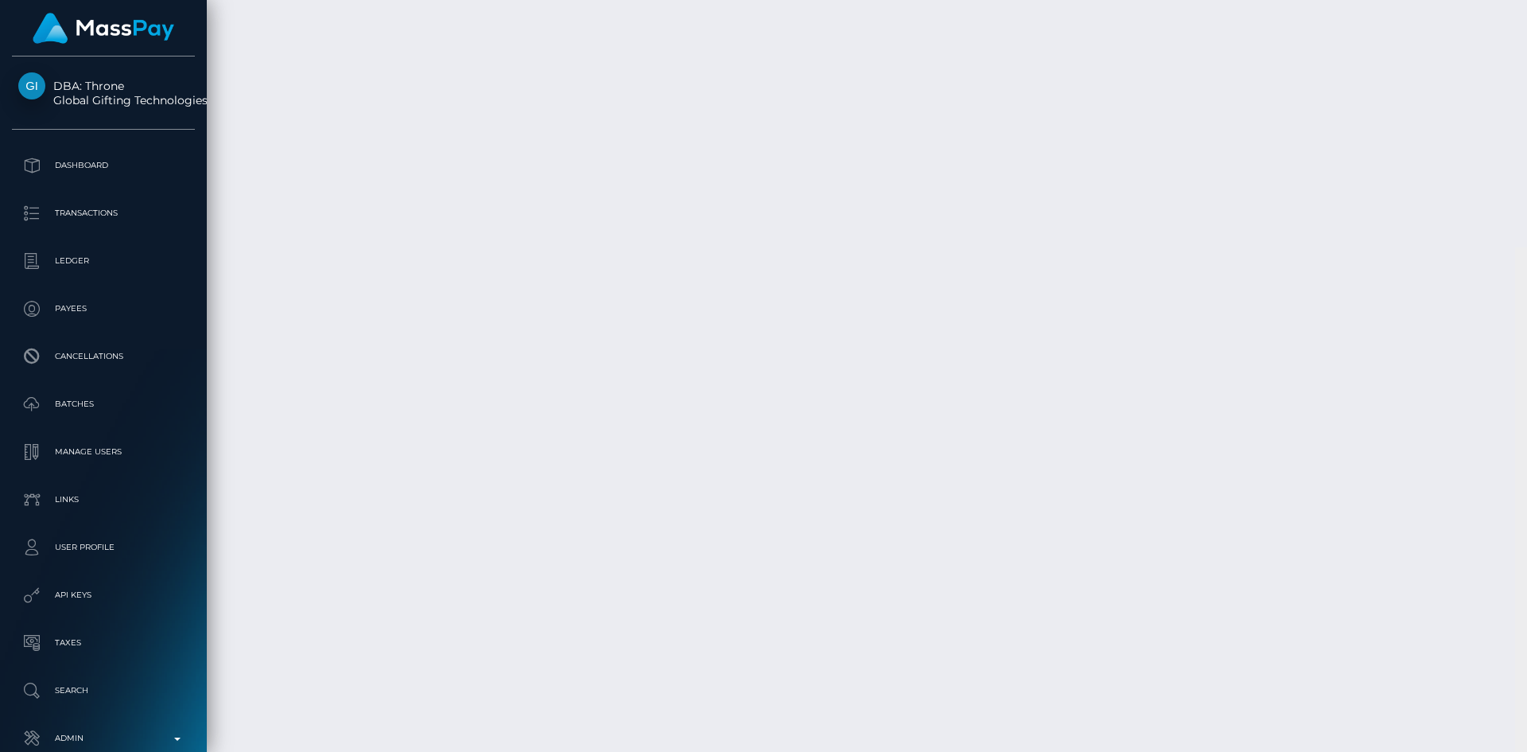
scroll to position [6604, 0]
drag, startPoint x: 1524, startPoint y: 51, endPoint x: 1526, endPoint y: 645, distance: 594.1
click at [1526, 645] on div at bounding box center [1521, 376] width 12 height 752
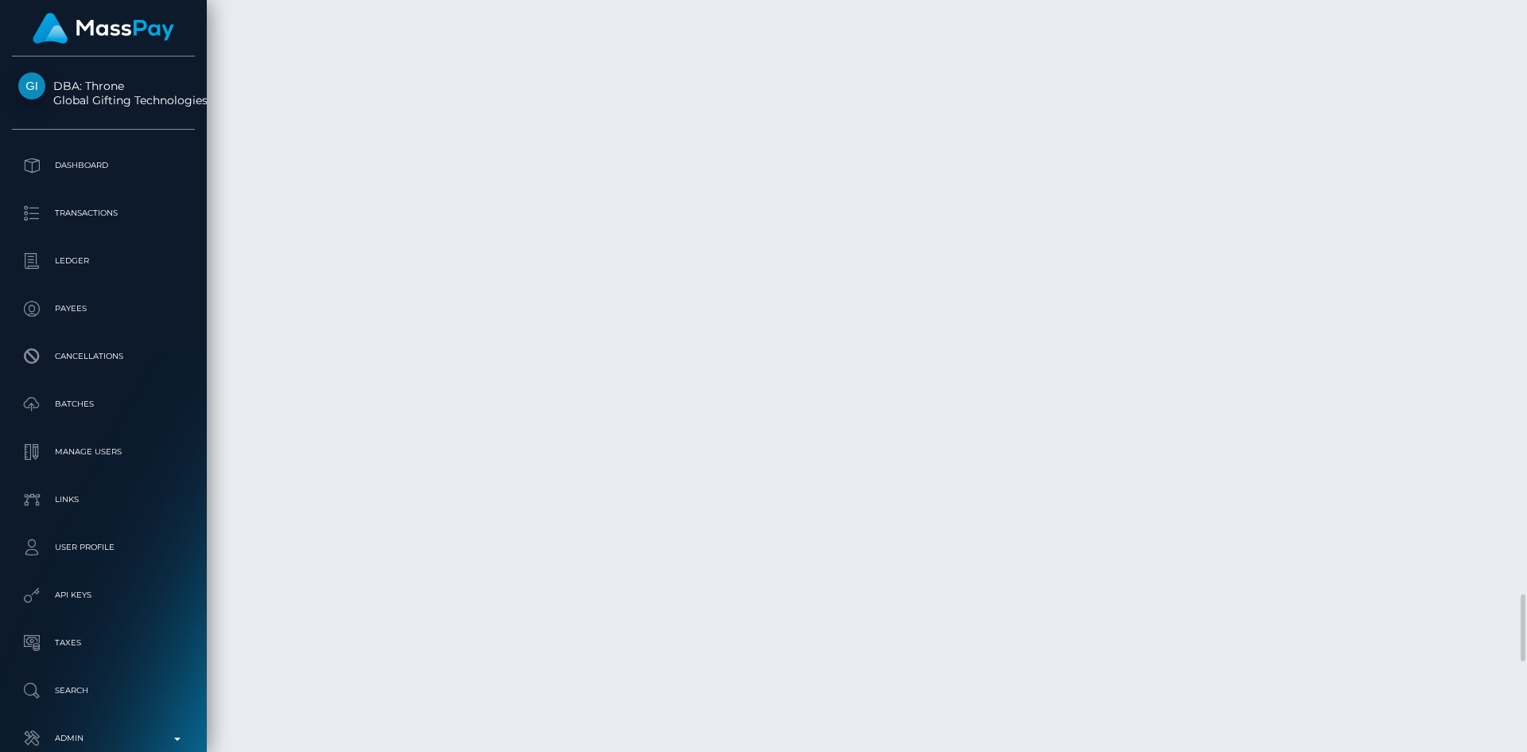
copy tr "Threat, Known Abuser,"
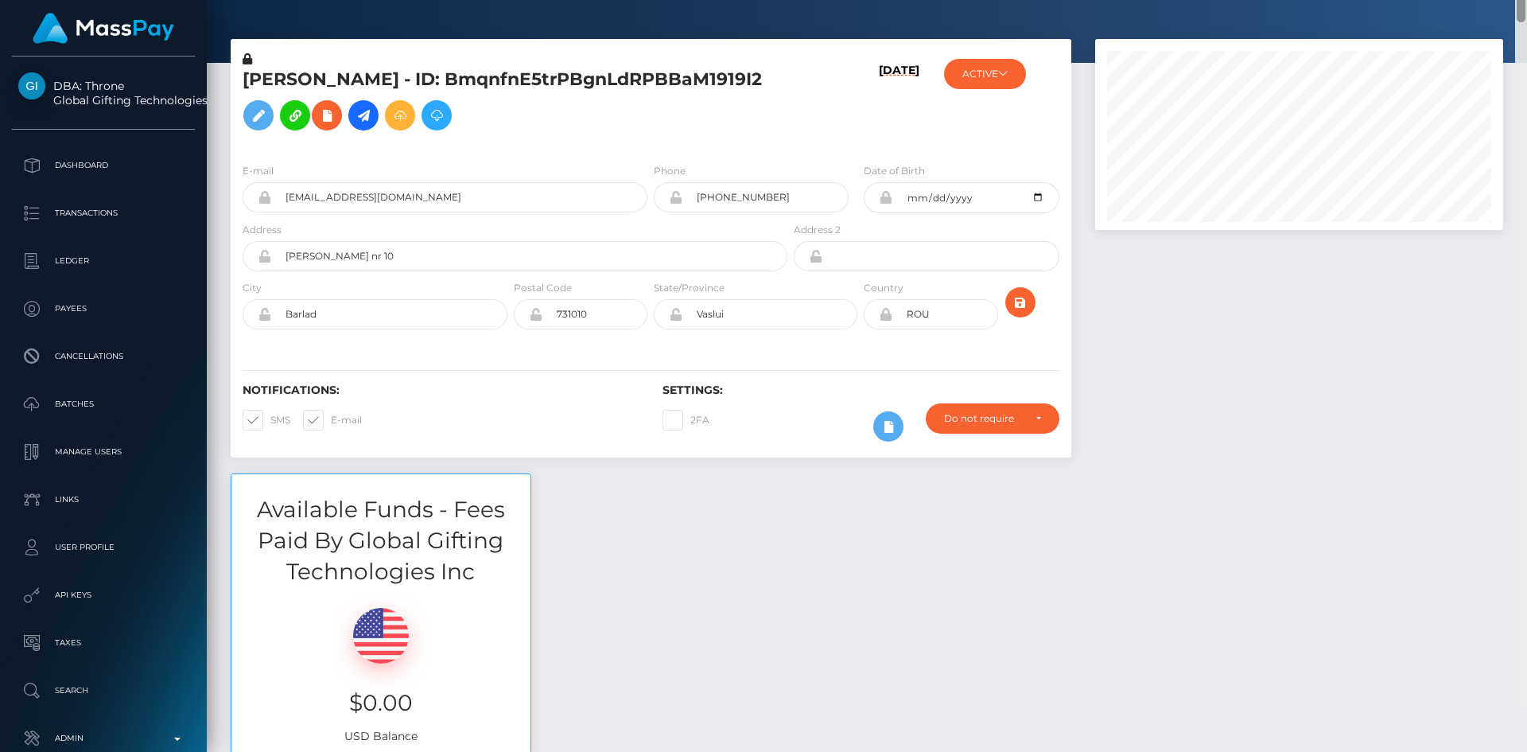
scroll to position [0, 0]
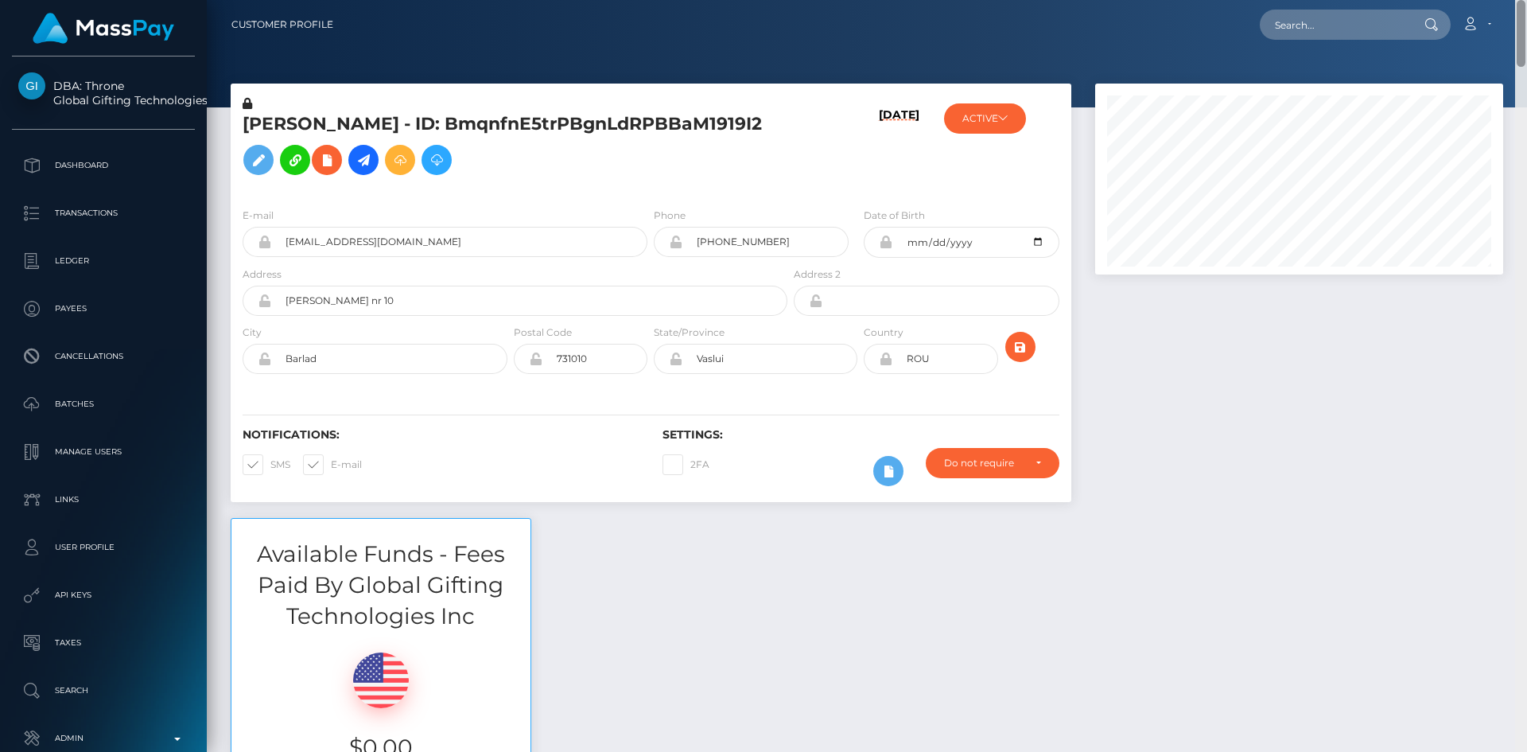
drag, startPoint x: 1521, startPoint y: 615, endPoint x: 1526, endPoint y: -1, distance: 615.6
click at [1526, 0] on html "DBA: Throne Global Gifting Technologies Inc Dashboard Transactions Ledger Payee…" at bounding box center [763, 376] width 1527 height 752
